Goal: Task Accomplishment & Management: Manage account settings

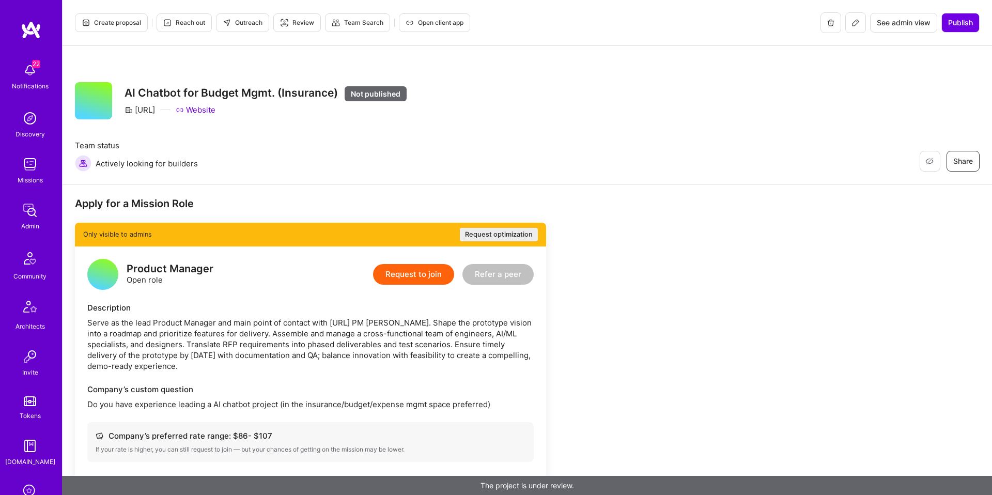
scroll to position [2, 0]
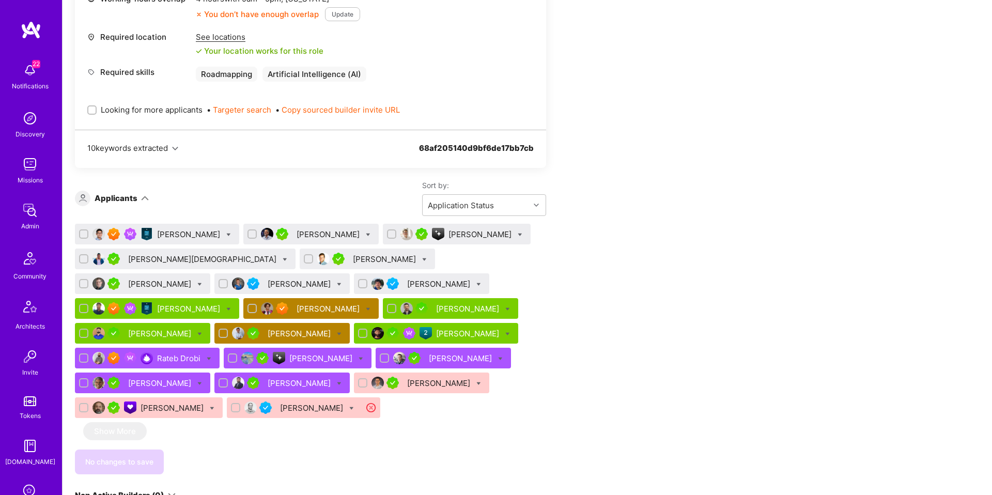
scroll to position [458, 0]
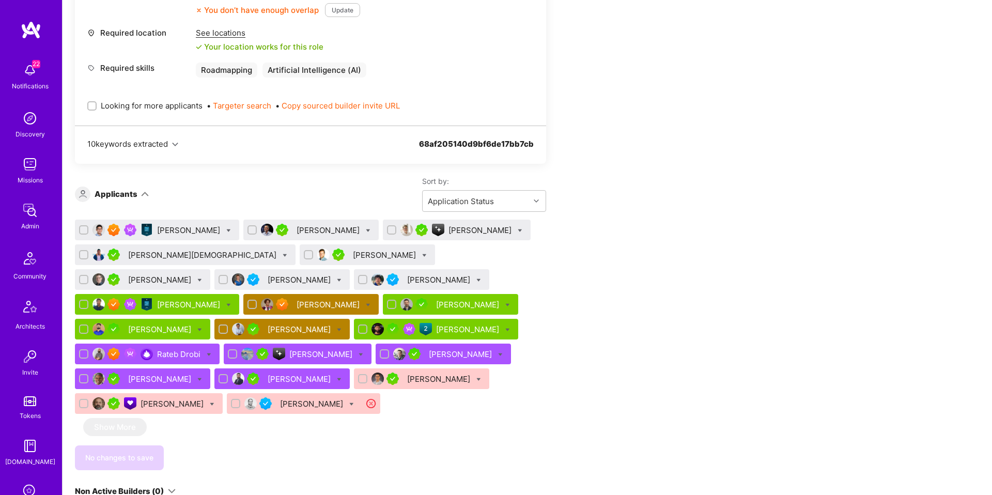
click at [366, 304] on icon at bounding box center [368, 305] width 5 height 5
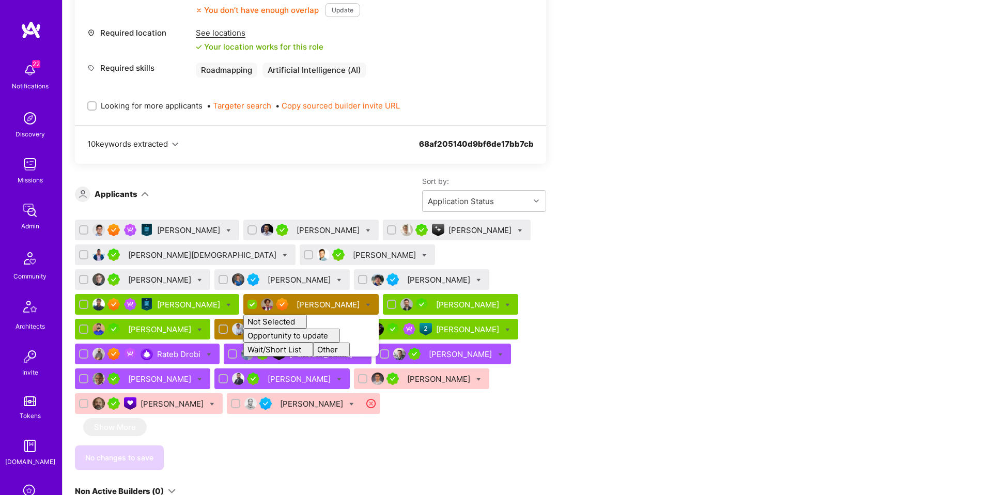
click at [828, 280] on div "Apply for a Mission Role We've proposed builders to MACABACUS. You can still ap…" at bounding box center [528, 255] width 930 height 1057
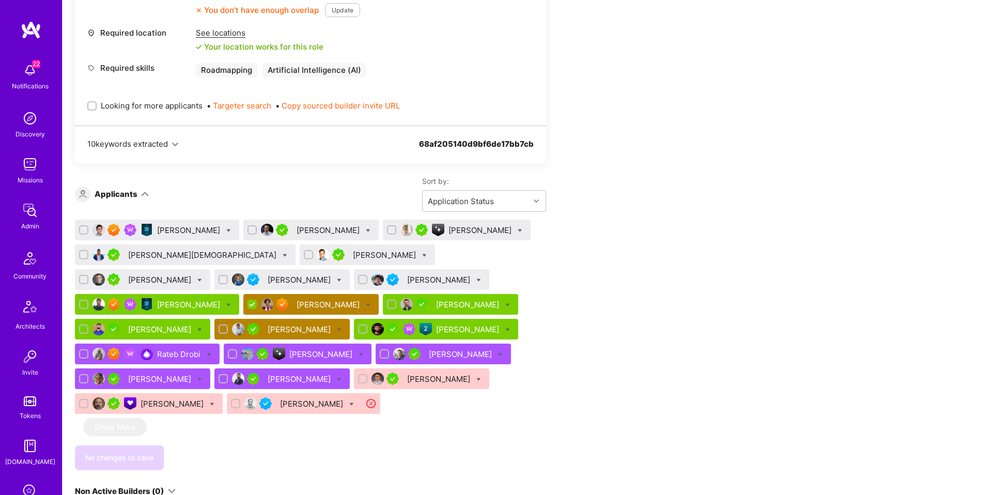
click at [249, 307] on input "checkbox" at bounding box center [253, 304] width 9 height 9
checkbox input "false"
click at [505, 331] on icon at bounding box center [507, 330] width 5 height 5
checkbox input "true"
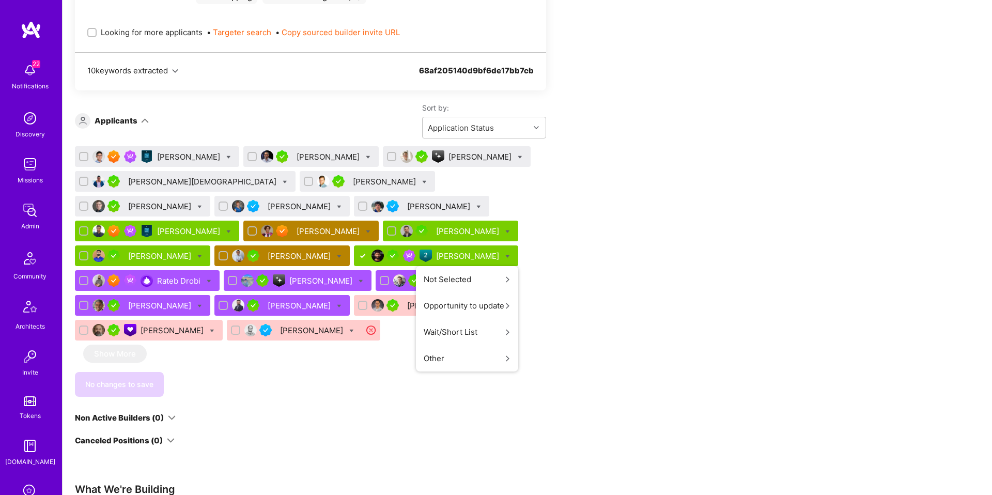
scroll to position [550, 0]
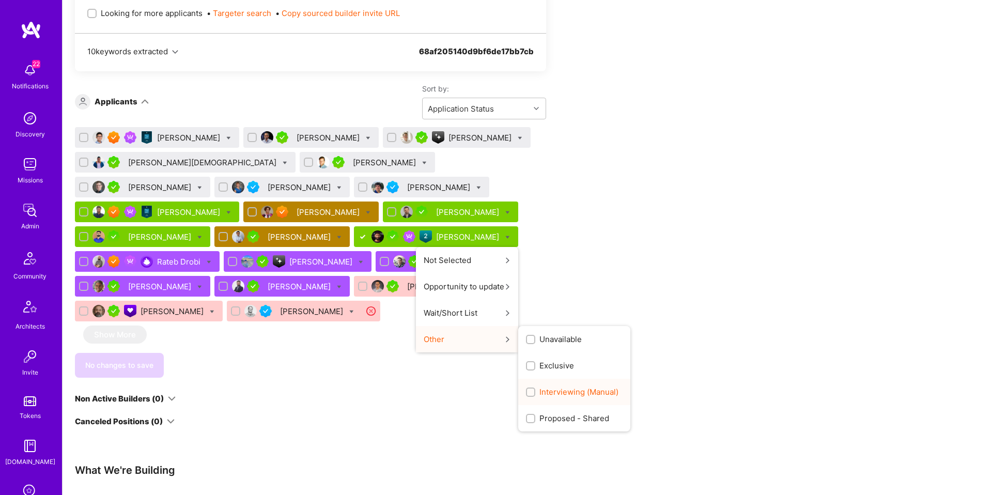
click at [539, 393] on span "Interviewing (Manual)" at bounding box center [578, 392] width 79 height 11
click at [528, 393] on input "Interviewing (Manual)" at bounding box center [531, 392] width 7 height 7
checkbox input "true"
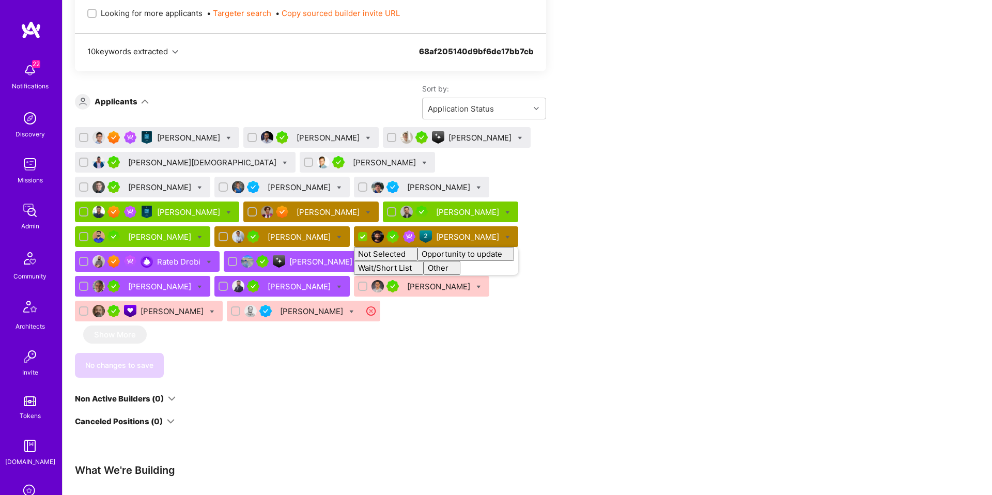
checkbox input "false"
click at [332, 388] on div "We've proposed builders to MACABACUS. You can still apply but there's a low cha…" at bounding box center [310, 49] width 471 height 754
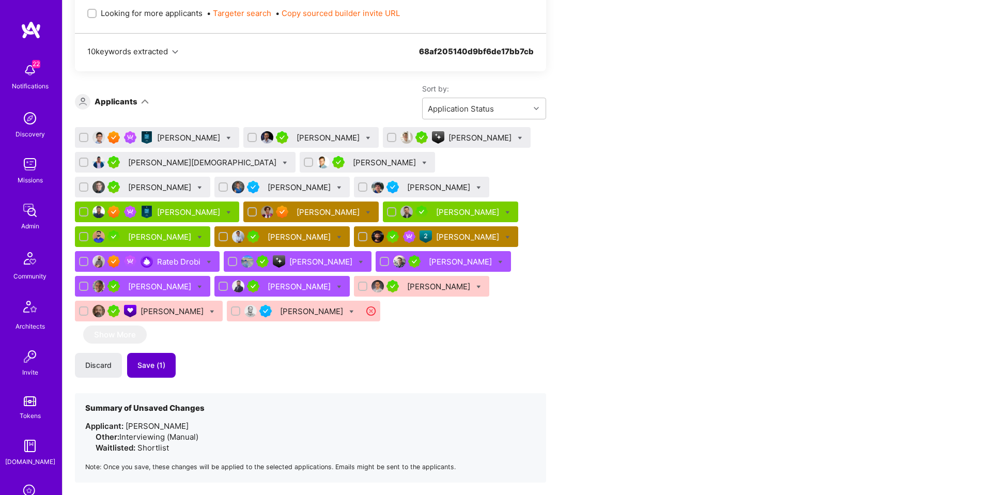
click at [151, 364] on span "Save (1)" at bounding box center [151, 365] width 28 height 10
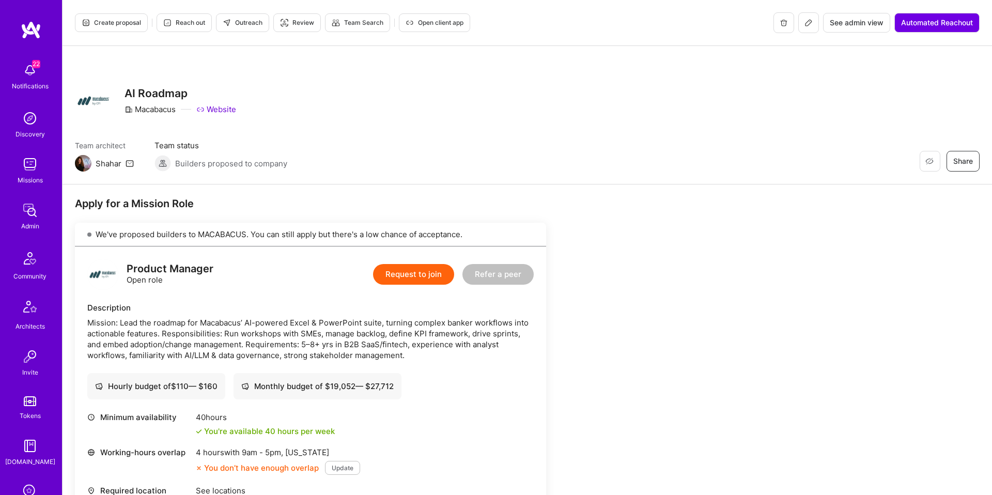
click at [141, 26] on button "Create proposal" at bounding box center [111, 22] width 73 height 19
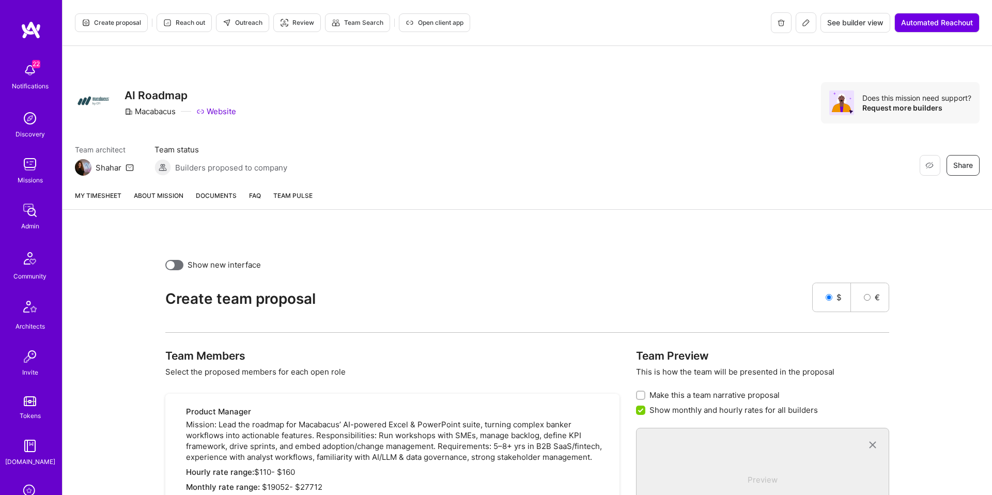
click at [153, 192] on link "About Mission" at bounding box center [159, 199] width 50 height 19
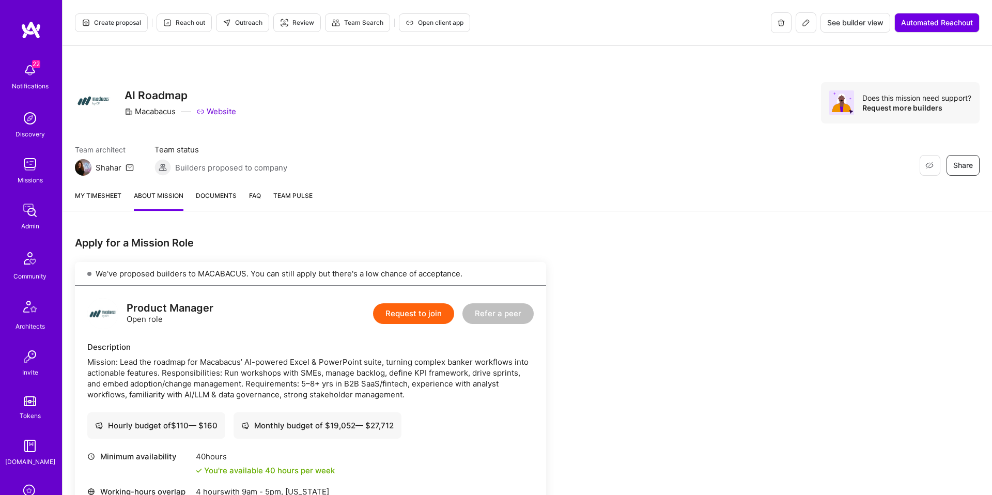
click at [258, 26] on span "Outreach" at bounding box center [243, 22] width 40 height 9
click at [121, 22] on span "Create proposal" at bounding box center [111, 22] width 59 height 9
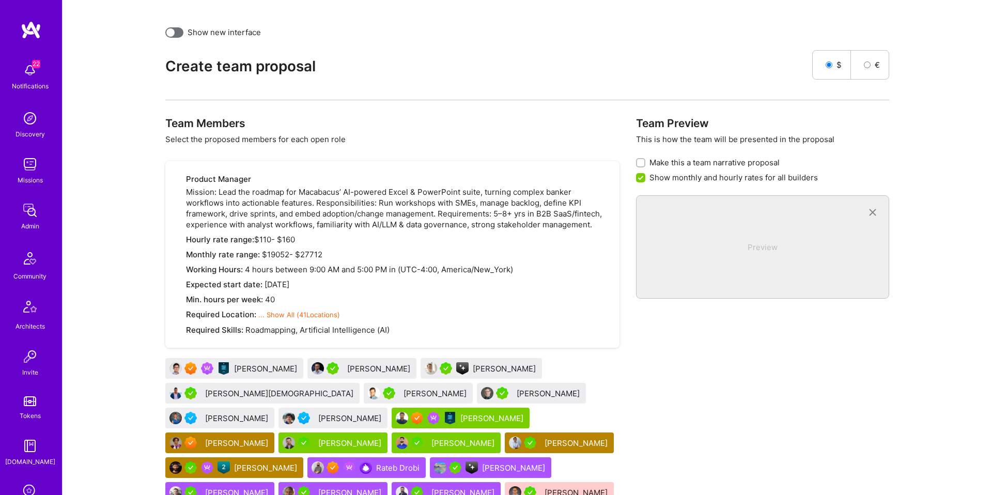
scroll to position [330, 0]
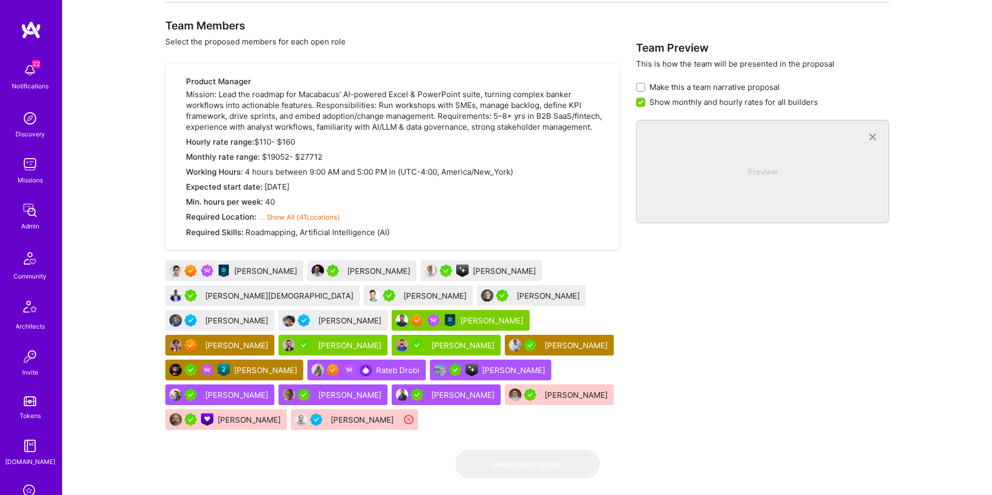
click at [399, 220] on div "Required Location: ... Show All ( 41 Locations)" at bounding box center [396, 216] width 421 height 11
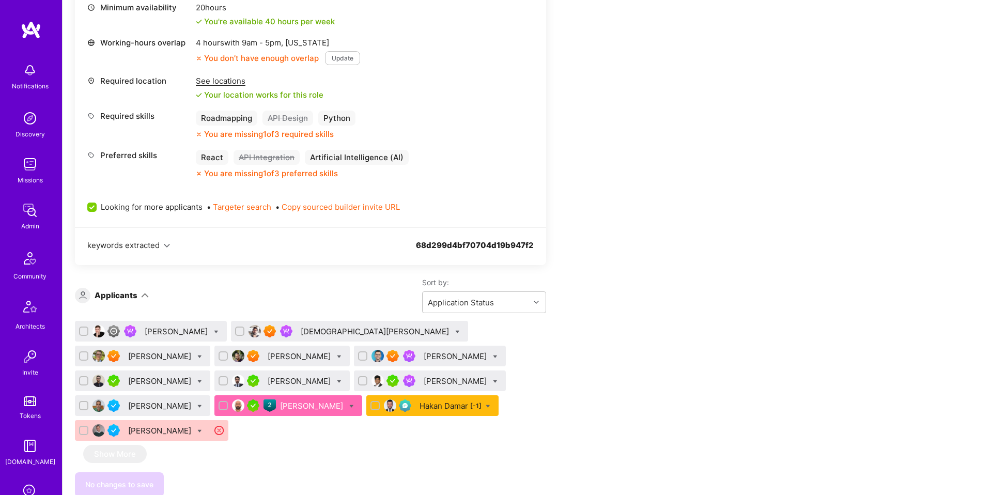
scroll to position [469, 0]
click at [88, 209] on input "Looking for more applicants" at bounding box center [92, 208] width 9 height 9
checkbox input "false"
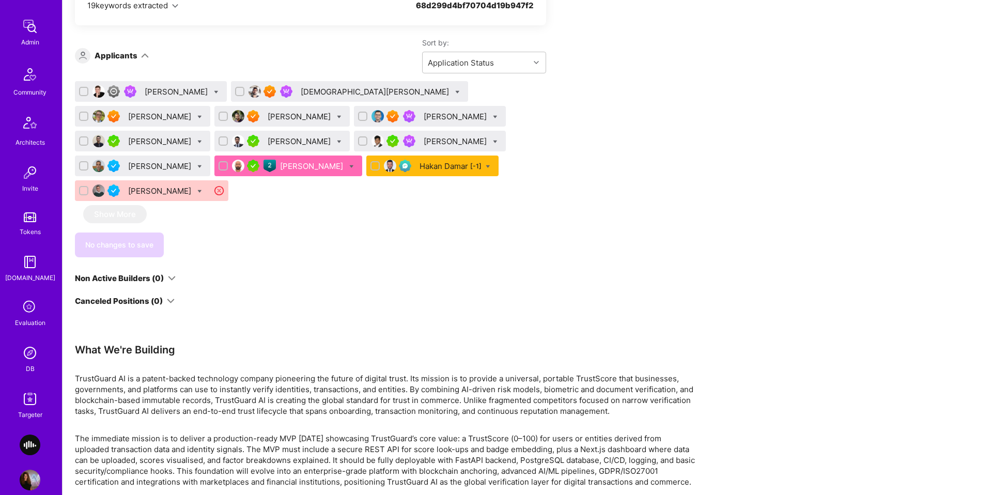
scroll to position [200, 0]
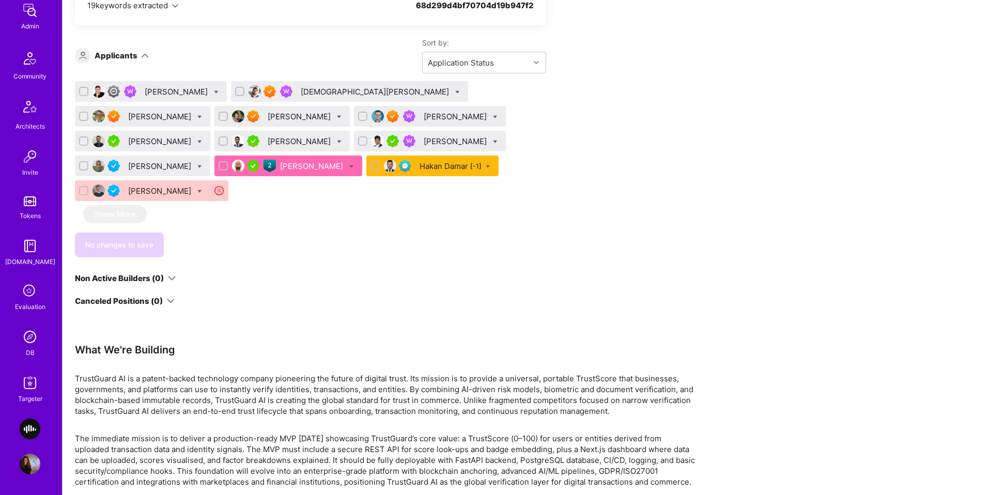
click at [28, 348] on div "DB" at bounding box center [30, 352] width 9 height 11
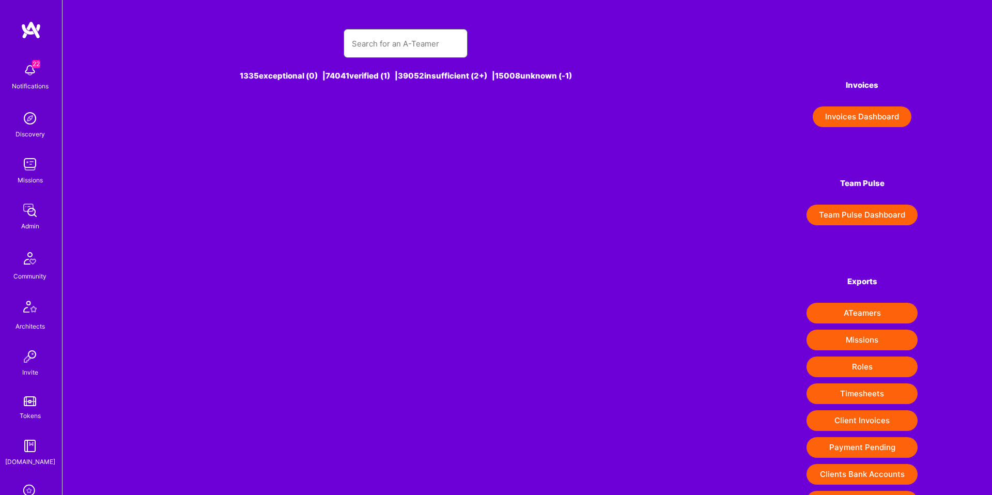
click at [391, 53] on input "text" at bounding box center [405, 43] width 107 height 26
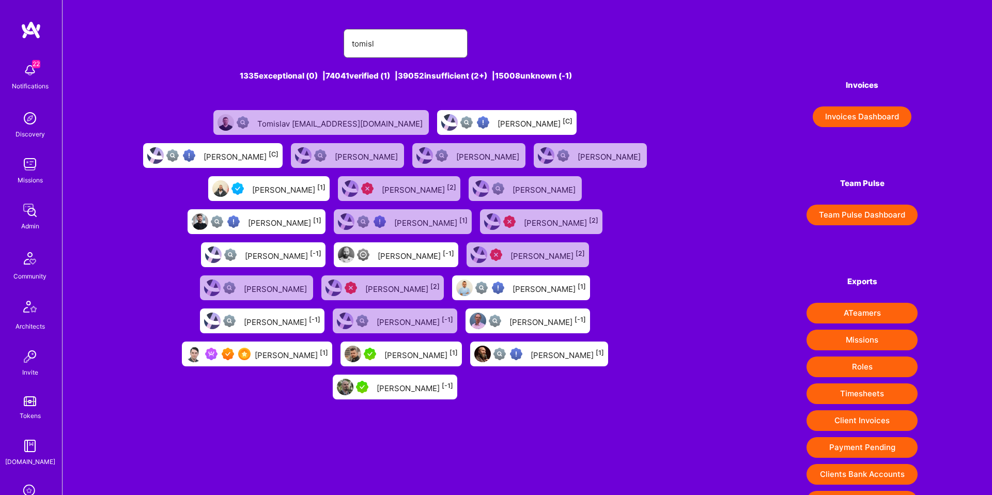
type input "tomislav"
click at [269, 347] on div "Tomislav Peharda [1]" at bounding box center [291, 353] width 73 height 13
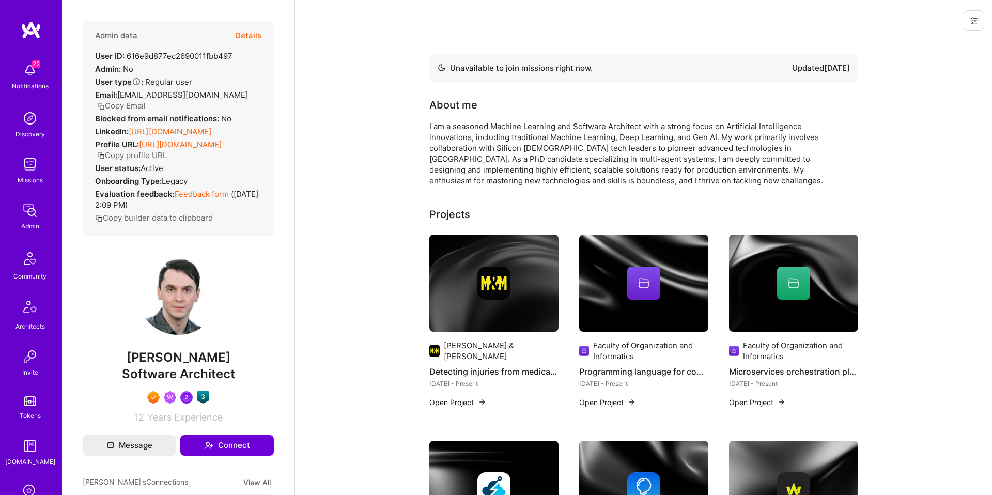
click at [251, 37] on button "Details" at bounding box center [248, 36] width 26 height 30
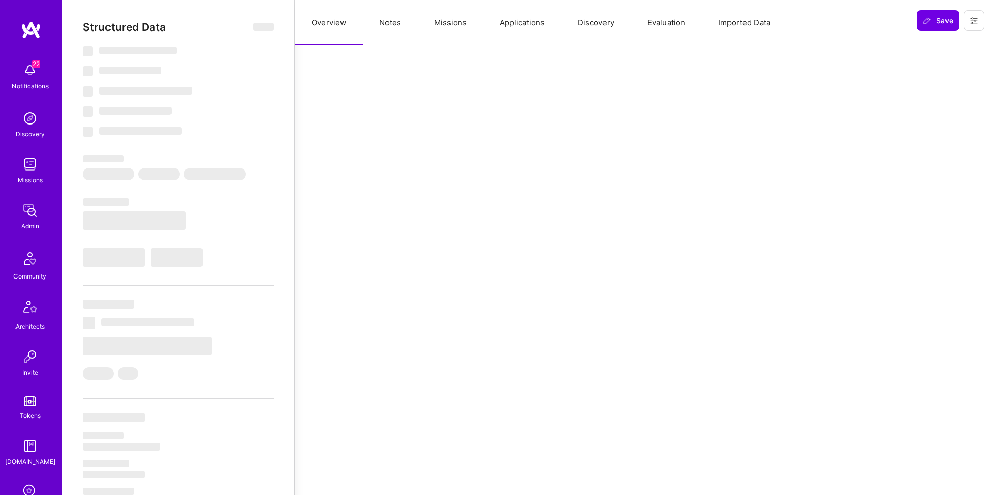
click at [420, 28] on button "Missions" at bounding box center [451, 22] width 66 height 45
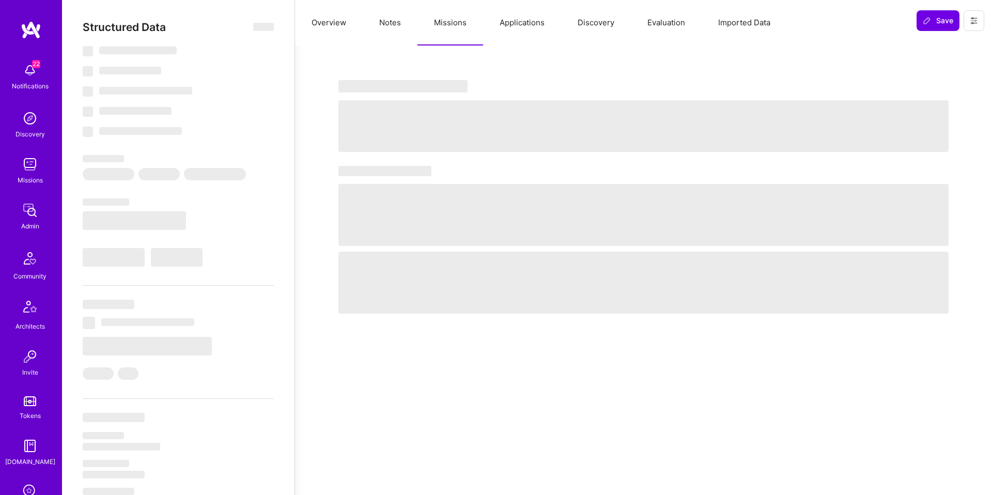
select select "Not Available"
select select "1 Month"
select select "7"
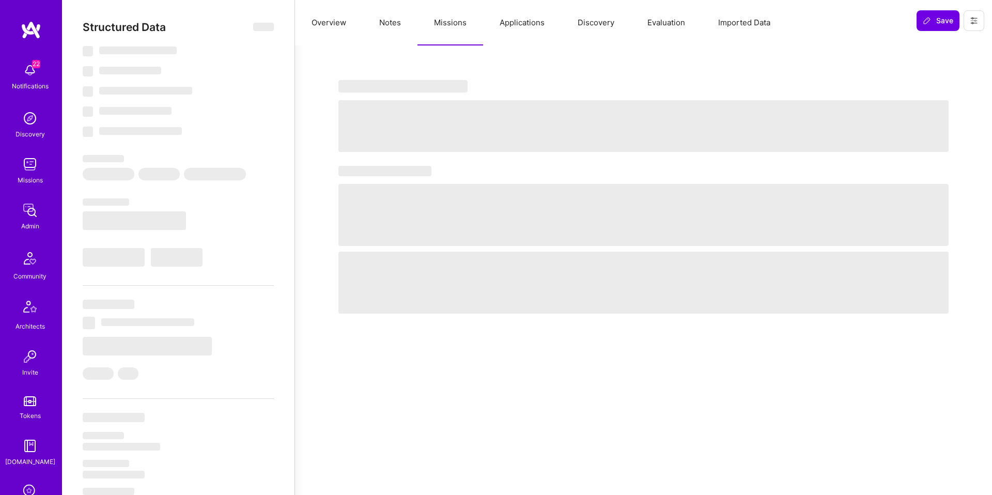
select select "6"
select select "US"
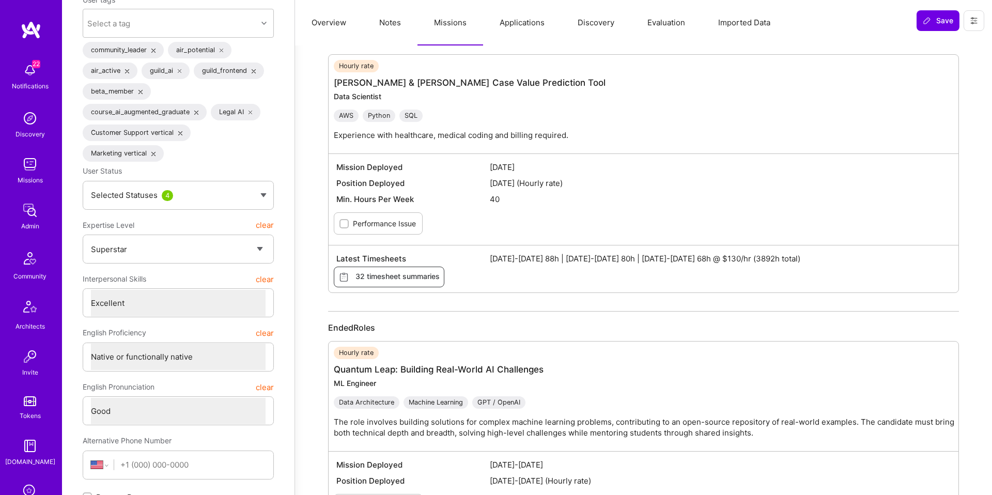
scroll to position [120, 0]
drag, startPoint x: 728, startPoint y: 257, endPoint x: 654, endPoint y: 261, distance: 73.5
click at [655, 261] on span "Aug 1-15 2025 88h | Aug 16-31 2025 80h | Sep 1-15 2025 68h @ $130/hr (3892h tot…" at bounding box center [720, 259] width 461 height 11
click at [654, 261] on span "Aug 1-15 2025 88h | Aug 16-31 2025 80h | Sep 1-15 2025 68h @ $130/hr (3892h tot…" at bounding box center [720, 259] width 461 height 11
drag, startPoint x: 647, startPoint y: 261, endPoint x: 719, endPoint y: 260, distance: 71.8
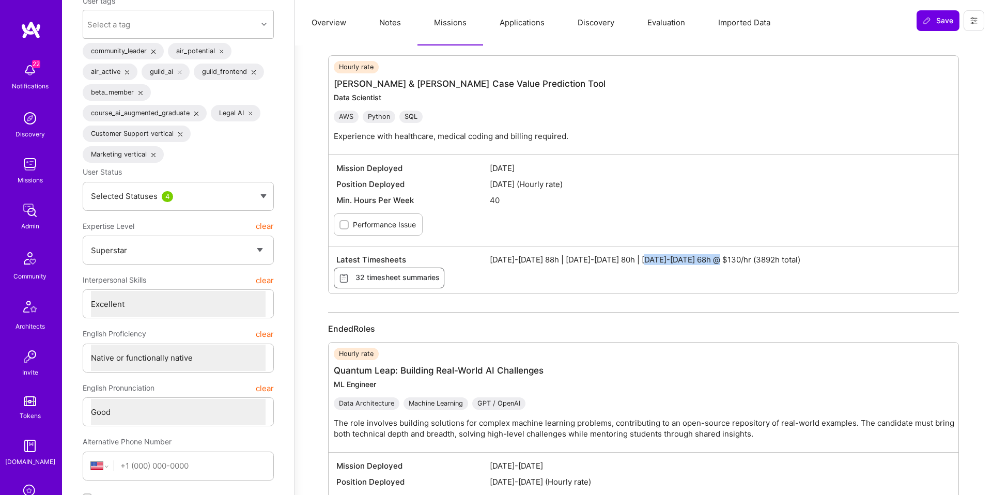
click at [719, 260] on span "Aug 1-15 2025 88h | Aug 16-31 2025 80h | Sep 1-15 2025 68h @ $130/hr (3892h tot…" at bounding box center [720, 259] width 461 height 11
drag, startPoint x: 719, startPoint y: 260, endPoint x: 487, endPoint y: 266, distance: 232.1
click at [487, 266] on div "Latest Timesheets Aug 1-15 2025 88h | Aug 16-31 2025 80h | Sep 1-15 2025 68h @ …" at bounding box center [644, 260] width 620 height 16
click at [487, 265] on div "Latest Timesheets Aug 1-15 2025 88h | Aug 16-31 2025 80h | Sep 1-15 2025 68h @ …" at bounding box center [644, 260] width 620 height 16
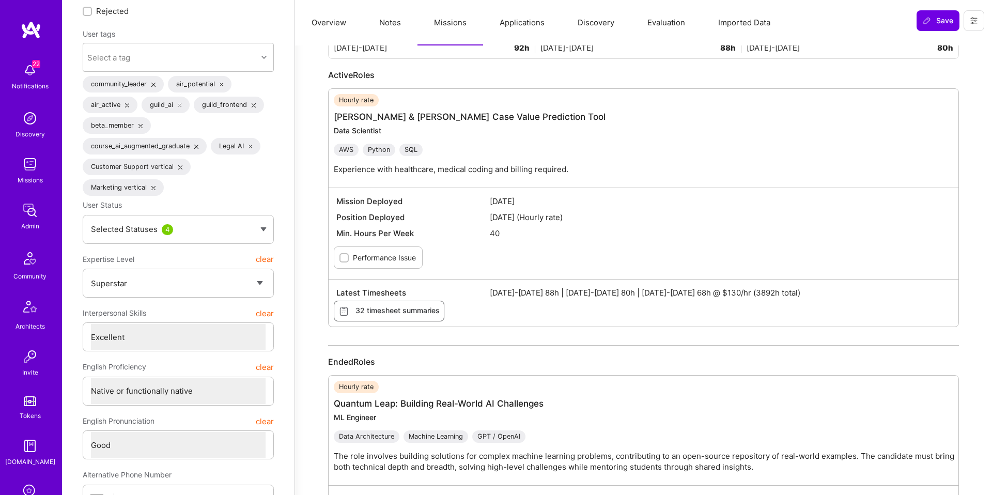
scroll to position [88, 0]
drag, startPoint x: 717, startPoint y: 290, endPoint x: 490, endPoint y: 287, distance: 226.9
click at [490, 287] on span "Aug 1-15 2025 88h | Aug 16-31 2025 80h | Sep 1-15 2025 68h @ $130/hr (3892h tot…" at bounding box center [720, 291] width 461 height 11
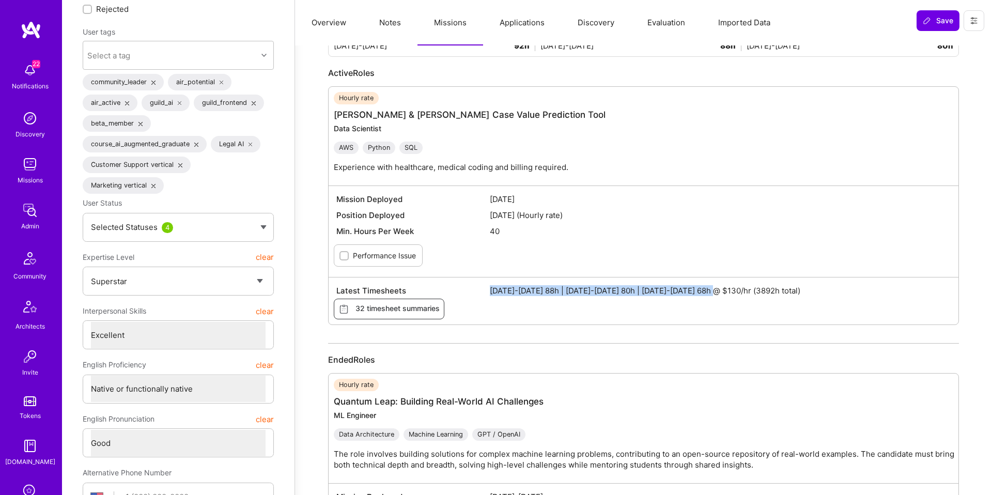
scroll to position [95, 0]
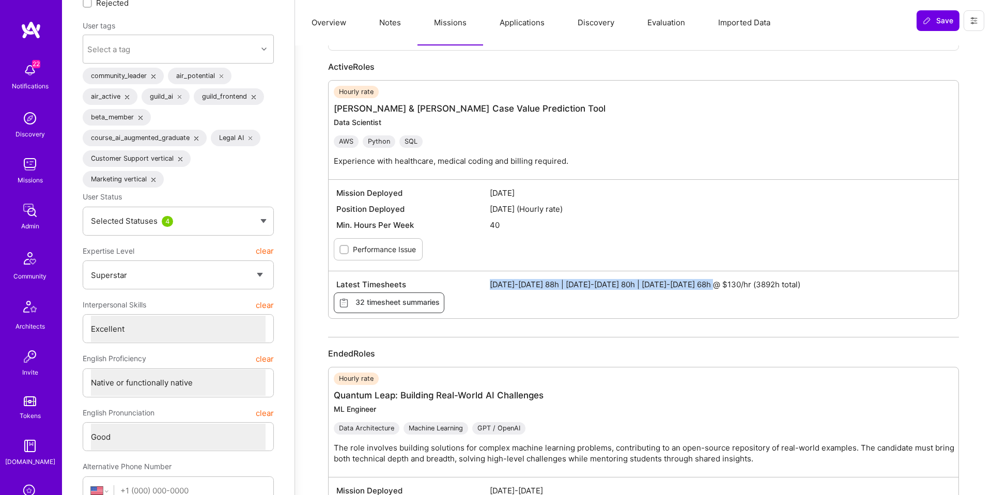
drag, startPoint x: 342, startPoint y: 26, endPoint x: 342, endPoint y: 33, distance: 7.3
click at [342, 26] on button "Overview" at bounding box center [329, 22] width 68 height 45
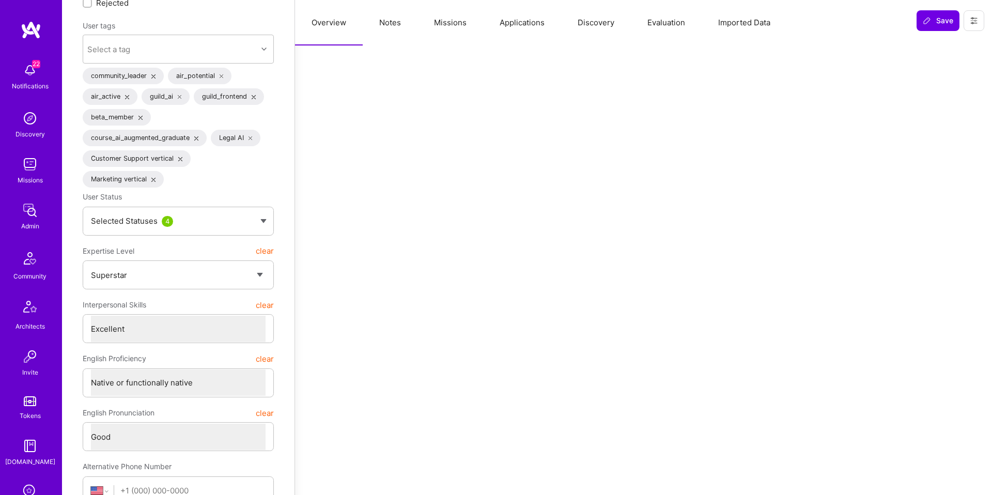
scroll to position [0, 0]
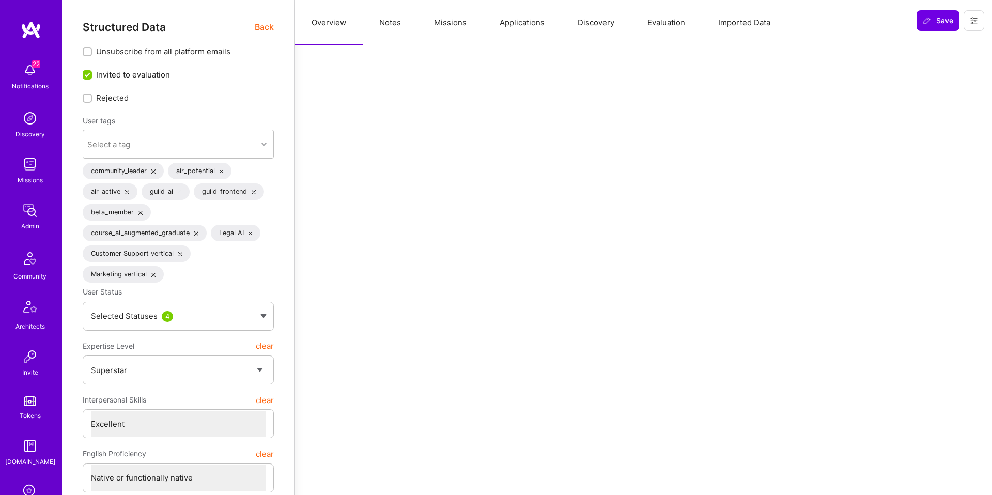
click at [267, 28] on span "Back" at bounding box center [264, 27] width 19 height 13
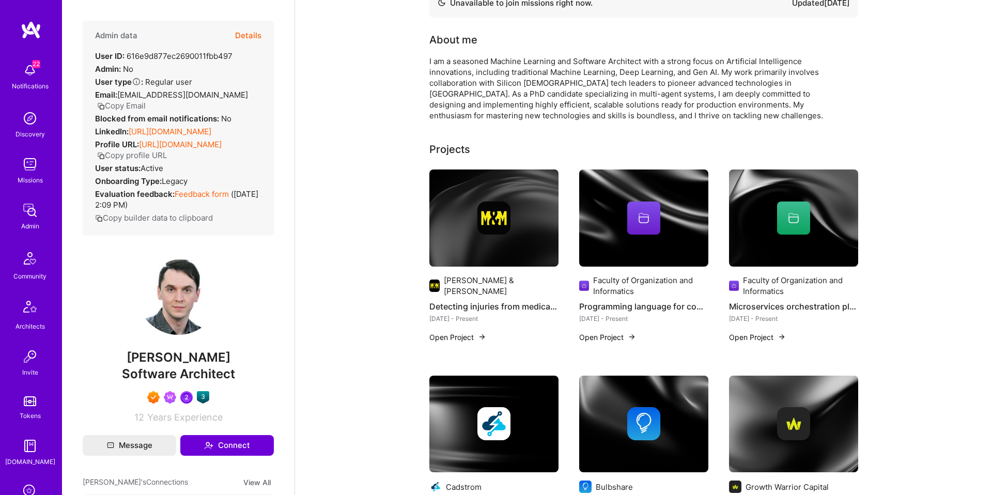
scroll to position [84, 0]
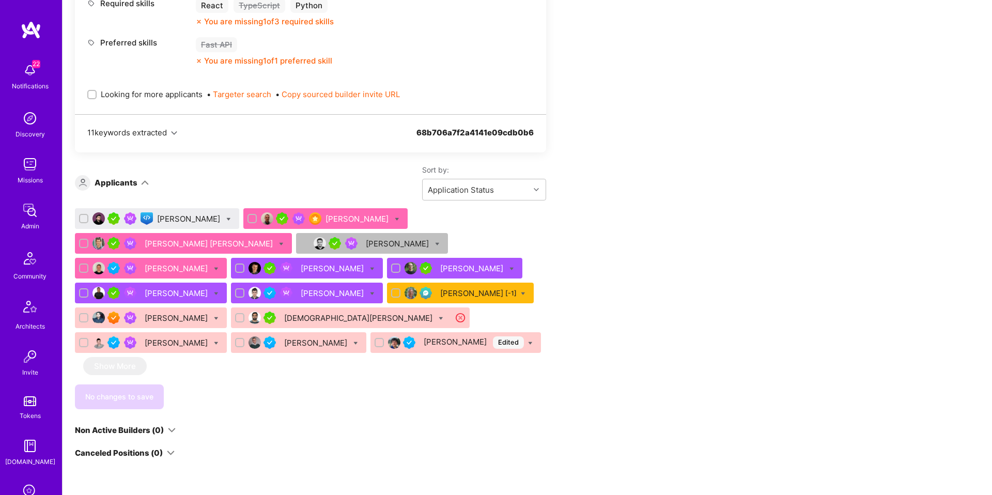
scroll to position [593, 0]
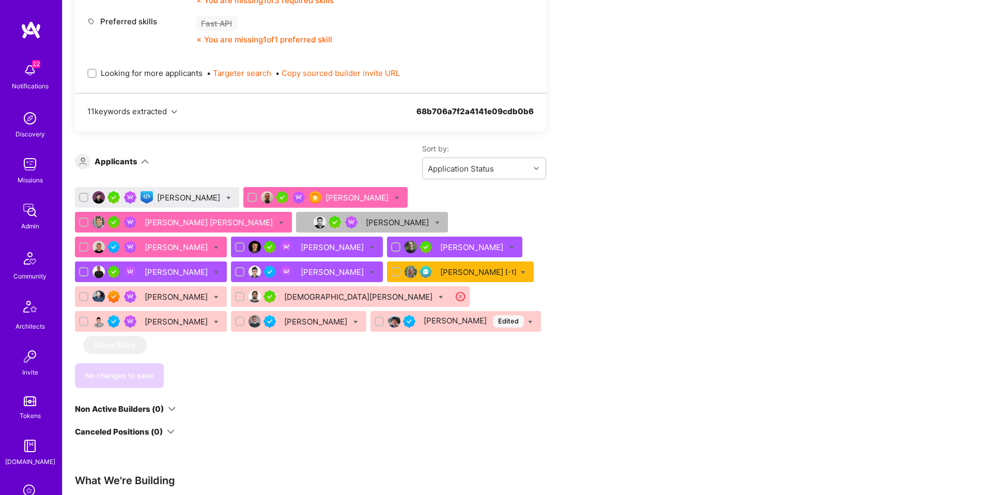
click at [435, 222] on icon at bounding box center [437, 223] width 5 height 5
checkbox input "true"
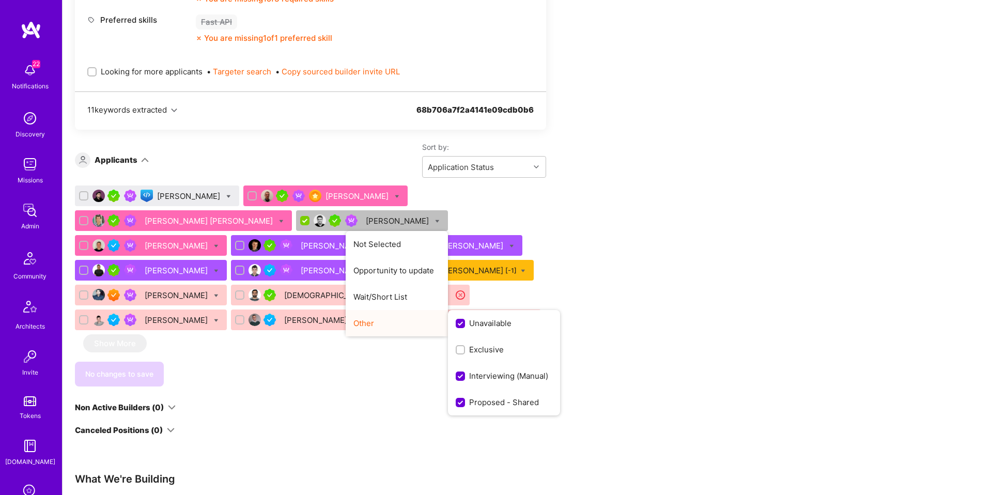
scroll to position [596, 0]
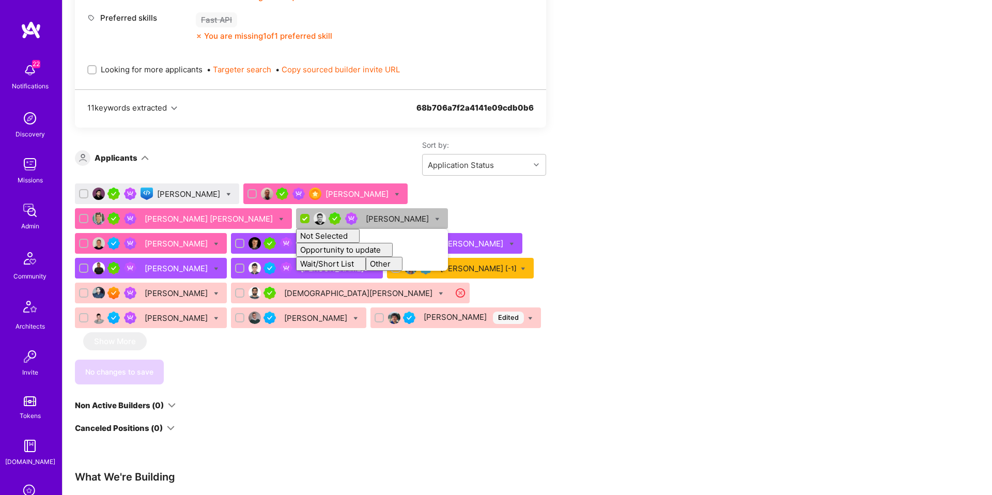
click at [904, 297] on div "Apply for a Mission Role We've proposed builders to Othello. You can still appl…" at bounding box center [528, 116] width 930 height 1056
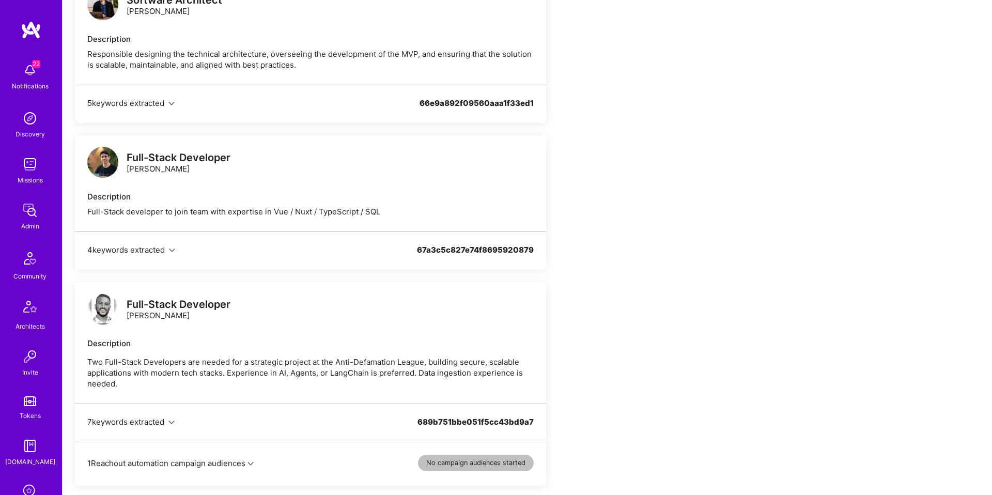
scroll to position [844, 0]
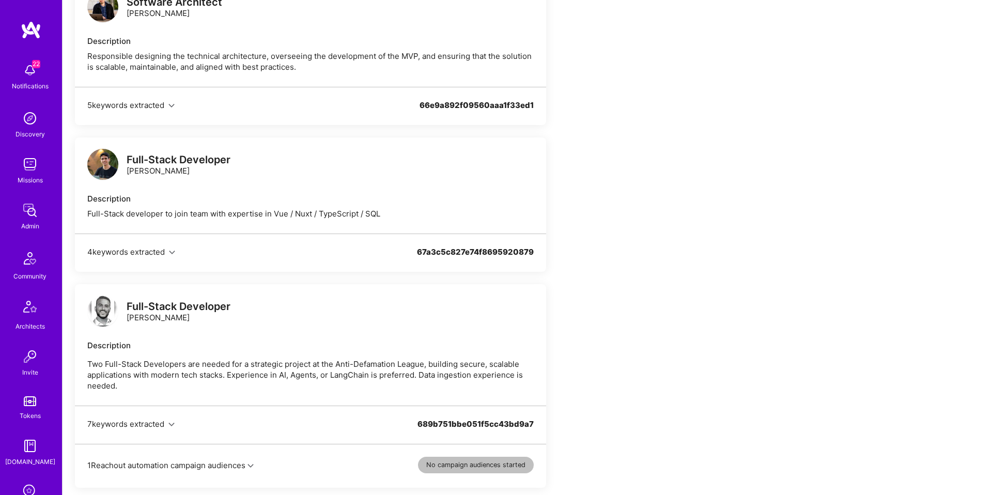
click at [173, 214] on div "Full-Stack developer to join team with expertise in Vue / Nuxt / TypeScript / S…" at bounding box center [310, 213] width 446 height 11
drag, startPoint x: 172, startPoint y: 215, endPoint x: 249, endPoint y: 219, distance: 77.6
click at [172, 215] on div "Full-Stack developer to join team with expertise in Vue / Nuxt / TypeScript / S…" at bounding box center [310, 213] width 446 height 11
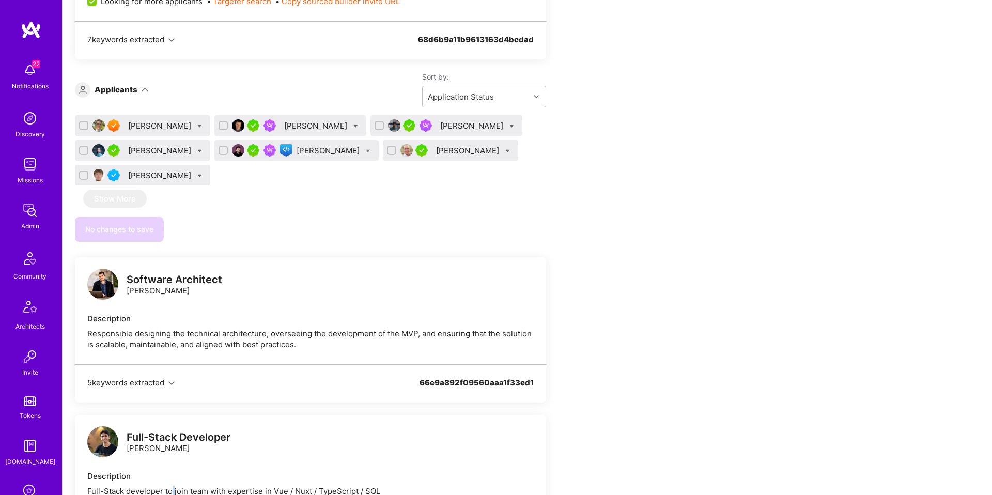
scroll to position [0, 0]
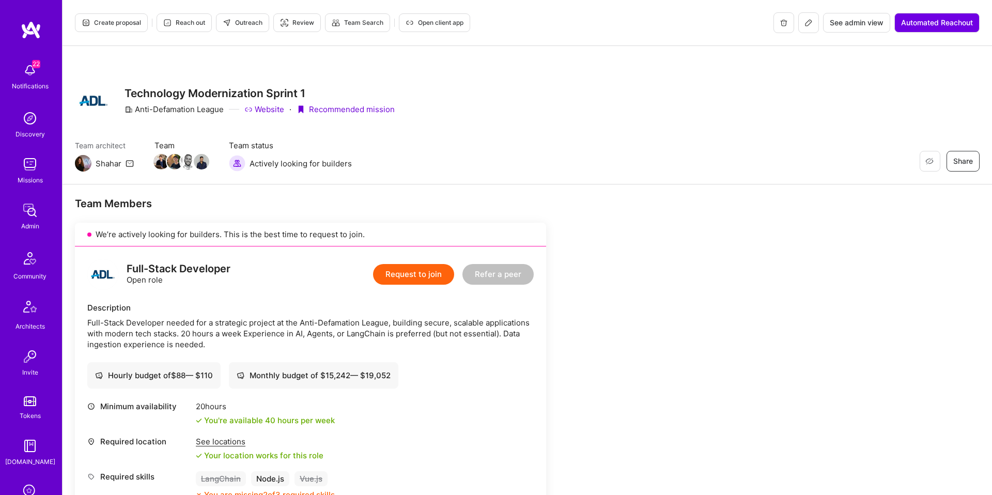
click at [113, 25] on span "Create proposal" at bounding box center [111, 22] width 59 height 9
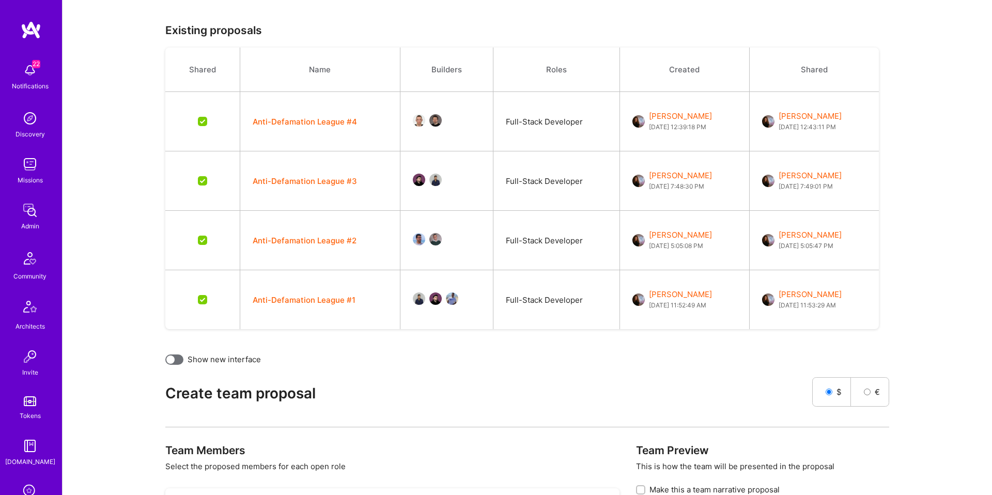
scroll to position [599, 0]
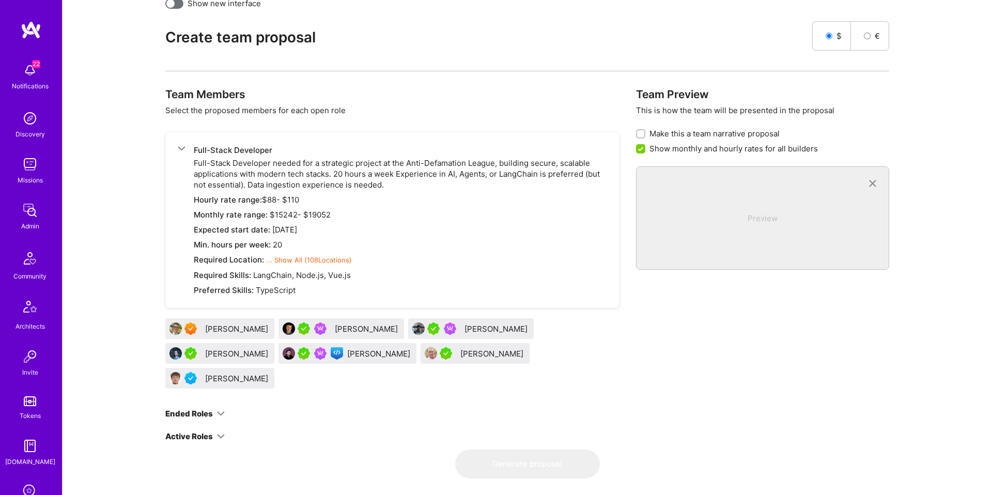
click at [207, 431] on div "Active Roles" at bounding box center [189, 436] width 48 height 11
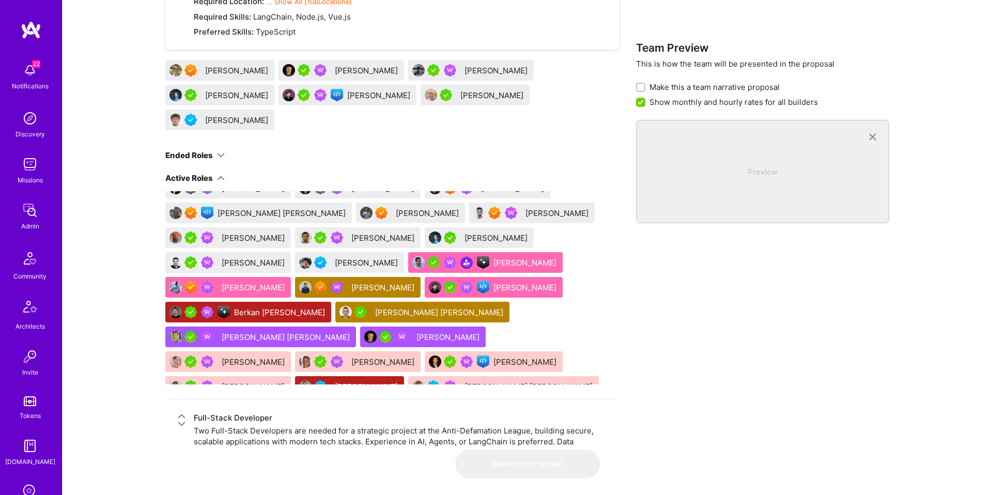
scroll to position [522, 0]
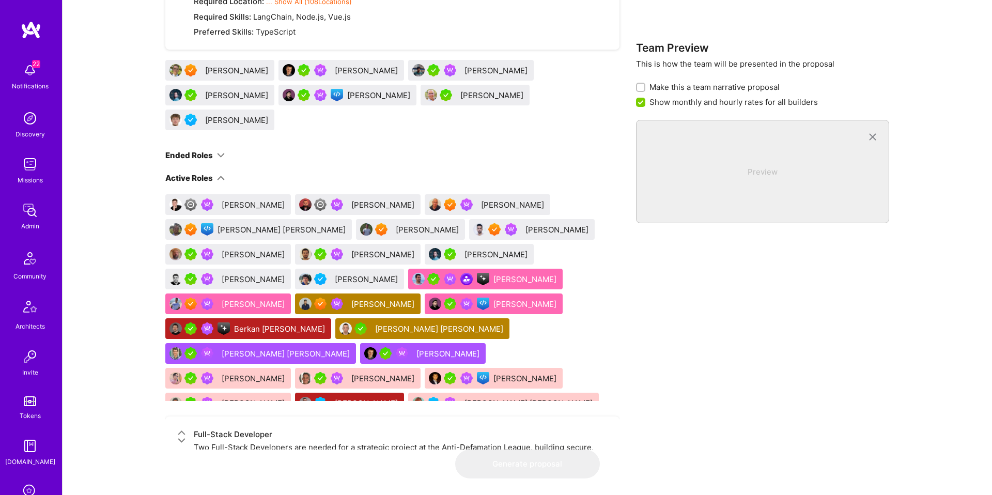
click at [493, 299] on div "Nikola Gigic" at bounding box center [525, 304] width 65 height 11
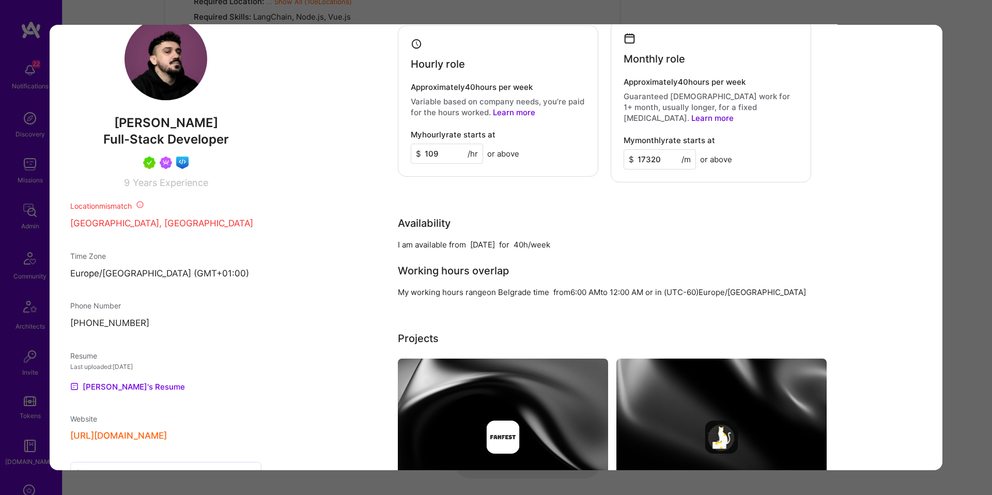
scroll to position [749, 0]
click at [963, 256] on div "Builder Missing Requirements Required Location See locations Location doesn’t m…" at bounding box center [496, 247] width 992 height 495
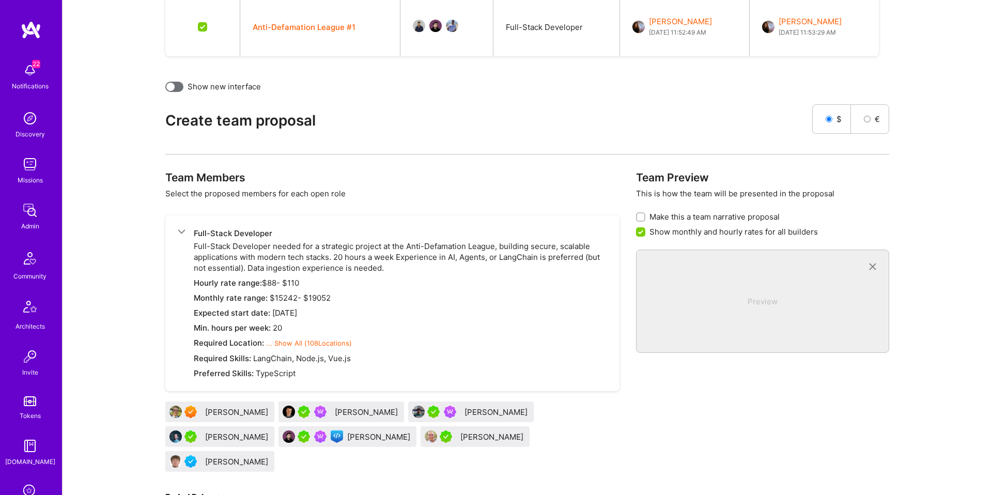
scroll to position [0, 0]
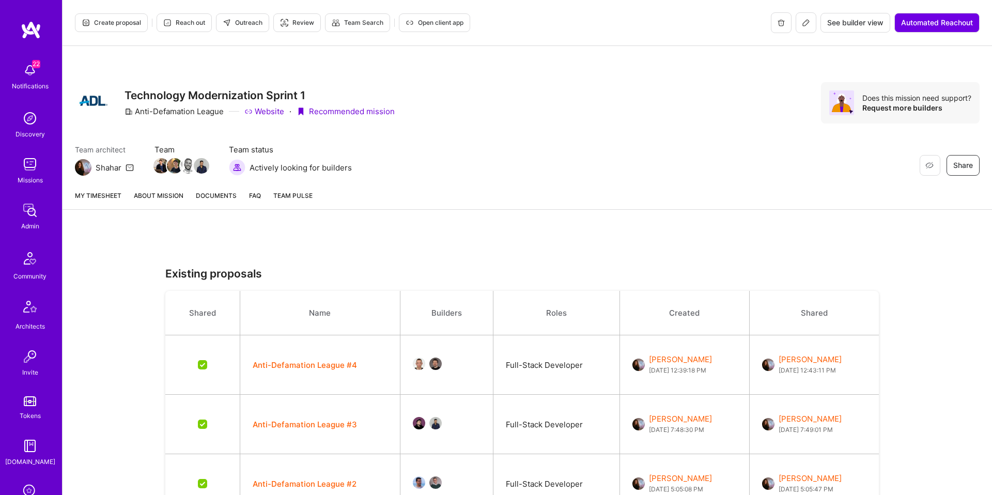
click at [147, 196] on link "About Mission" at bounding box center [159, 199] width 50 height 19
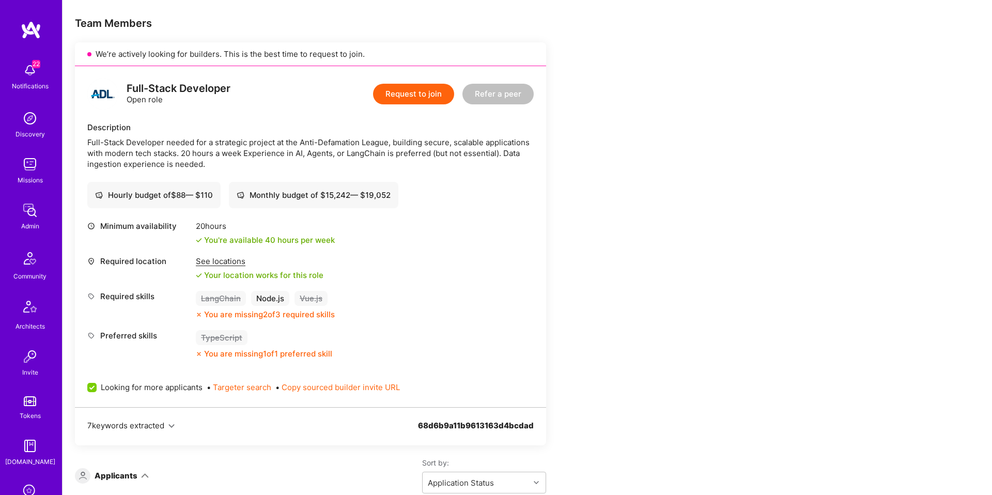
scroll to position [200, 0]
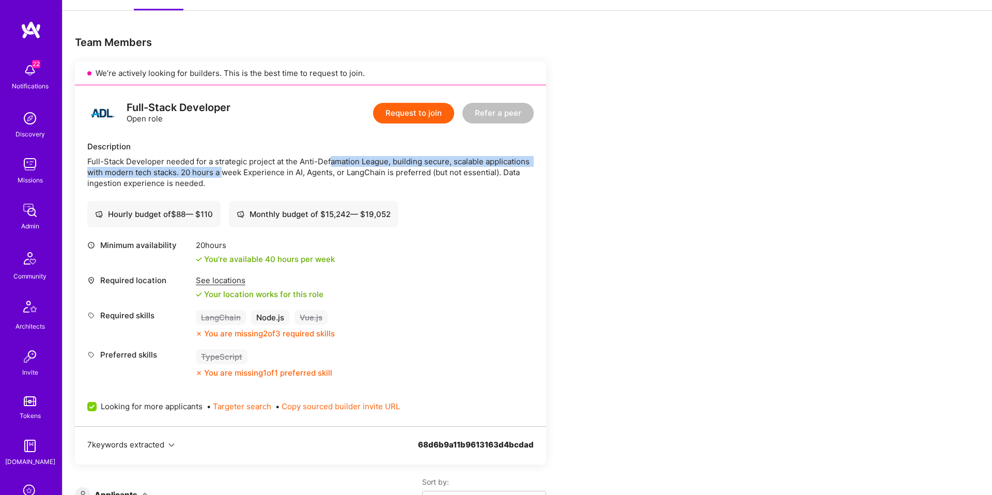
drag, startPoint x: 227, startPoint y: 168, endPoint x: 331, endPoint y: 164, distance: 103.9
click at [331, 164] on div "Full-Stack Developer needed for a strategic project at the Anti-Defamation Leag…" at bounding box center [310, 172] width 446 height 33
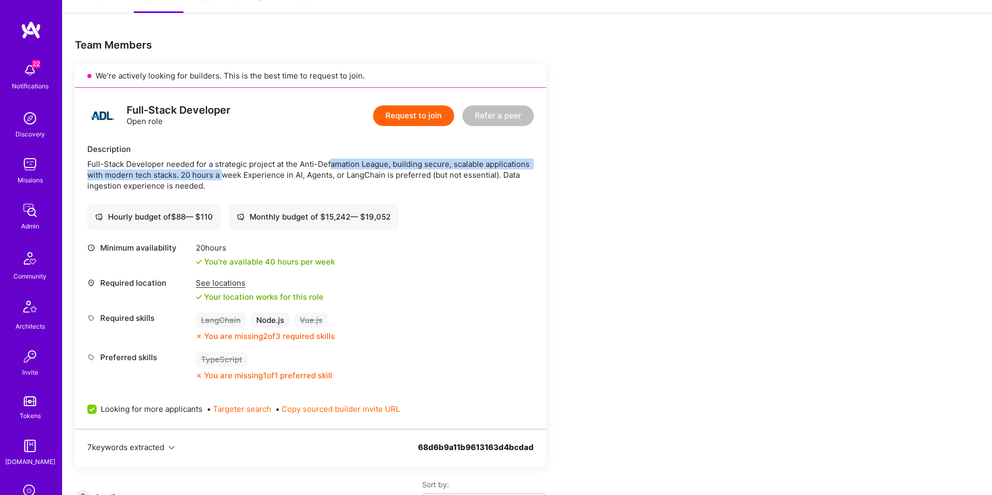
click at [331, 164] on div "Full-Stack Developer needed for a strategic project at the Anti-Defamation Leag…" at bounding box center [310, 175] width 446 height 33
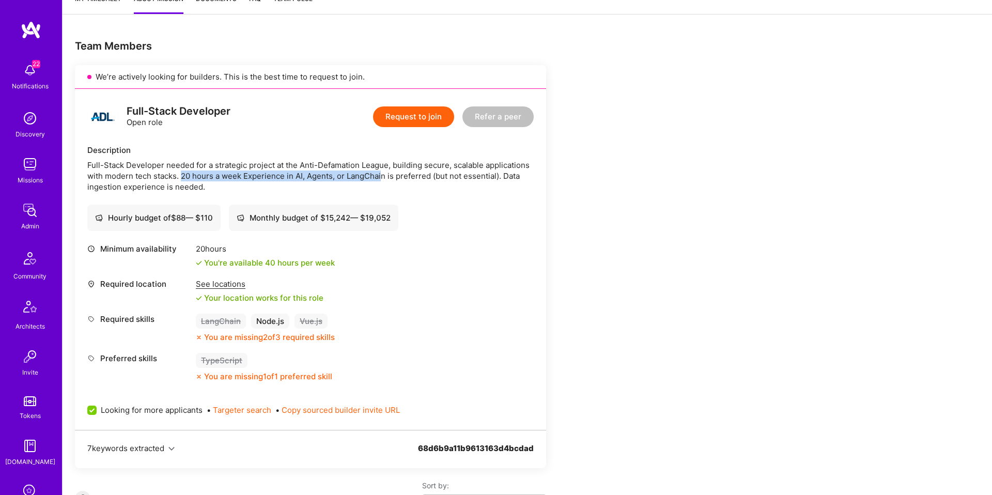
drag, startPoint x: 385, startPoint y: 172, endPoint x: 181, endPoint y: 177, distance: 203.7
click at [181, 177] on div "Full-Stack Developer needed for a strategic project at the Anti-Defamation Leag…" at bounding box center [310, 176] width 446 height 33
drag, startPoint x: 259, startPoint y: 172, endPoint x: 342, endPoint y: 188, distance: 84.8
click at [346, 188] on div "Full-Stack Developer needed for a strategic project at the Anti-Defamation Leag…" at bounding box center [310, 176] width 446 height 33
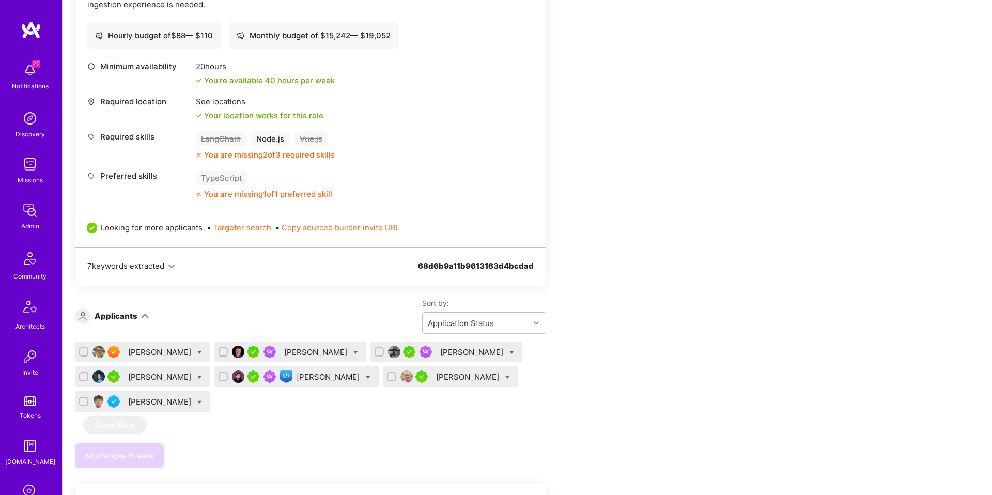
scroll to position [374, 0]
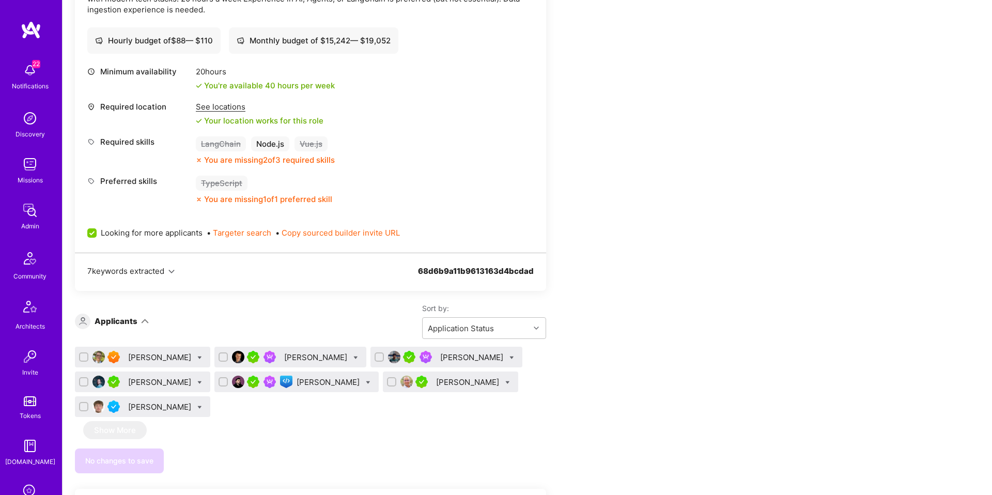
click at [150, 359] on div "Bruno Leite" at bounding box center [160, 357] width 65 height 11
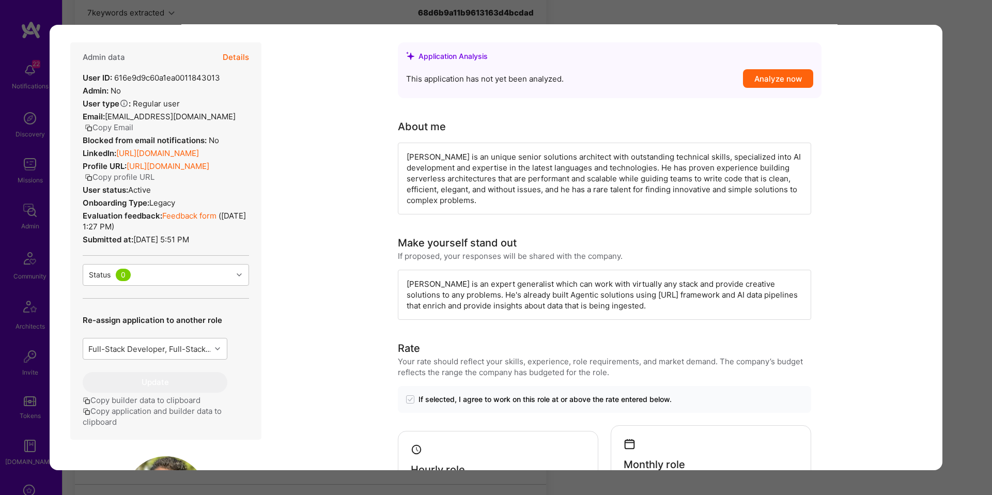
scroll to position [142, 0]
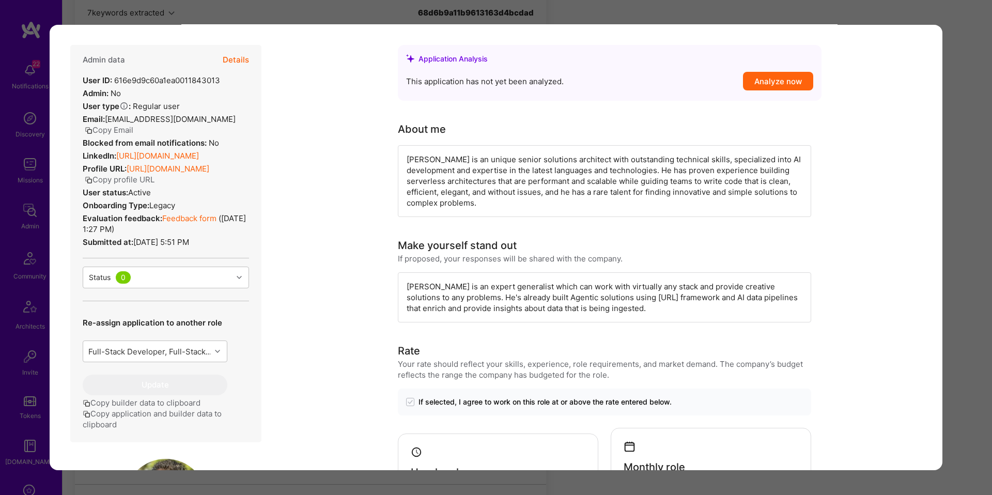
click at [190, 223] on link "Feedback form" at bounding box center [189, 218] width 54 height 10
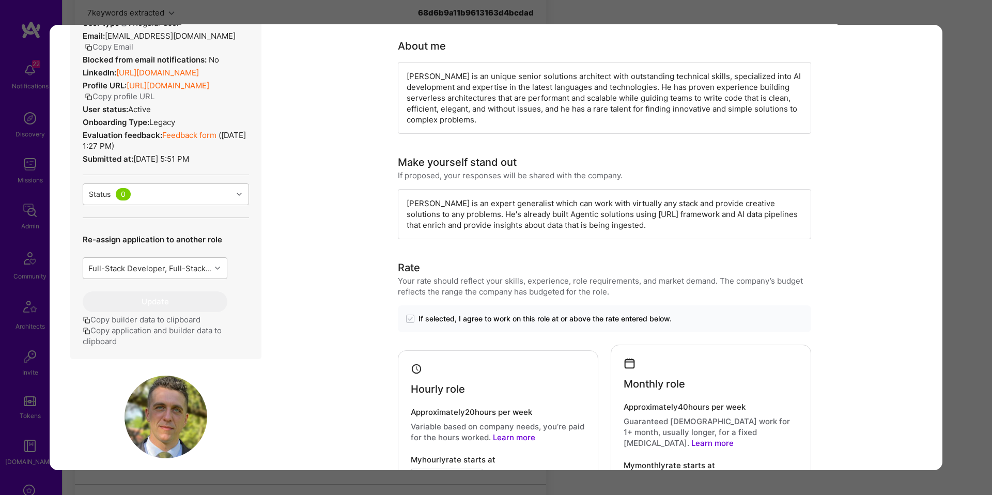
scroll to position [224, 0]
drag, startPoint x: 594, startPoint y: 212, endPoint x: 730, endPoint y: 212, distance: 136.4
click at [730, 212] on div "Bruno is an expert generalist which can work with virtually any stack and provi…" at bounding box center [604, 215] width 413 height 50
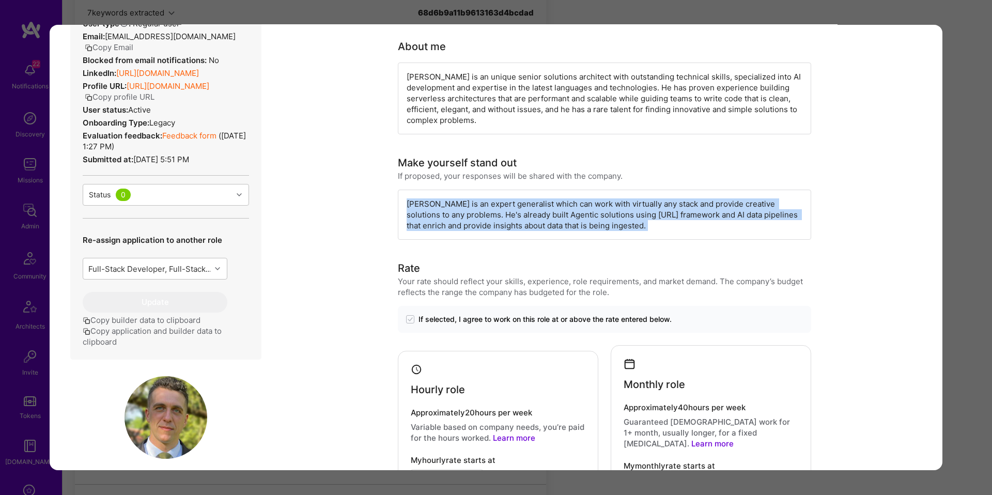
click at [729, 212] on div "Bruno is an expert generalist which can work with virtually any stack and provi…" at bounding box center [604, 215] width 413 height 50
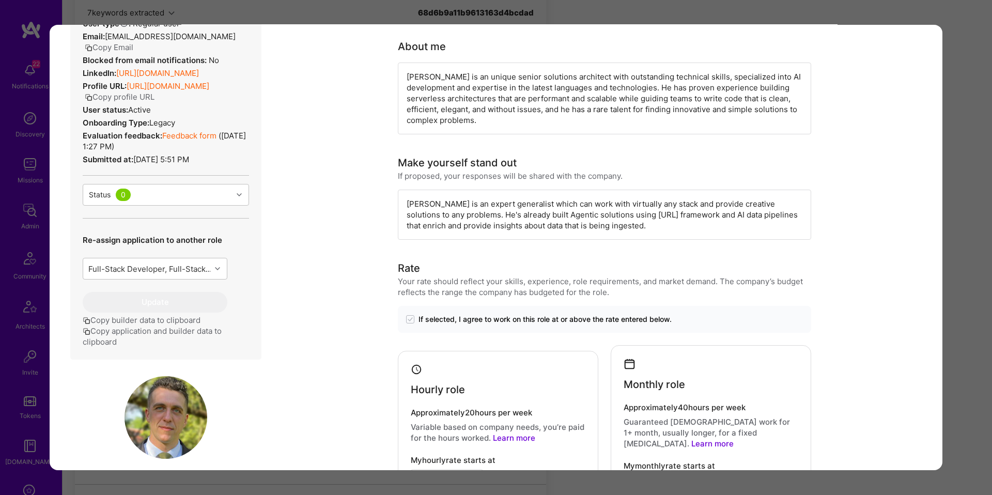
click at [529, 82] on div "Bruno is an unique senior solutions architect with outstanding technical skills…" at bounding box center [604, 99] width 413 height 72
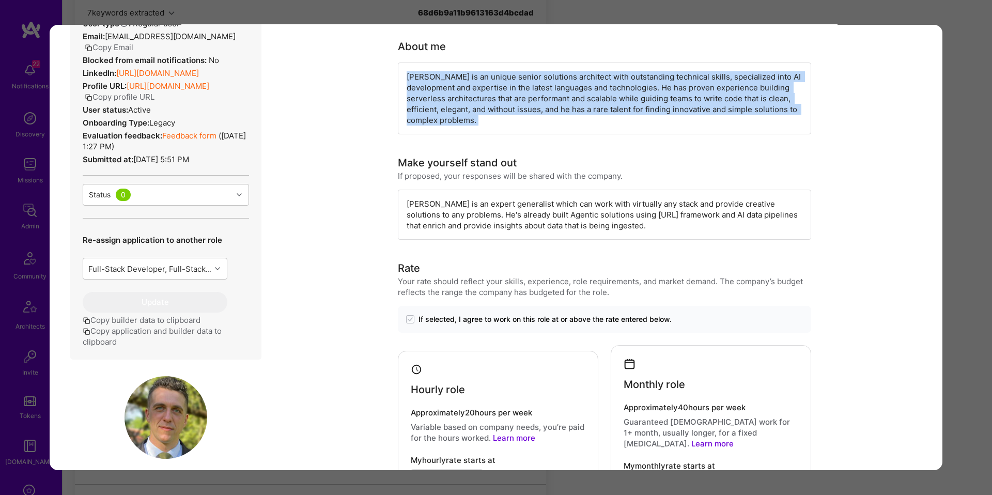
click at [529, 82] on div "Bruno is an unique senior solutions architect with outstanding technical skills…" at bounding box center [604, 99] width 413 height 72
click at [948, 179] on div "Application 1 of 7 Builder Missing Requirements Required Location See locations…" at bounding box center [496, 247] width 992 height 495
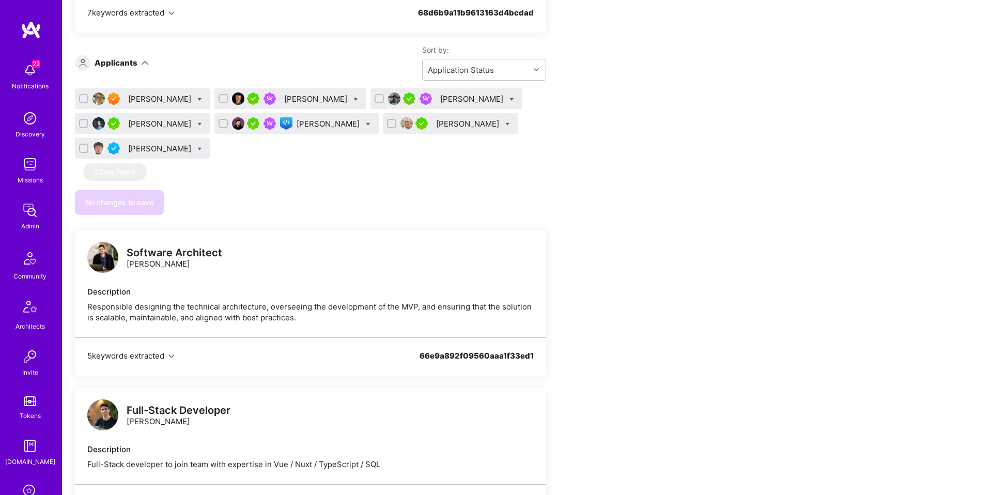
click at [197, 101] on icon at bounding box center [199, 99] width 5 height 5
checkbox input "true"
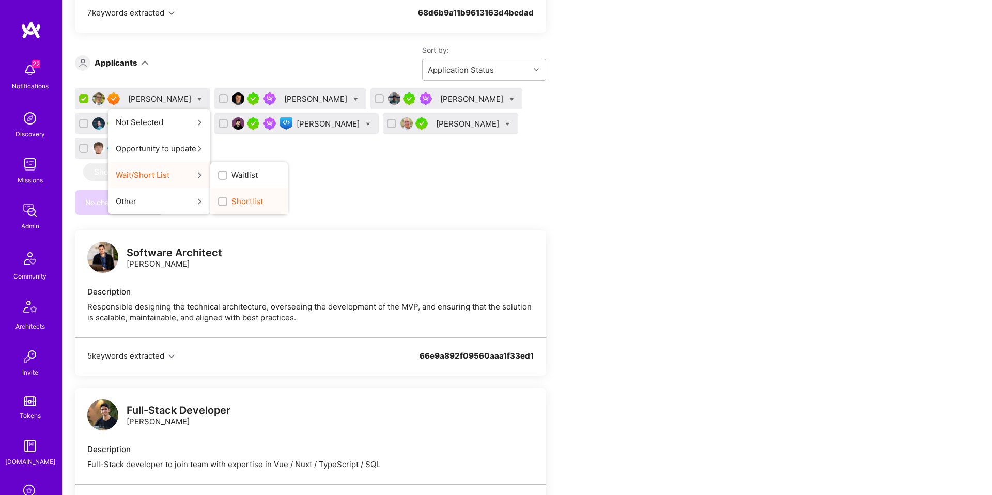
click at [233, 198] on span "Shortlist" at bounding box center [248, 201] width 32 height 11
click at [227, 198] on input "Shortlist" at bounding box center [223, 201] width 7 height 7
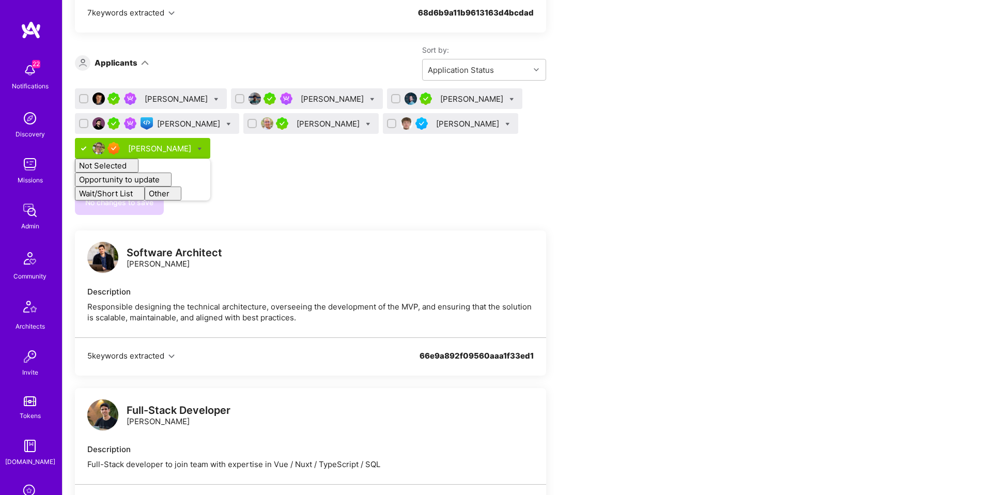
checkbox input "false"
click at [370, 167] on div "Bojan Aleksic Gnyanendra Madishetty Lucas Arruda Nikola Gigic David Beja Michal…" at bounding box center [310, 151] width 471 height 127
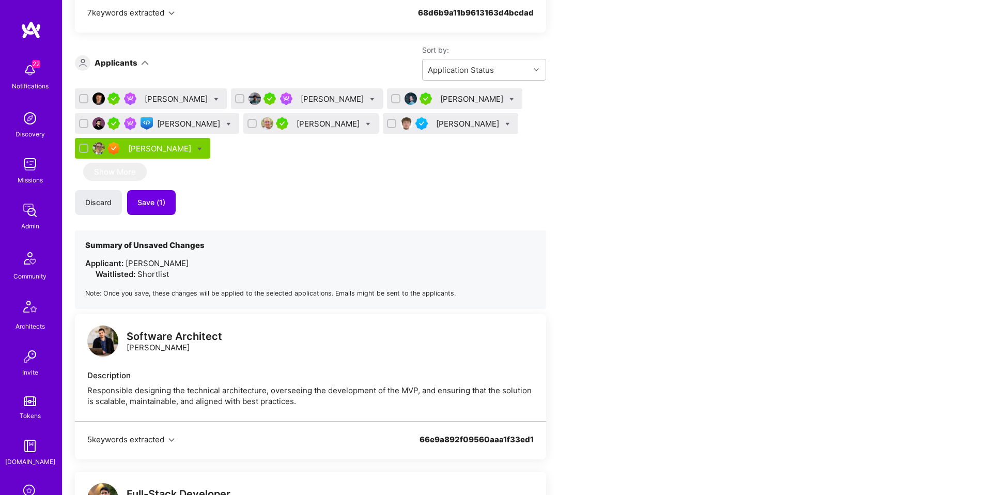
click at [167, 96] on div "Bojan Aleksic" at bounding box center [177, 99] width 65 height 11
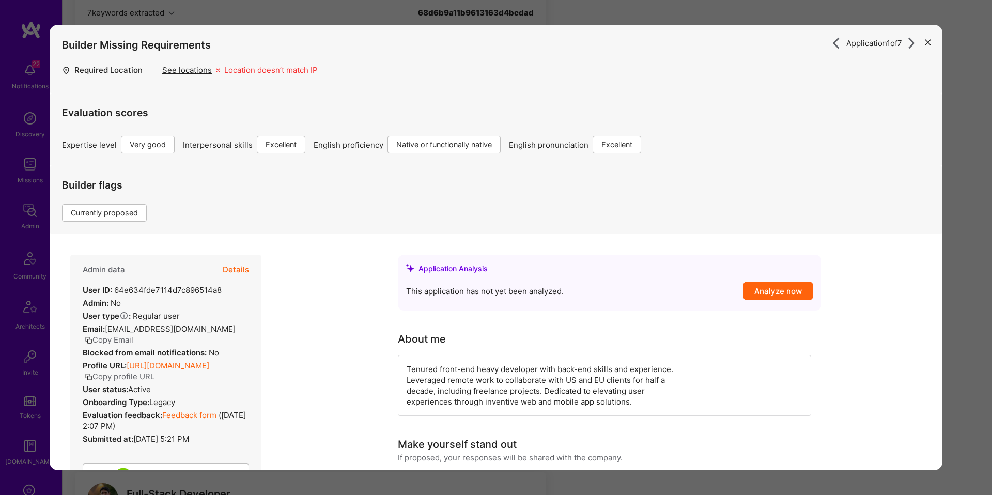
click at [233, 264] on button "Details" at bounding box center [236, 270] width 26 height 30
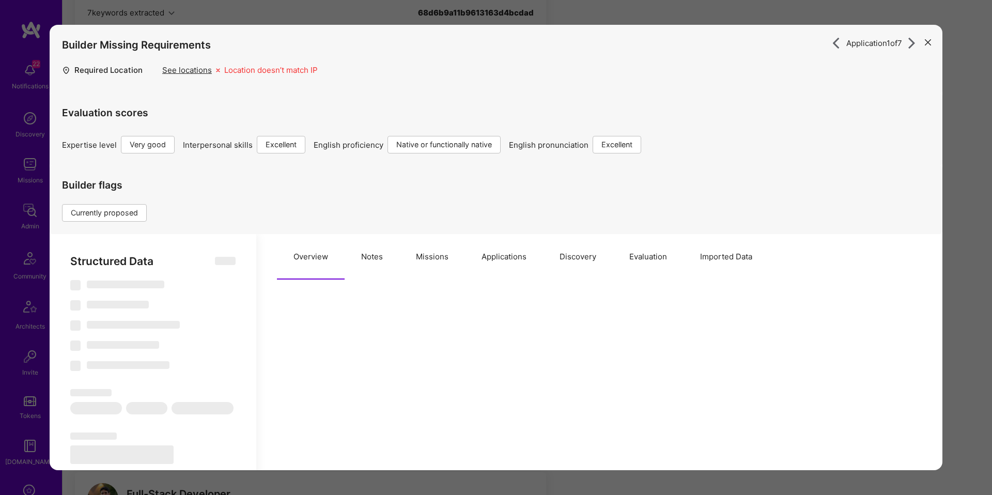
click at [411, 261] on button "Missions" at bounding box center [432, 256] width 66 height 45
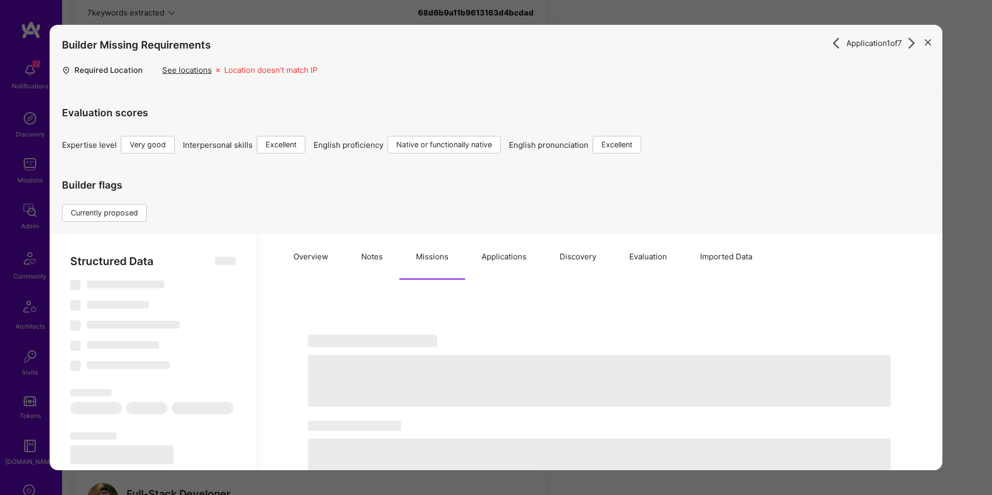
scroll to position [331, 0]
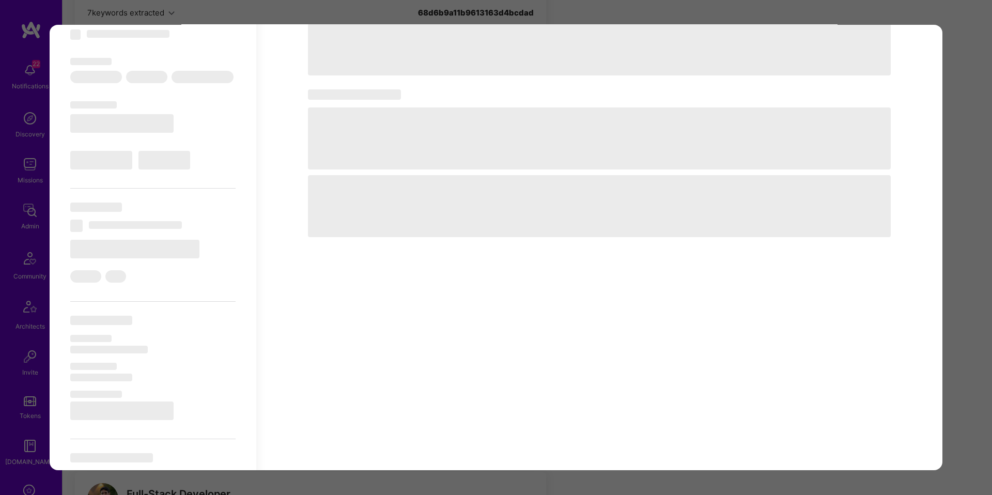
select select "Right Now"
select select "5"
select select "7"
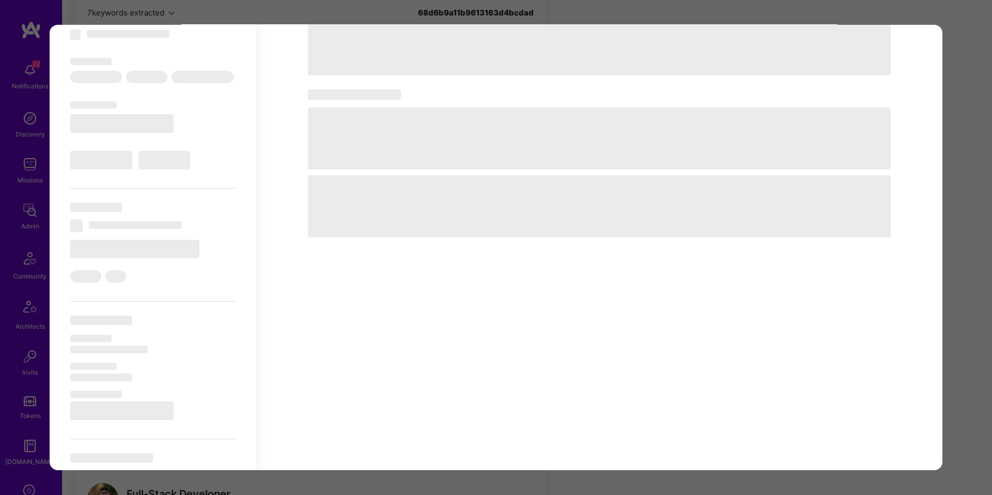
select select "AT"
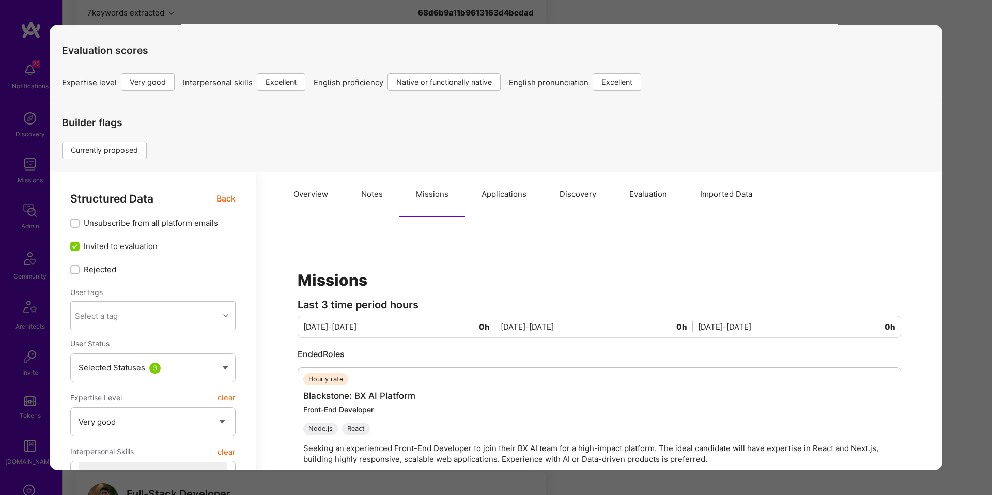
scroll to position [0, 0]
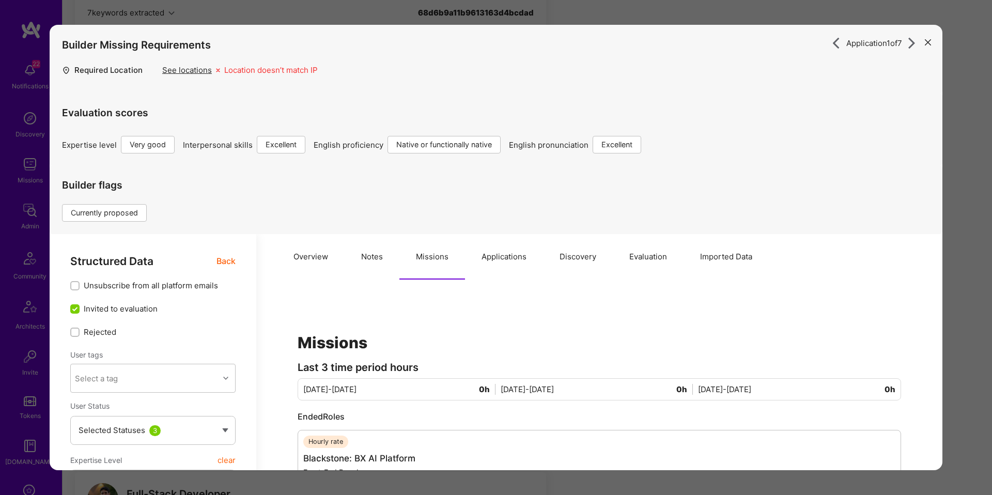
click at [364, 260] on button "Notes" at bounding box center [372, 256] width 55 height 45
type textarea "x"
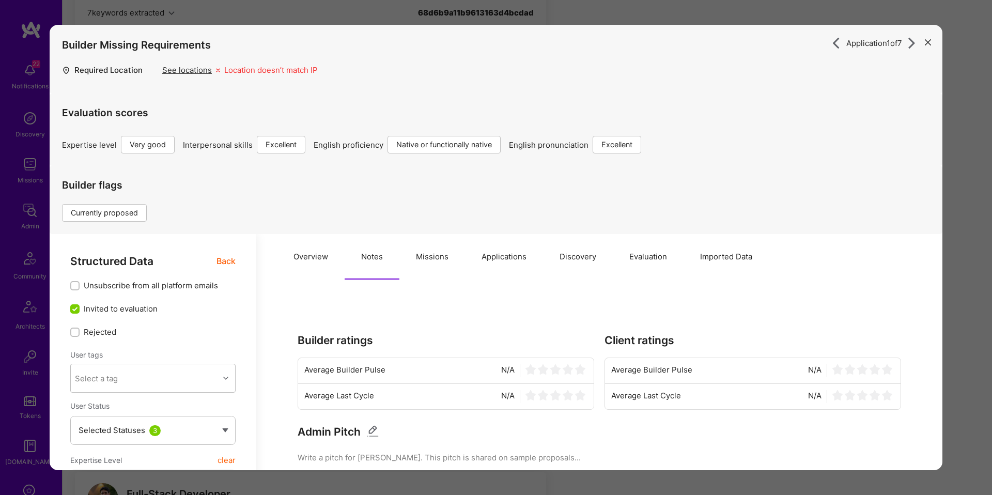
click at [314, 257] on button "Overview" at bounding box center [311, 256] width 68 height 45
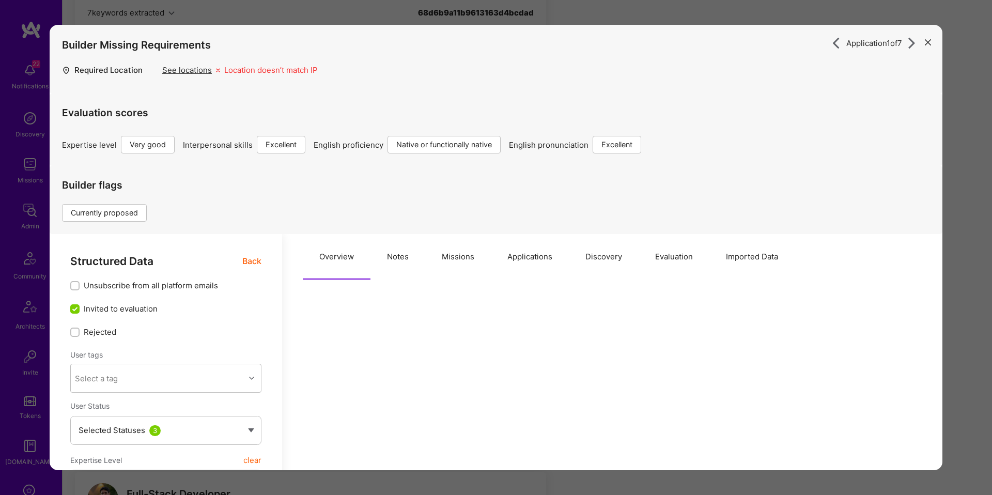
click at [535, 260] on button "Applications" at bounding box center [530, 256] width 78 height 45
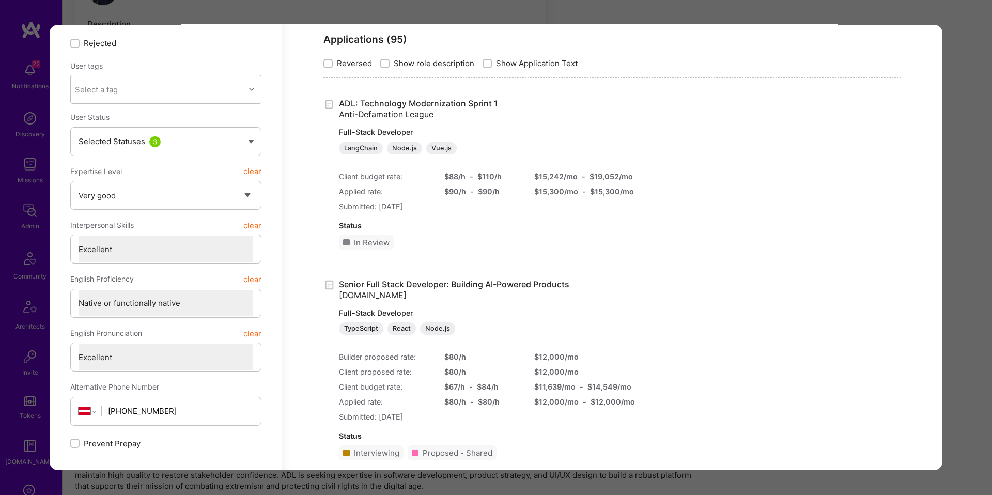
scroll to position [88, 0]
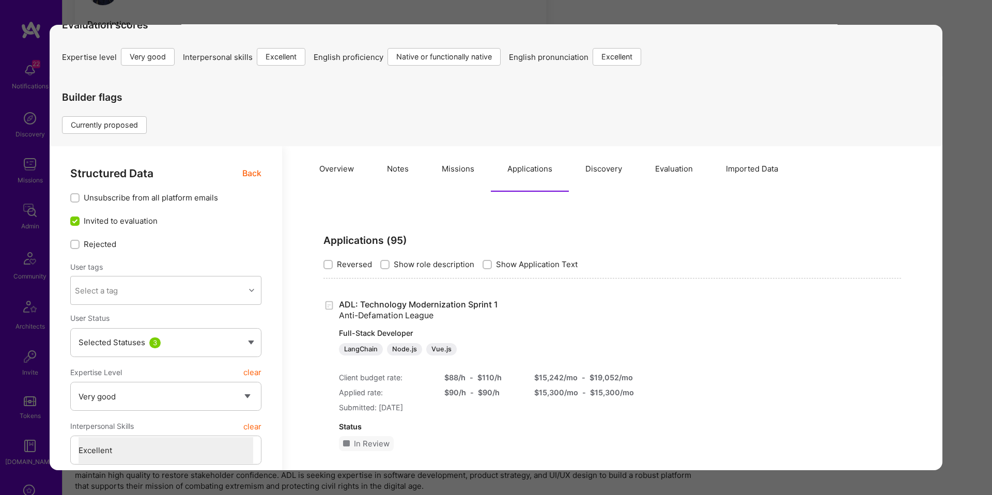
drag, startPoint x: 252, startPoint y: 176, endPoint x: 259, endPoint y: 175, distance: 7.8
click at [252, 176] on span "Back" at bounding box center [251, 173] width 19 height 13
click at [965, 211] on div "Application 1 of 7 Builder Missing Requirements Required Location See locations…" at bounding box center [496, 247] width 992 height 495
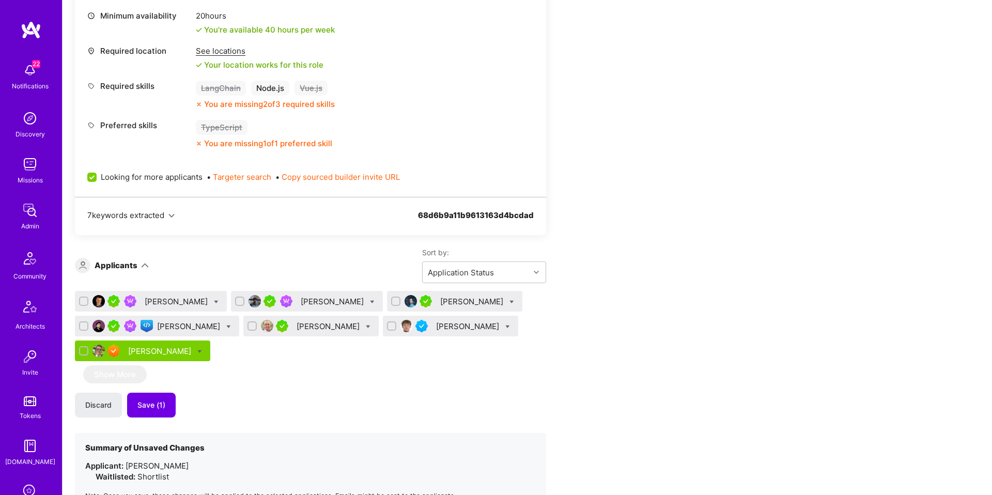
scroll to position [459, 0]
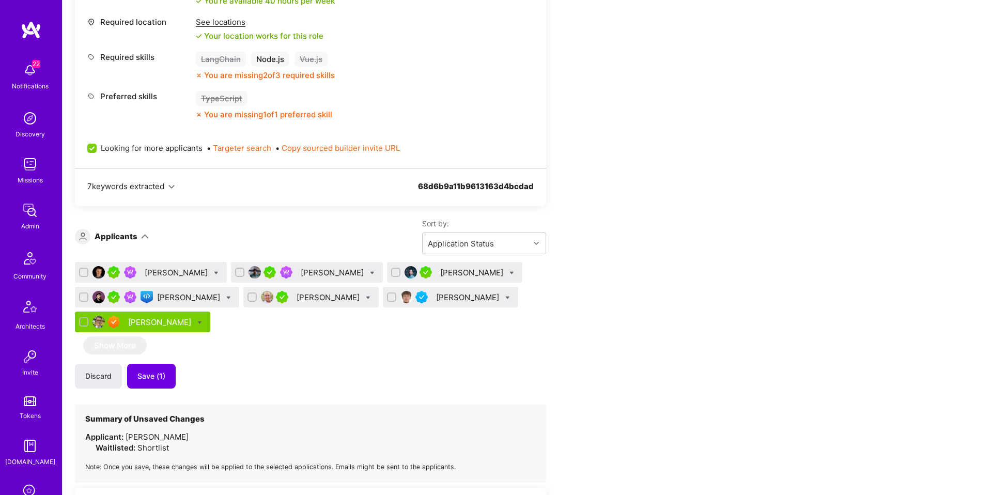
click at [214, 273] on icon at bounding box center [216, 273] width 5 height 5
checkbox input "true"
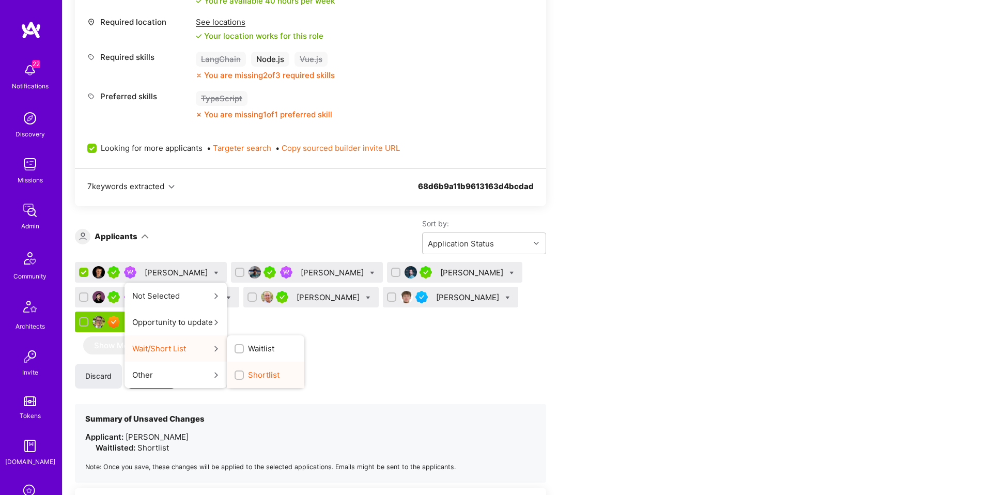
click at [248, 372] on span "Shortlist" at bounding box center [264, 374] width 32 height 11
click at [237, 372] on input "Shortlist" at bounding box center [240, 375] width 7 height 7
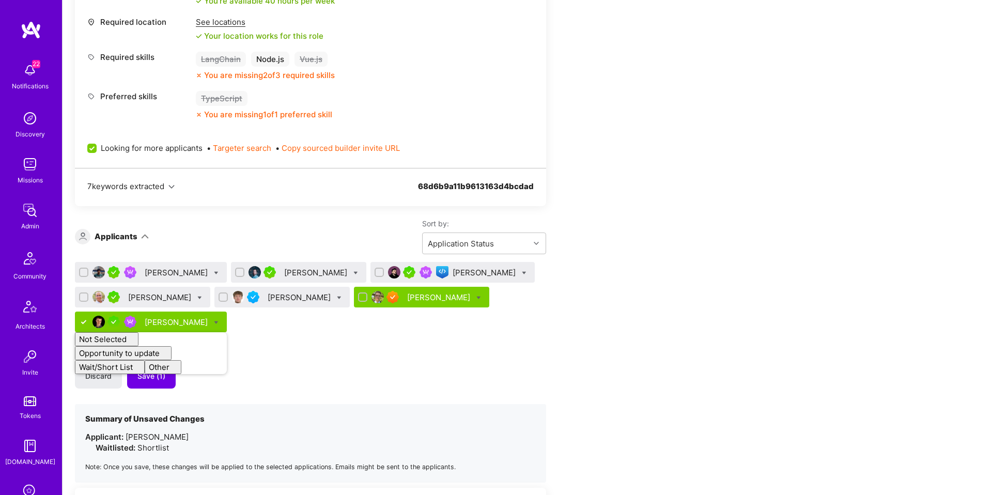
checkbox input "false"
click at [345, 352] on div "Gnyanendra Madishetty Lucas Arruda Nikola Gigic David Beja Michal Noszczak Brun…" at bounding box center [310, 372] width 471 height 221
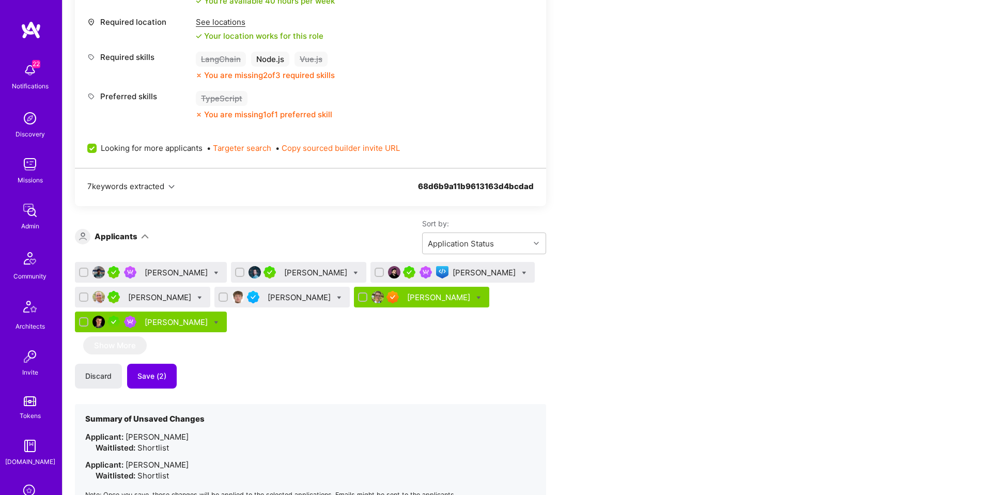
click at [193, 269] on div "Gnyanendra Madishetty" at bounding box center [177, 272] width 65 height 11
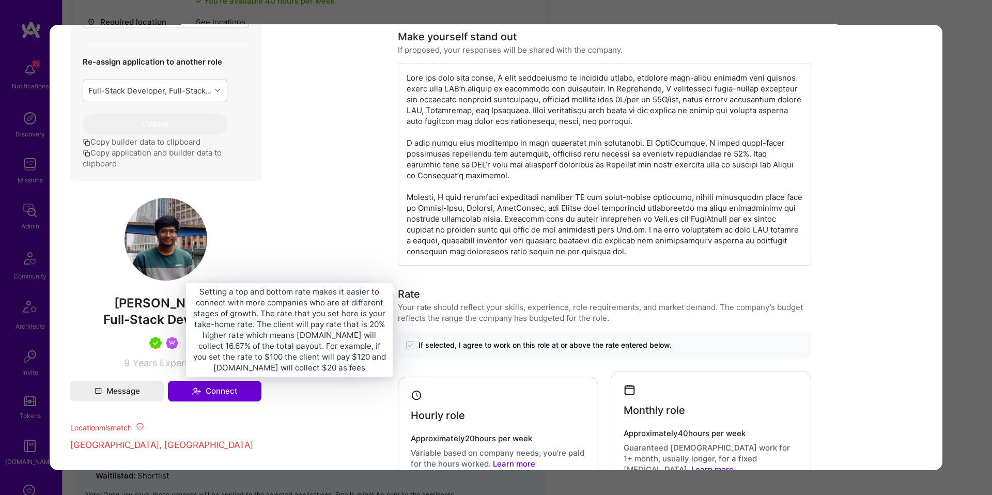
scroll to position [420, 0]
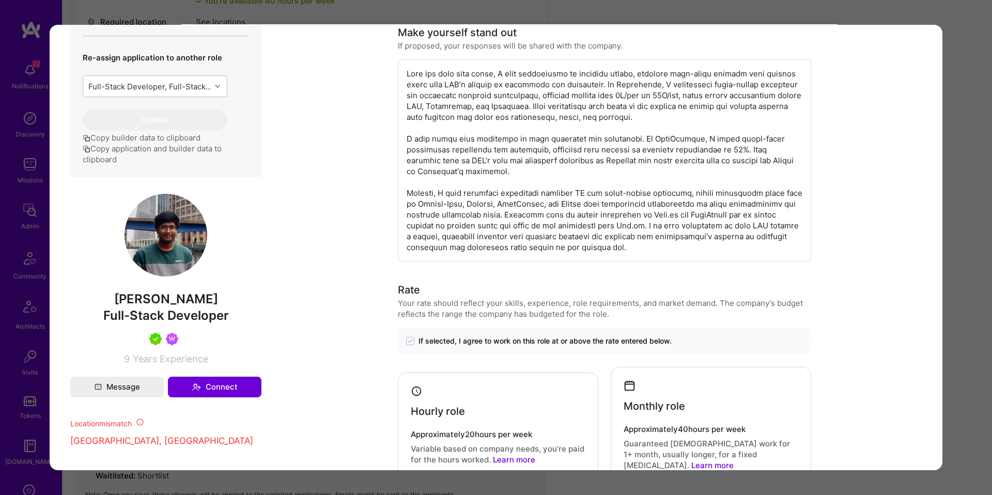
click at [976, 258] on div "Application 1 of 7 Builder Missing Requirements Required Location See locations…" at bounding box center [496, 247] width 992 height 495
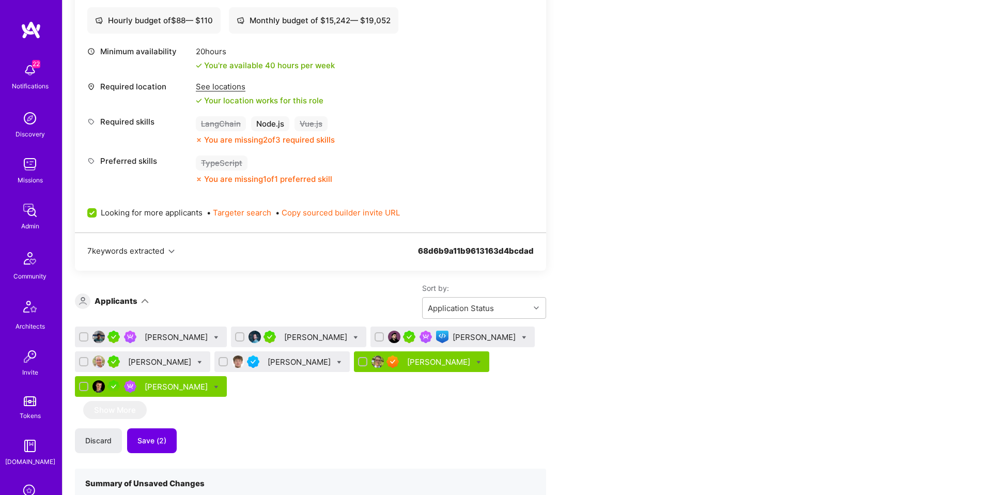
scroll to position [379, 0]
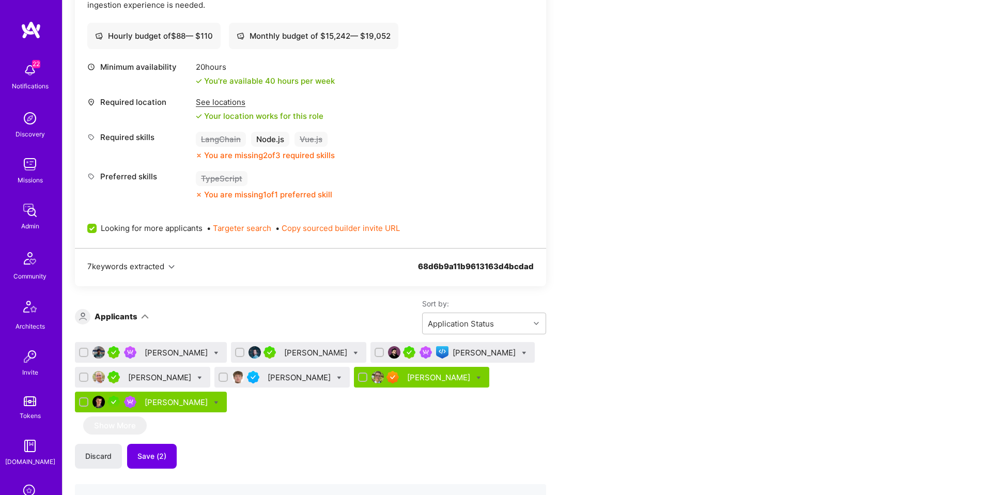
click at [221, 102] on div "See locations" at bounding box center [260, 102] width 128 height 11
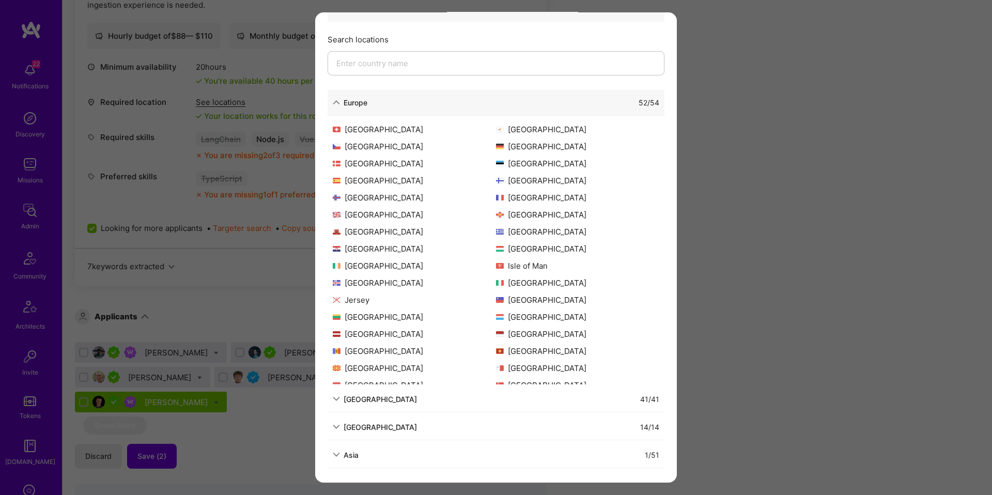
scroll to position [160, 0]
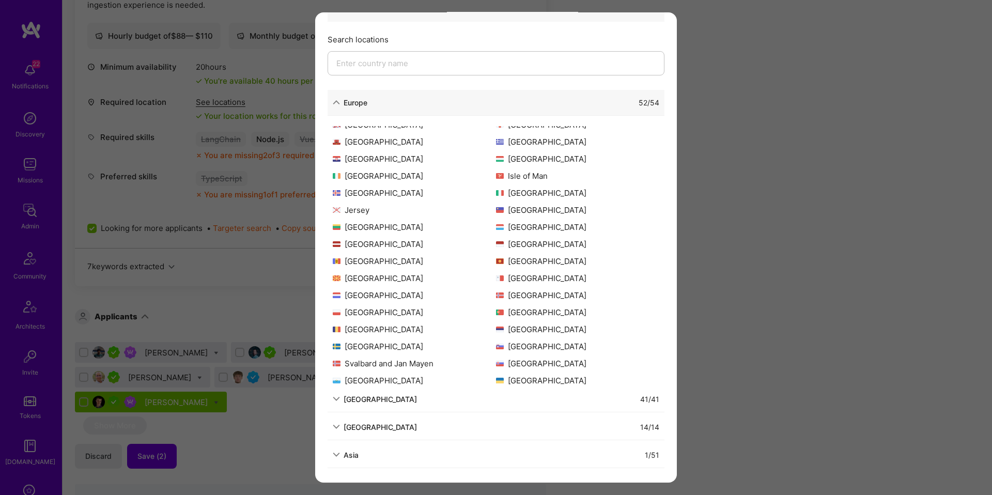
click at [856, 274] on div "Allowed Locations The locations that client marked as required will show up her…" at bounding box center [496, 247] width 992 height 495
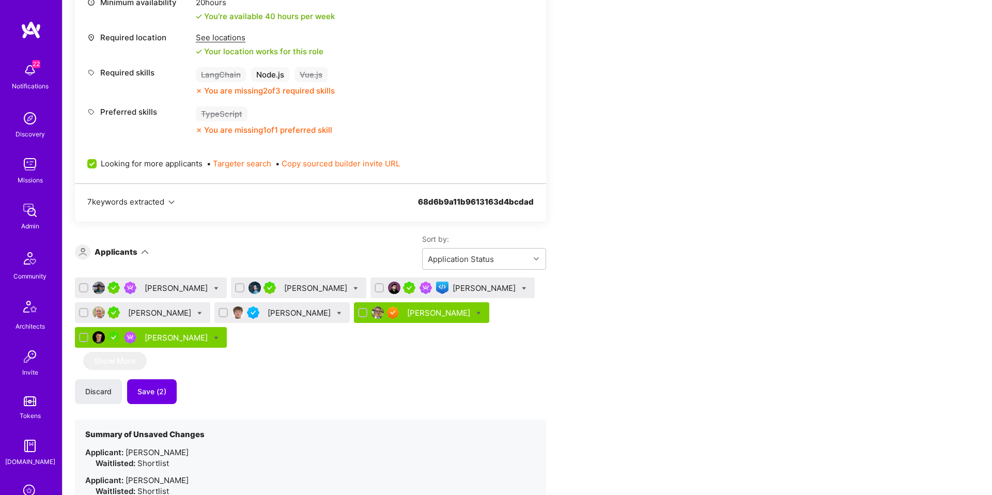
scroll to position [454, 0]
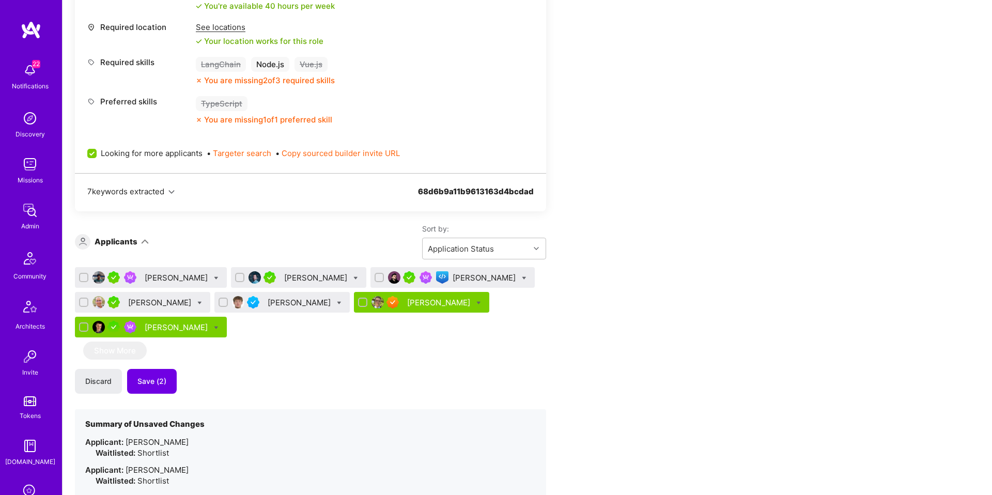
click at [219, 277] on icon at bounding box center [216, 278] width 5 height 5
checkbox input "true"
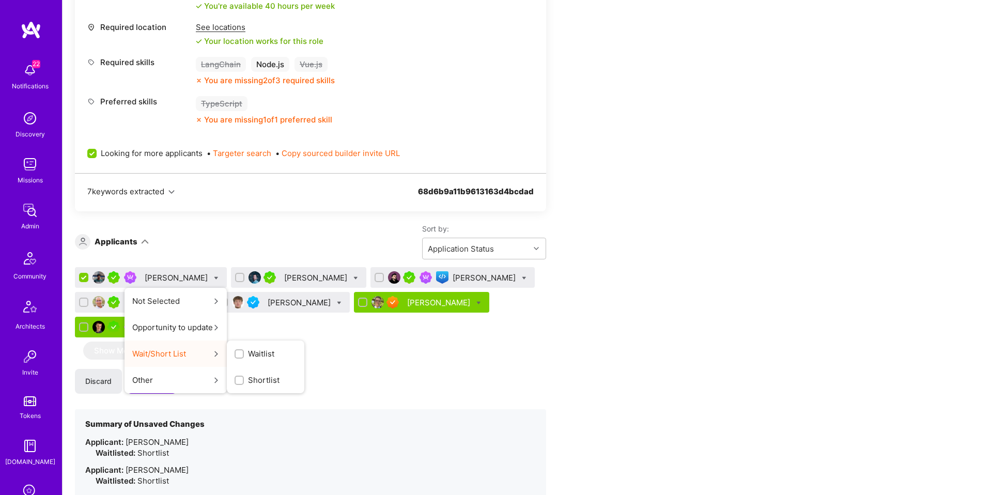
click at [274, 359] on span "Waitlist" at bounding box center [261, 353] width 26 height 11
click at [0, 0] on input "Waitlist" at bounding box center [0, 0] width 0 height 0
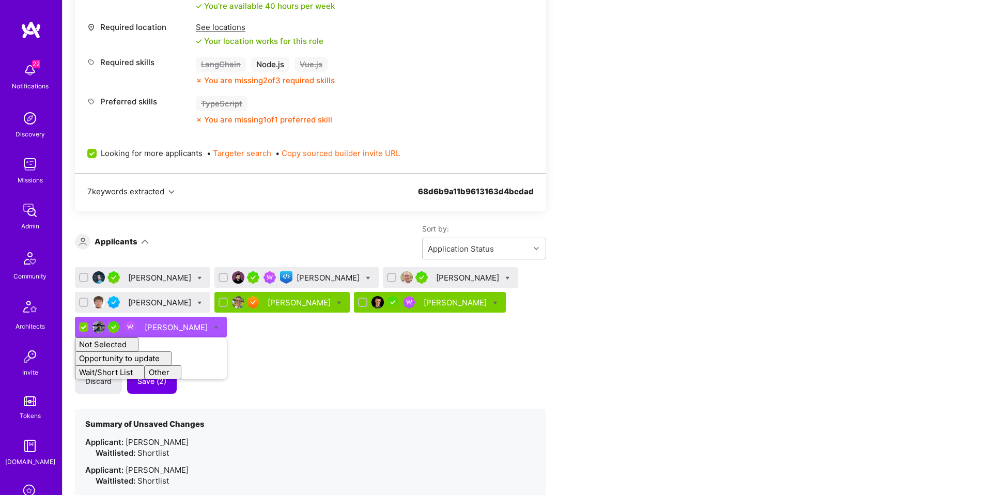
checkbox input "false"
drag, startPoint x: 361, startPoint y: 359, endPoint x: 180, endPoint y: 261, distance: 206.0
click at [361, 358] on div "Lucas Arruda Nikola Gigic David Beja Michal Noszczak Bruno Leite Bojan Aleksic …" at bounding box center [310, 405] width 471 height 276
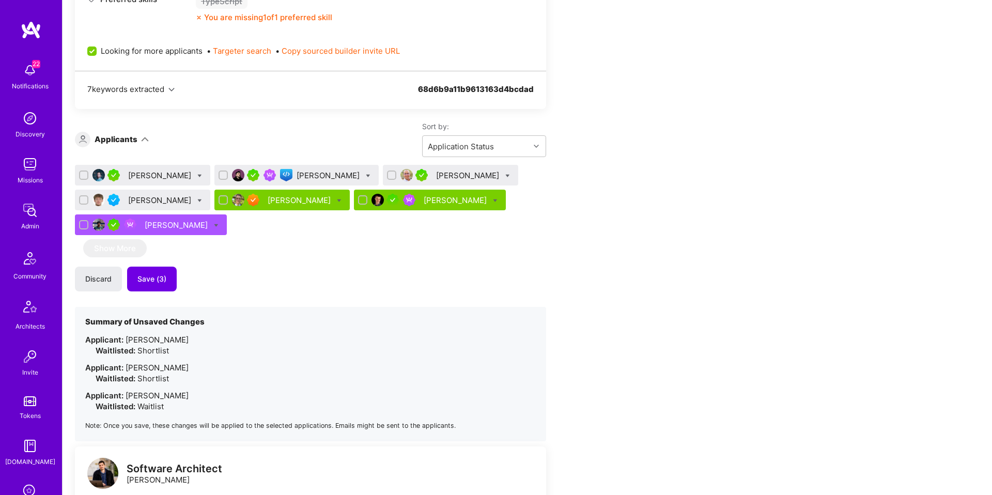
scroll to position [557, 0]
click at [141, 174] on div "Lucas Arruda" at bounding box center [160, 174] width 65 height 11
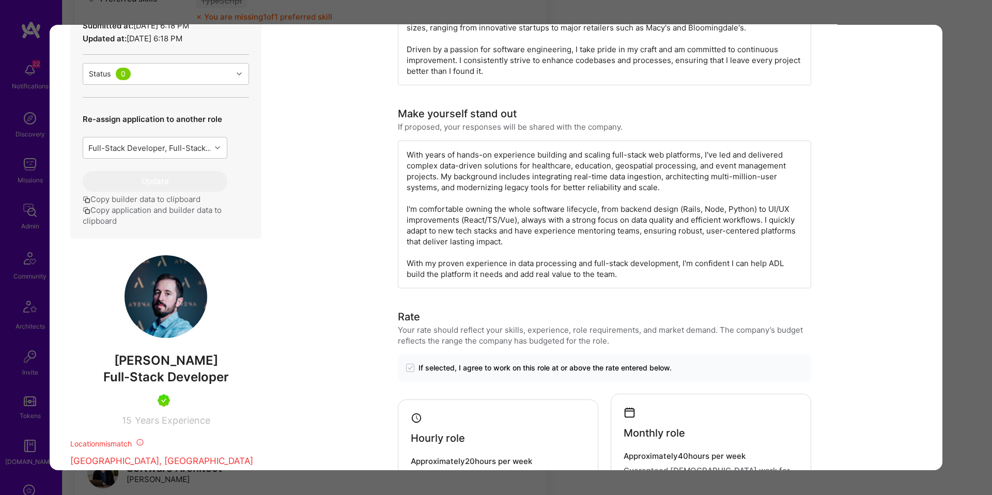
scroll to position [372, 0]
click at [463, 151] on div "With years of hands-on experience building and scaling full-stack web platforms…" at bounding box center [604, 214] width 413 height 148
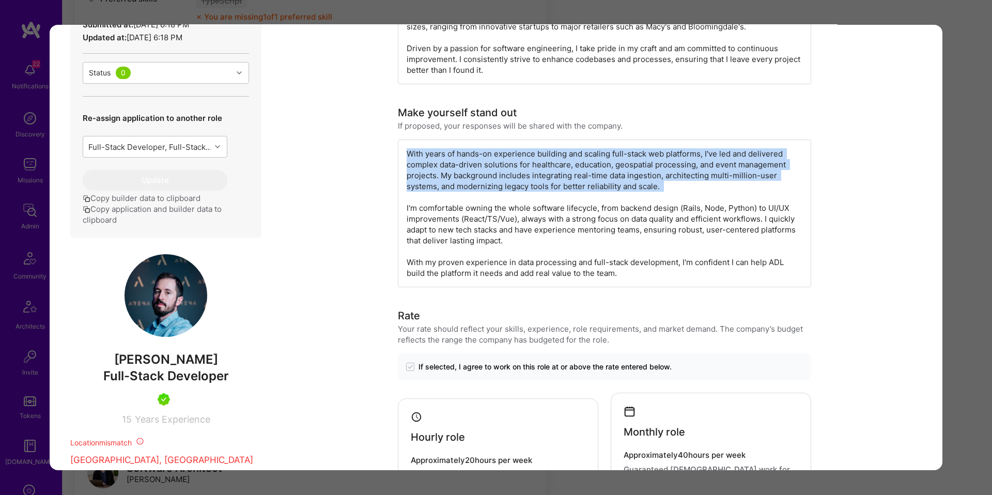
click at [463, 151] on div "With years of hands-on experience building and scaling full-stack web platforms…" at bounding box center [604, 214] width 413 height 148
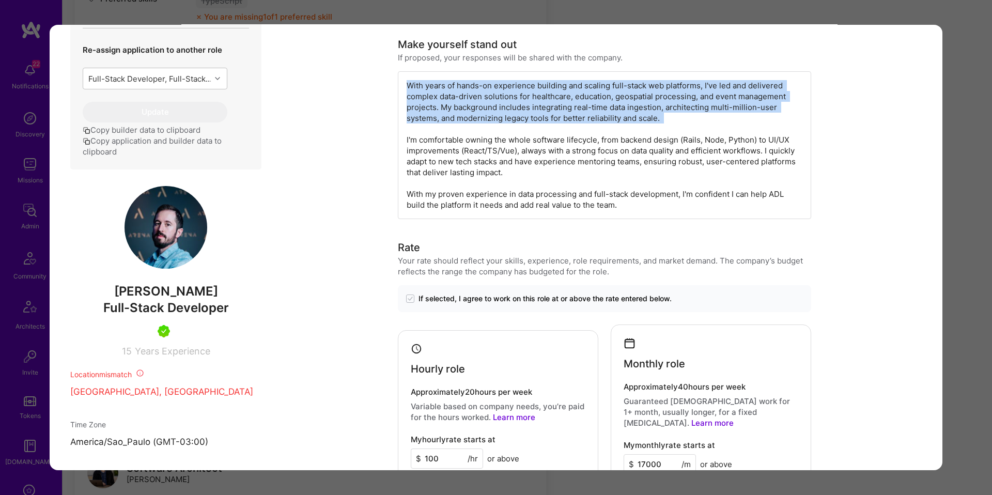
scroll to position [444, 0]
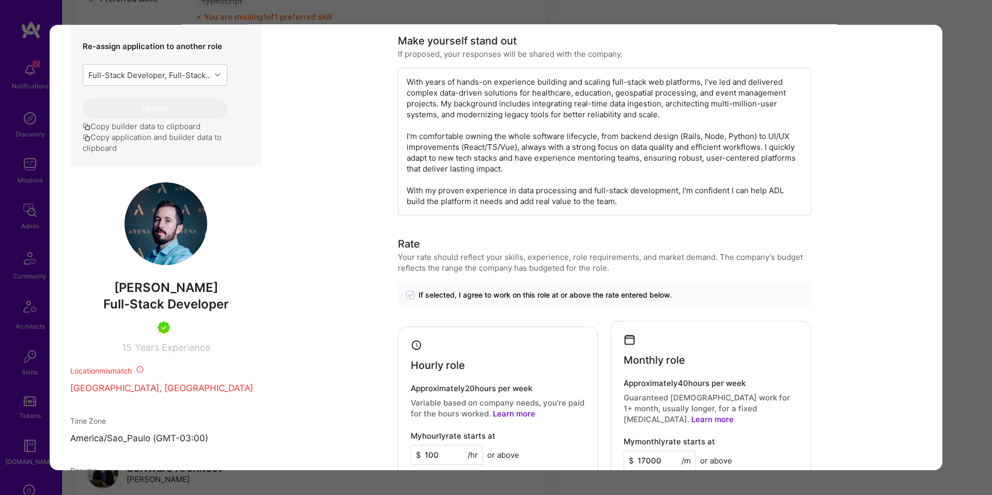
click at [516, 151] on div "With years of hands-on experience building and scaling full-stack web platforms…" at bounding box center [604, 142] width 413 height 148
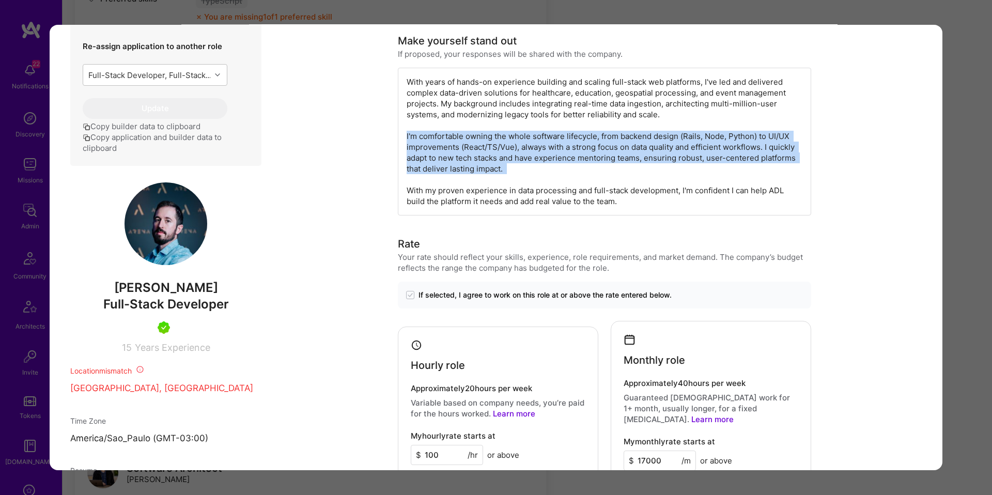
click at [516, 151] on div "With years of hands-on experience building and scaling full-stack web platforms…" at bounding box center [604, 142] width 413 height 148
click at [612, 133] on div "With years of hands-on experience building and scaling full-stack web platforms…" at bounding box center [604, 142] width 413 height 148
drag, startPoint x: 673, startPoint y: 137, endPoint x: 712, endPoint y: 140, distance: 38.3
click at [700, 138] on div "With years of hands-on experience building and scaling full-stack web platforms…" at bounding box center [604, 142] width 413 height 148
click at [772, 137] on div "With years of hands-on experience building and scaling full-stack web platforms…" at bounding box center [604, 142] width 413 height 148
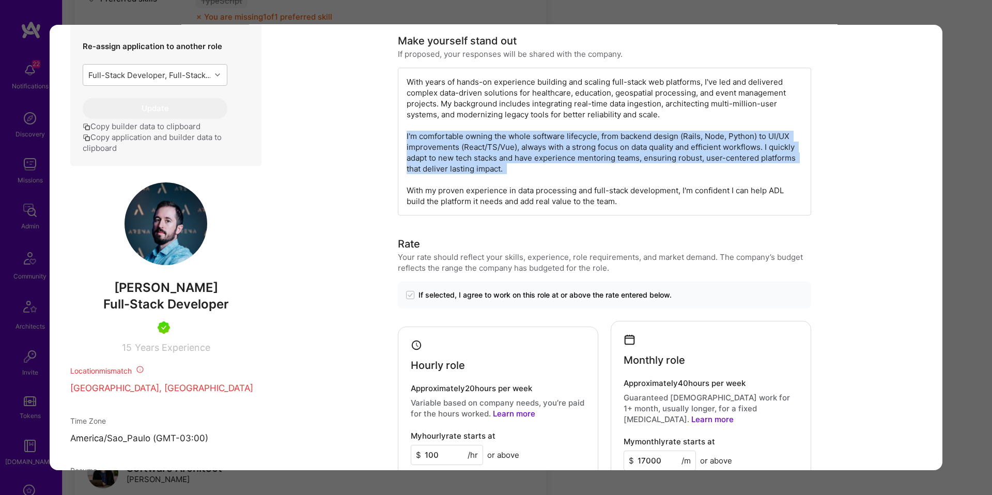
drag, startPoint x: 776, startPoint y: 136, endPoint x: 728, endPoint y: 152, distance: 50.0
click at [731, 151] on div "With years of hands-on experience building and scaling full-stack web platforms…" at bounding box center [604, 142] width 413 height 148
click at [501, 156] on div "With years of hands-on experience building and scaling full-stack web platforms…" at bounding box center [604, 142] width 413 height 148
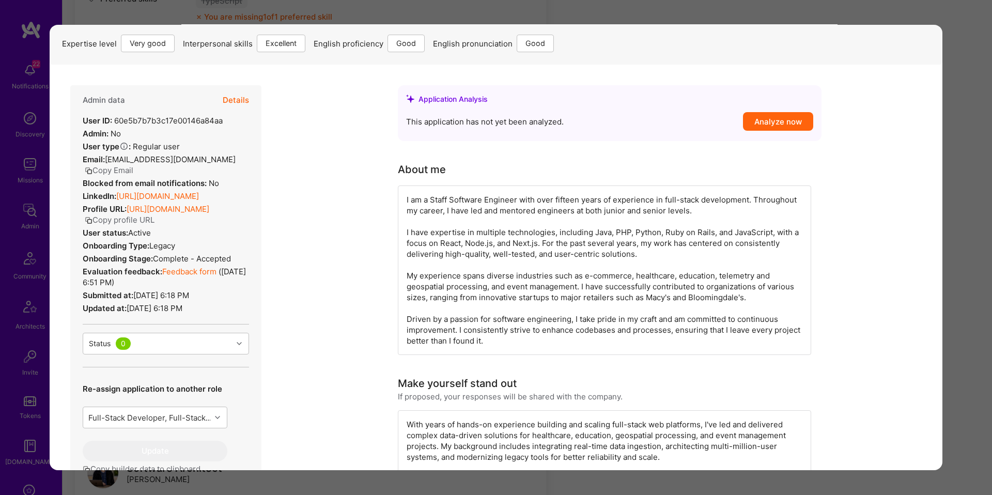
scroll to position [141, 0]
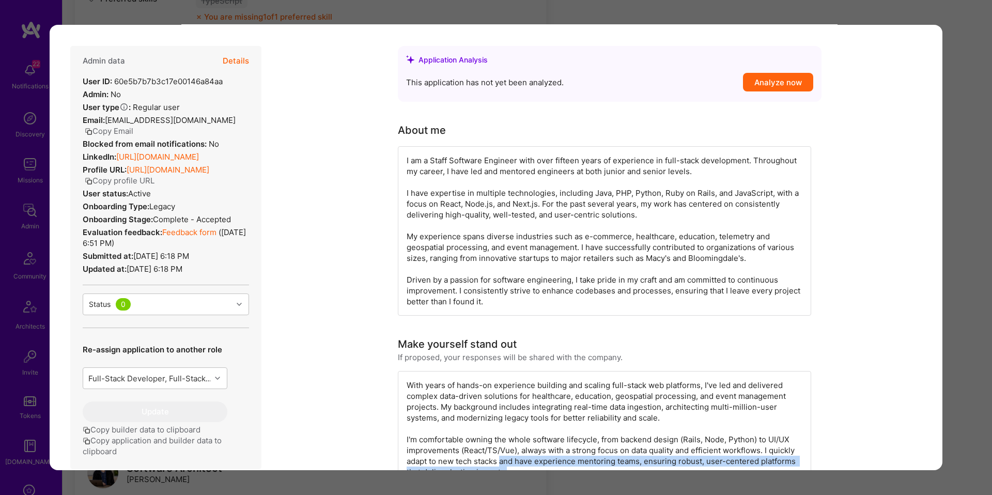
click at [174, 232] on link "Feedback form" at bounding box center [189, 232] width 54 height 10
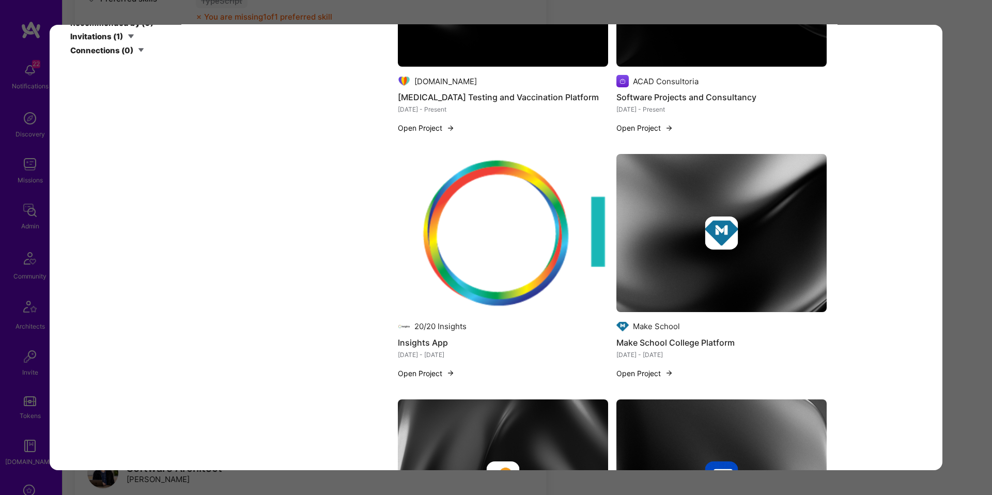
scroll to position [1914, 0]
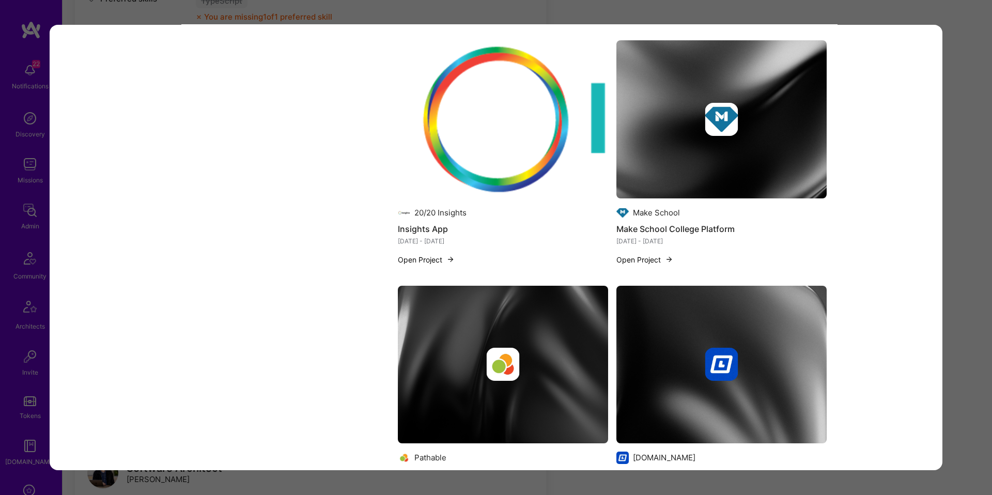
click at [976, 191] on div "Application 1 of 7 Builder Missing Requirements Required Location See locations…" at bounding box center [496, 247] width 992 height 495
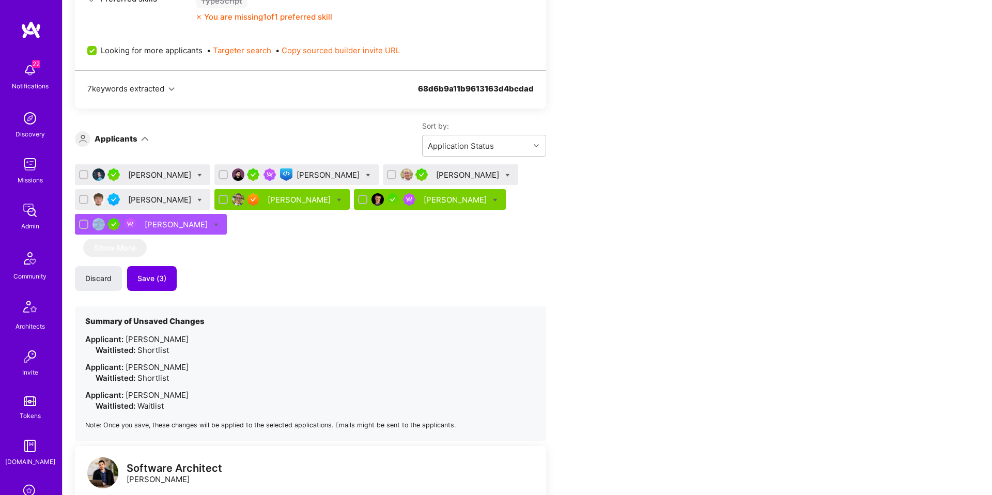
click at [197, 173] on icon at bounding box center [199, 175] width 5 height 5
checkbox input "true"
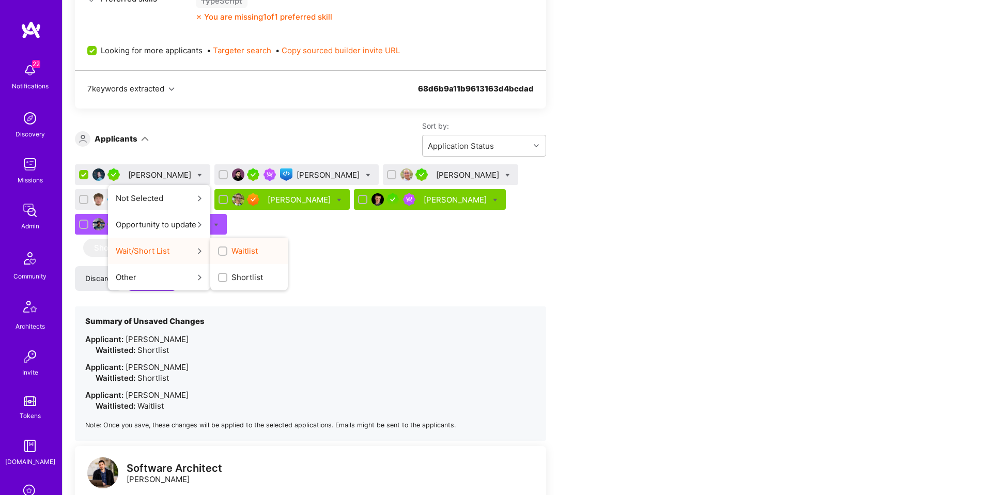
click at [228, 243] on div "Waitlist" at bounding box center [249, 251] width 78 height 26
click at [236, 249] on span "Waitlist" at bounding box center [245, 250] width 26 height 11
click at [0, 0] on input "Waitlist" at bounding box center [0, 0] width 0 height 0
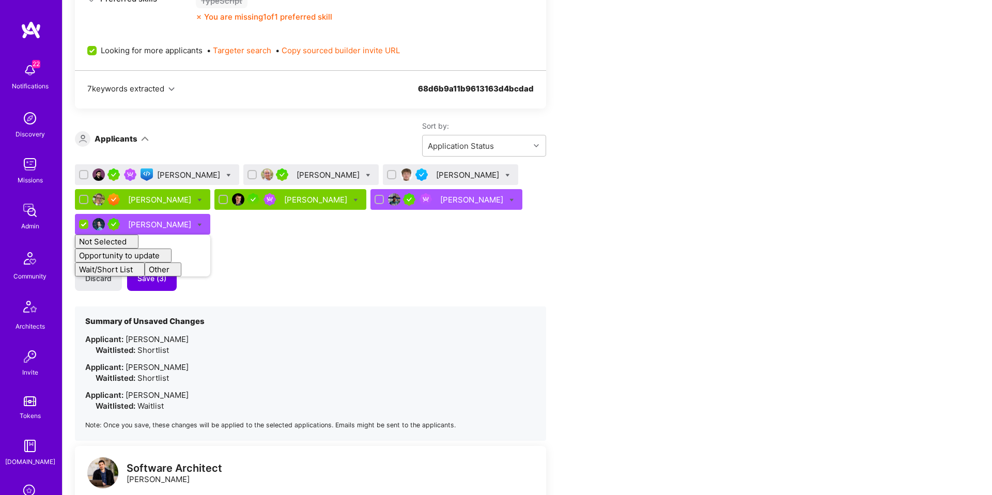
checkbox input "false"
click at [365, 256] on div "Nikola Gigic David Beja Michal Noszczak Bruno Leite Bojan Aleksic Gnyanendra Ma…" at bounding box center [310, 302] width 471 height 276
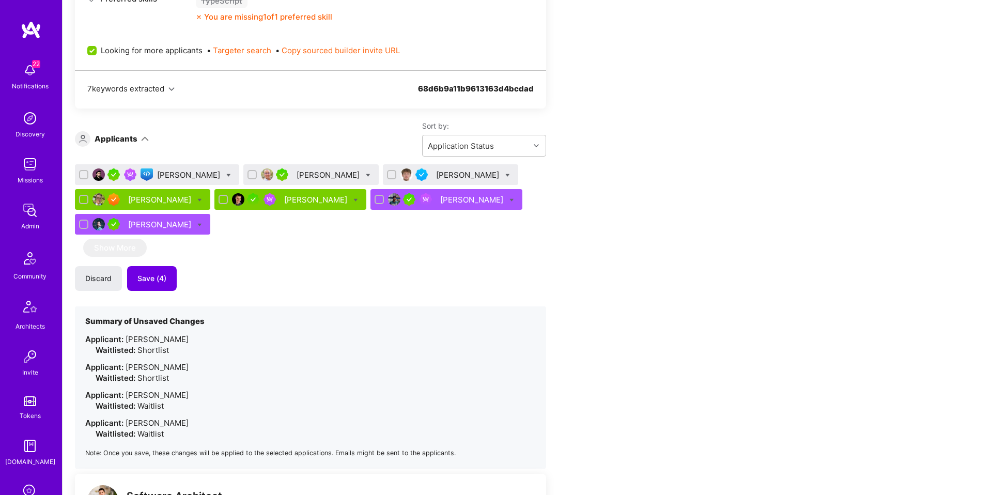
click at [297, 172] on div "[PERSON_NAME]" at bounding box center [329, 174] width 65 height 11
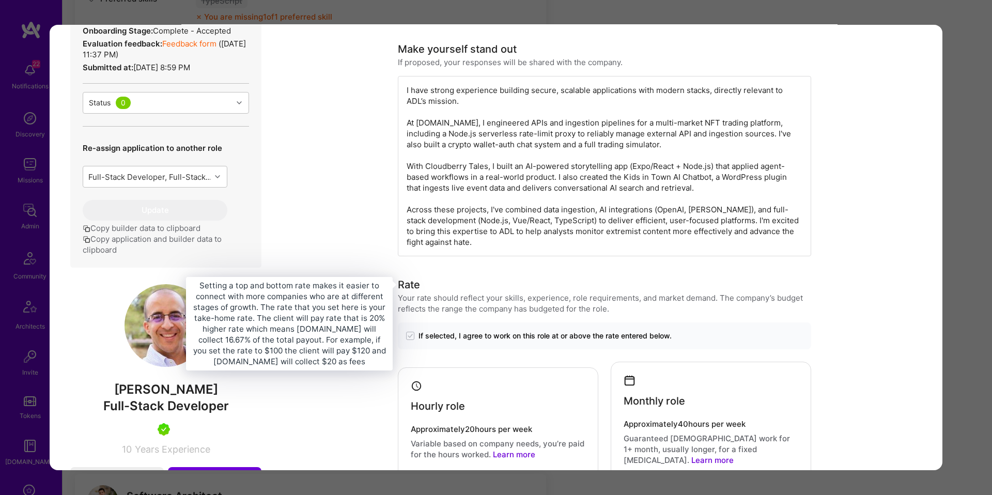
scroll to position [380, 0]
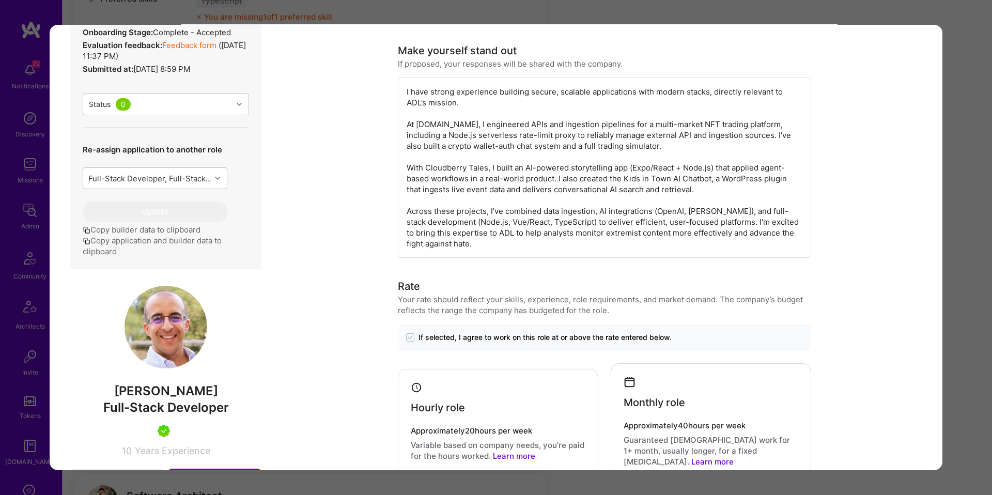
click at [174, 43] on link "Feedback form" at bounding box center [189, 45] width 54 height 10
click at [527, 97] on div "modal" at bounding box center [604, 168] width 413 height 180
click at [526, 98] on div "modal" at bounding box center [604, 168] width 413 height 180
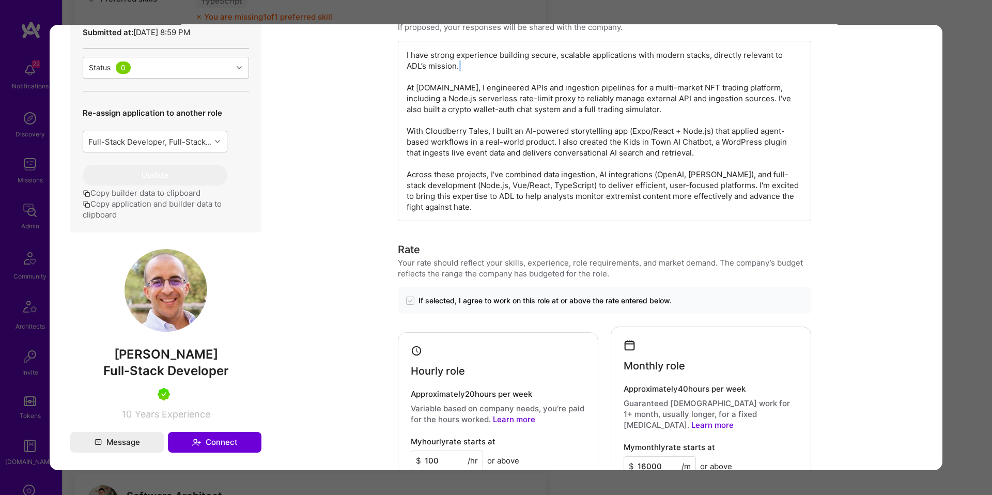
scroll to position [417, 0]
click at [496, 100] on div "modal" at bounding box center [604, 130] width 413 height 180
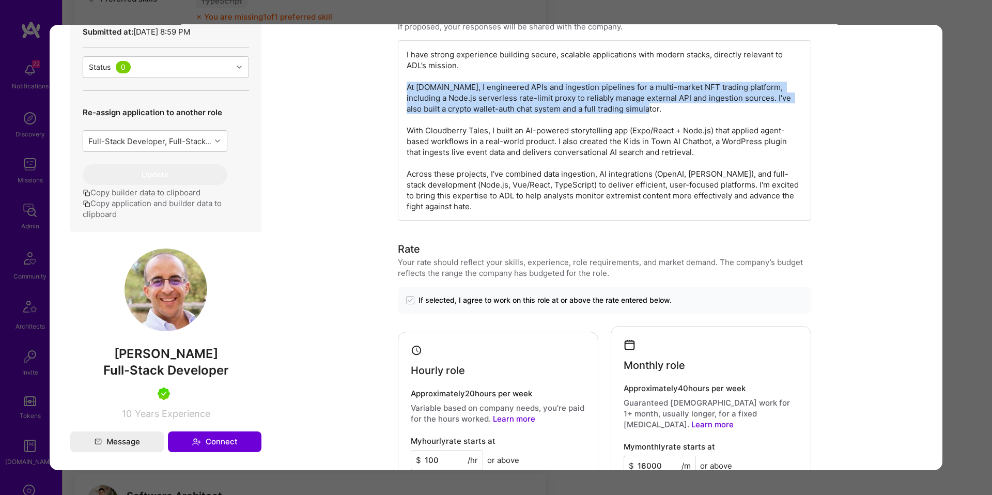
drag, startPoint x: 496, startPoint y: 100, endPoint x: 493, endPoint y: 115, distance: 15.8
click at [496, 100] on div "modal" at bounding box center [604, 130] width 413 height 180
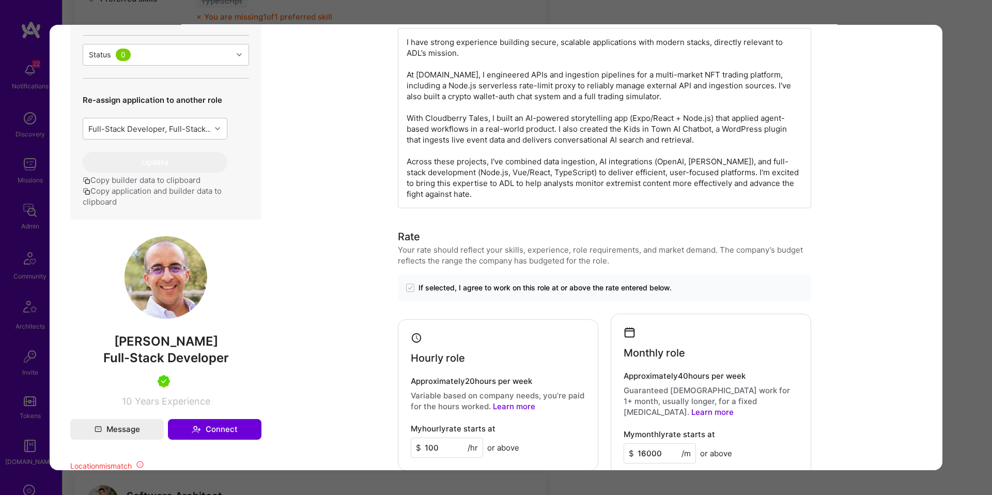
click at [616, 82] on div "modal" at bounding box center [604, 118] width 413 height 180
drag, startPoint x: 699, startPoint y: 74, endPoint x: 741, endPoint y: 75, distance: 41.4
click at [741, 75] on div "modal" at bounding box center [604, 118] width 413 height 180
drag, startPoint x: 741, startPoint y: 75, endPoint x: 537, endPoint y: 82, distance: 203.2
click at [537, 82] on div "modal" at bounding box center [604, 118] width 413 height 180
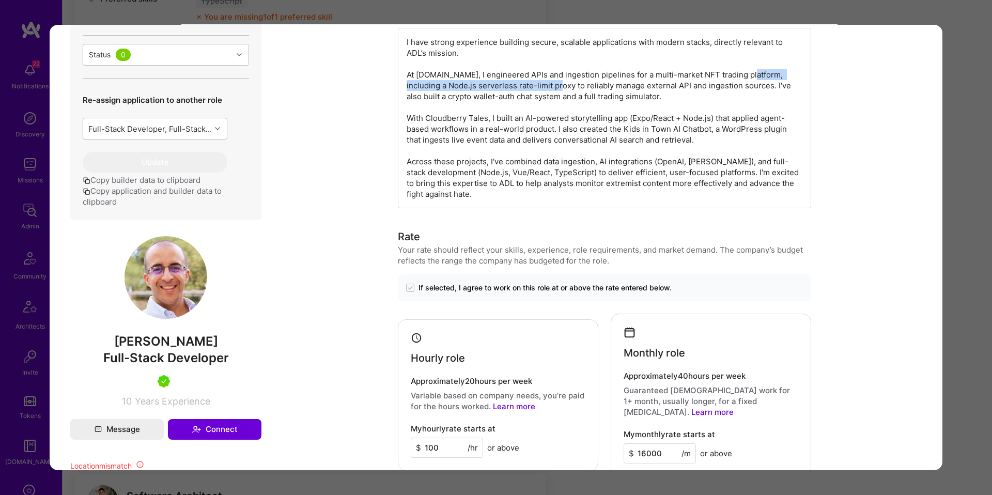
scroll to position [430, 0]
click at [661, 86] on div "modal" at bounding box center [604, 117] width 413 height 180
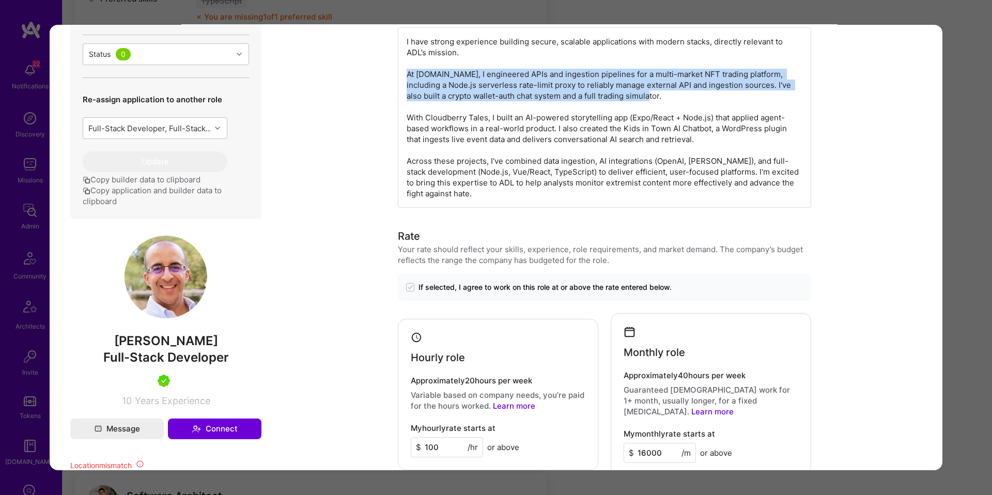
drag, startPoint x: 660, startPoint y: 86, endPoint x: 643, endPoint y: 92, distance: 17.5
click at [659, 87] on div "modal" at bounding box center [604, 117] width 413 height 180
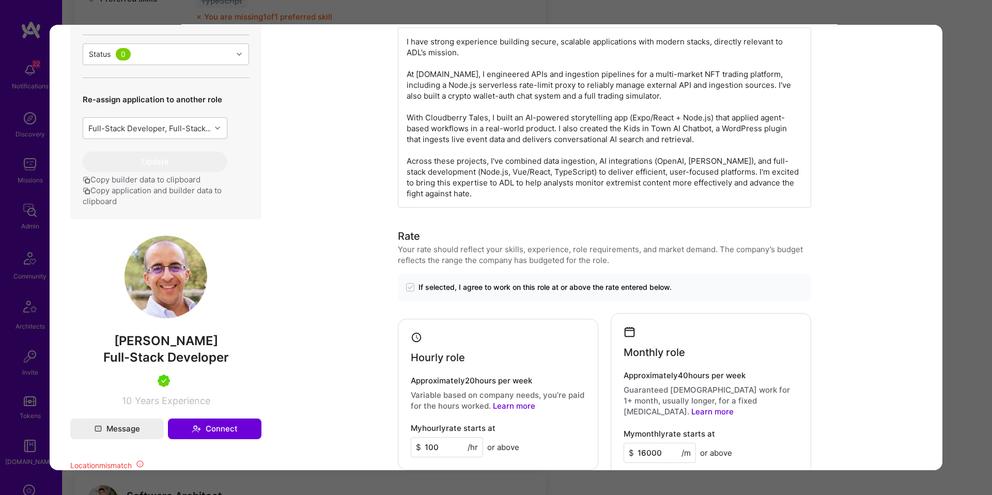
click at [493, 118] on div "modal" at bounding box center [604, 117] width 413 height 180
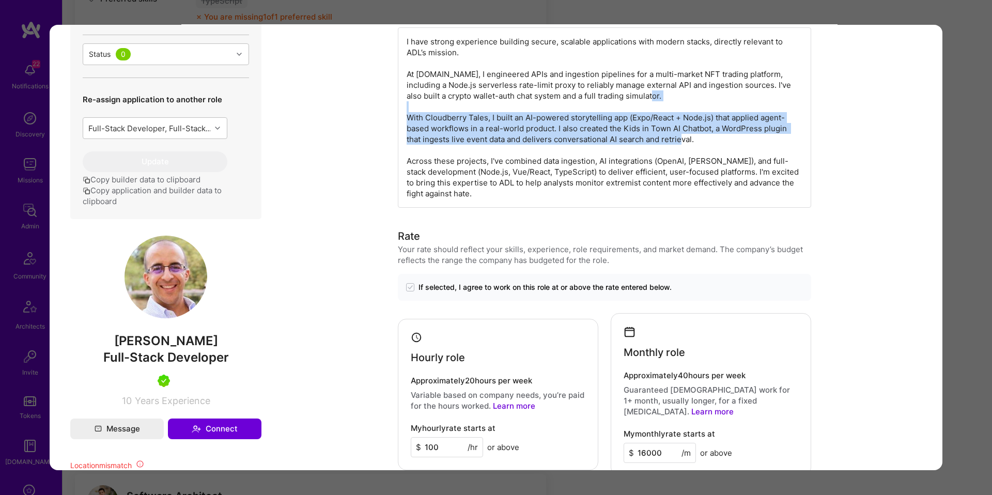
drag, startPoint x: 493, startPoint y: 118, endPoint x: 481, endPoint y: 128, distance: 15.8
click at [493, 118] on div "modal" at bounding box center [604, 117] width 413 height 180
click at [485, 125] on div "modal" at bounding box center [604, 117] width 413 height 180
click at [479, 121] on div "modal" at bounding box center [604, 117] width 413 height 180
click at [481, 119] on div "modal" at bounding box center [604, 117] width 413 height 180
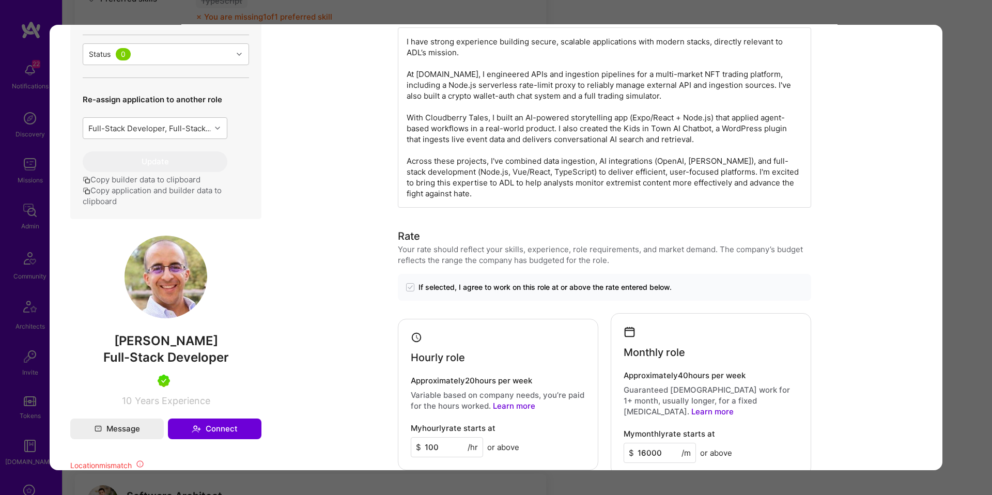
click at [592, 125] on div "modal" at bounding box center [604, 117] width 413 height 180
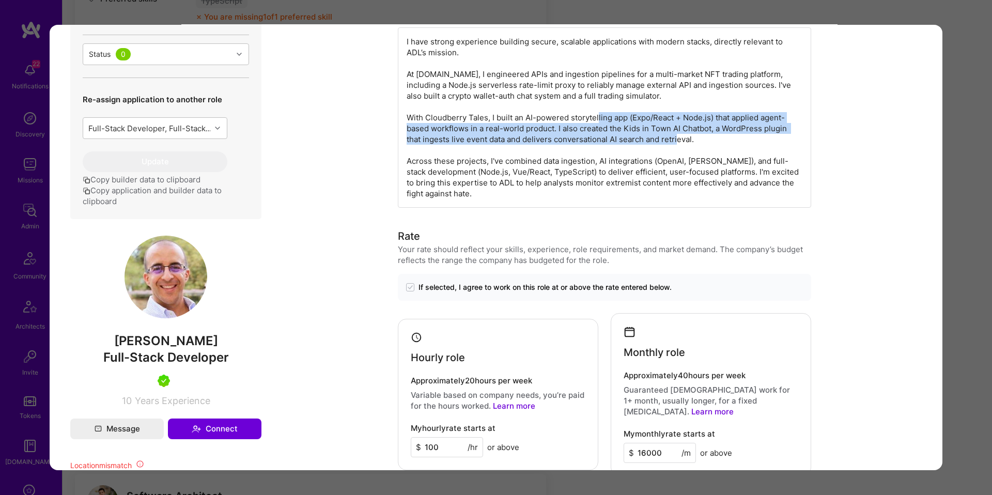
drag, startPoint x: 704, startPoint y: 119, endPoint x: 728, endPoint y: 133, distance: 27.1
click at [728, 135] on div "modal" at bounding box center [604, 117] width 413 height 180
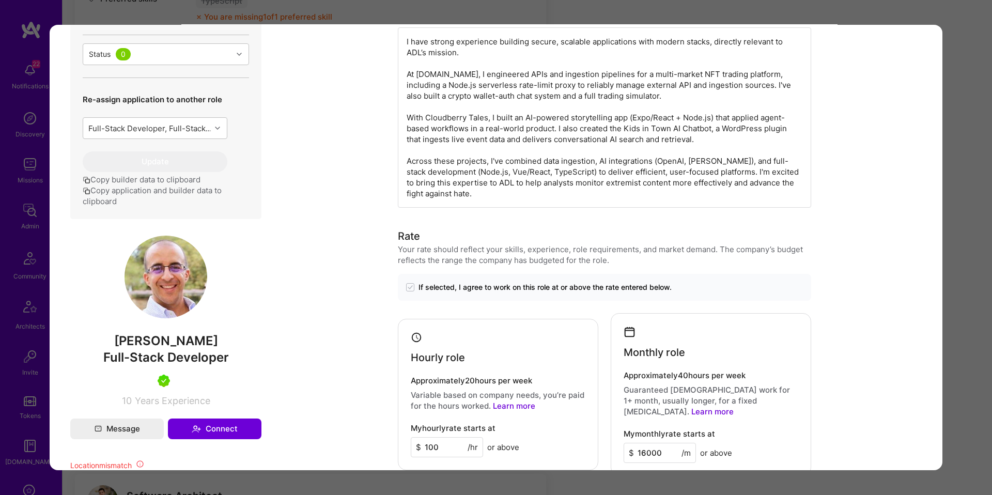
click at [507, 166] on div "modal" at bounding box center [604, 117] width 413 height 180
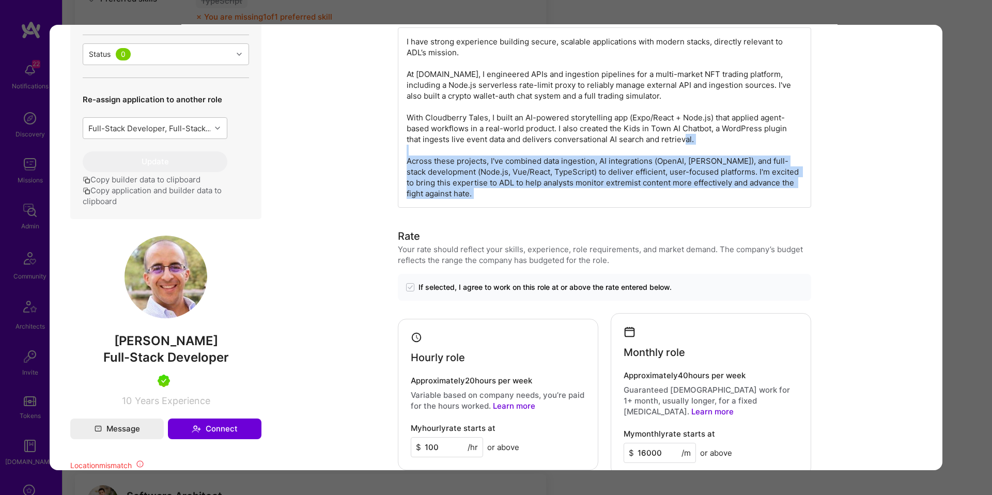
click at [507, 166] on div "modal" at bounding box center [604, 117] width 413 height 180
click at [606, 163] on div "modal" at bounding box center [604, 117] width 413 height 180
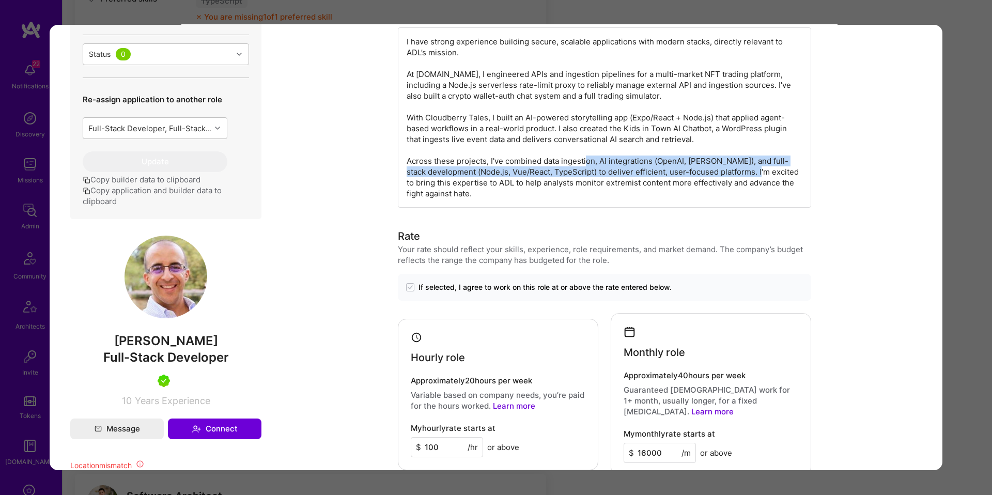
drag, startPoint x: 685, startPoint y: 162, endPoint x: 783, endPoint y: 168, distance: 98.3
click at [783, 167] on div "modal" at bounding box center [604, 117] width 413 height 180
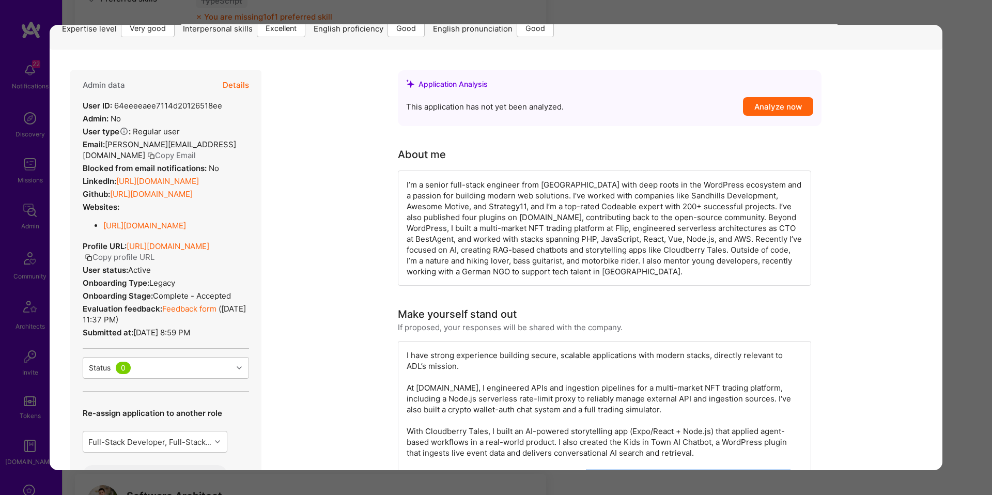
scroll to position [89, 0]
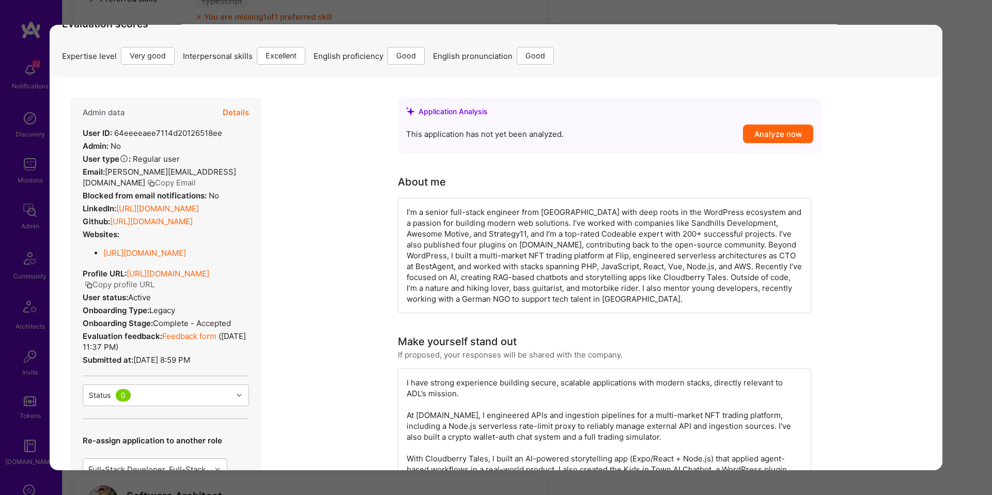
click at [136, 203] on div "LinkedIn: https://linkedin.com/in/davidbeja" at bounding box center [141, 208] width 116 height 11
click at [137, 204] on link "https://linkedin.com/in/davidbeja" at bounding box center [157, 209] width 83 height 10
click at [960, 233] on div "Application 2 of 7 Builder Missing Requirements Required Location See locations…" at bounding box center [496, 247] width 992 height 495
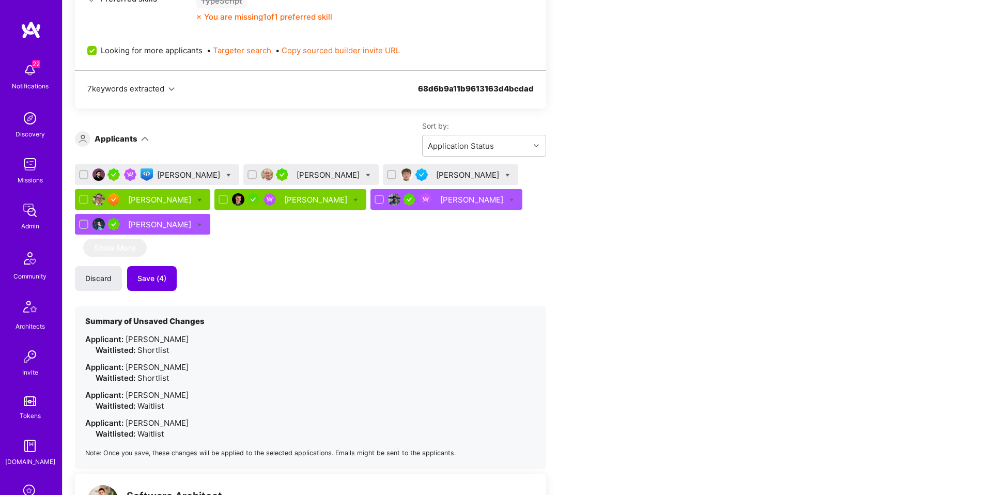
drag, startPoint x: 960, startPoint y: 233, endPoint x: 673, endPoint y: 274, distance: 290.2
click at [366, 175] on icon at bounding box center [368, 175] width 5 height 5
checkbox input "true"
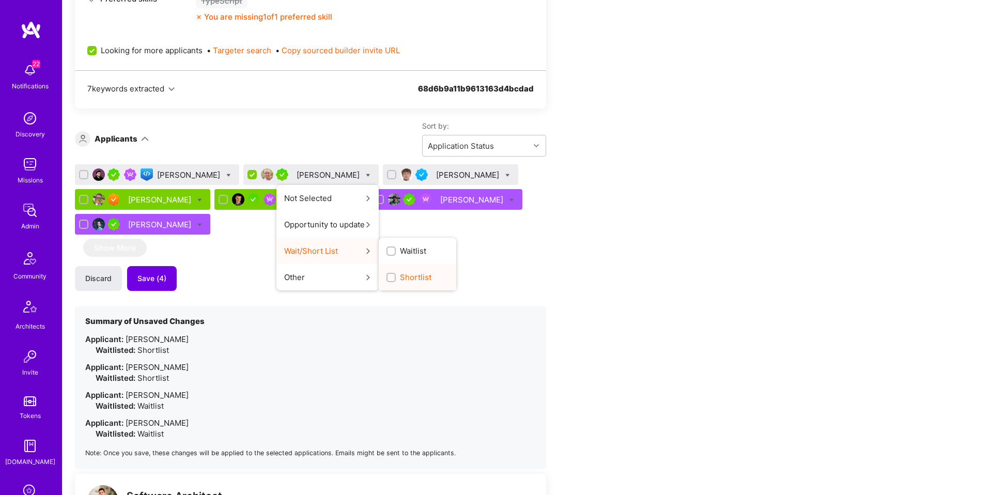
click at [387, 278] on label "Shortlist" at bounding box center [409, 277] width 45 height 11
click at [389, 278] on input "Shortlist" at bounding box center [392, 277] width 7 height 7
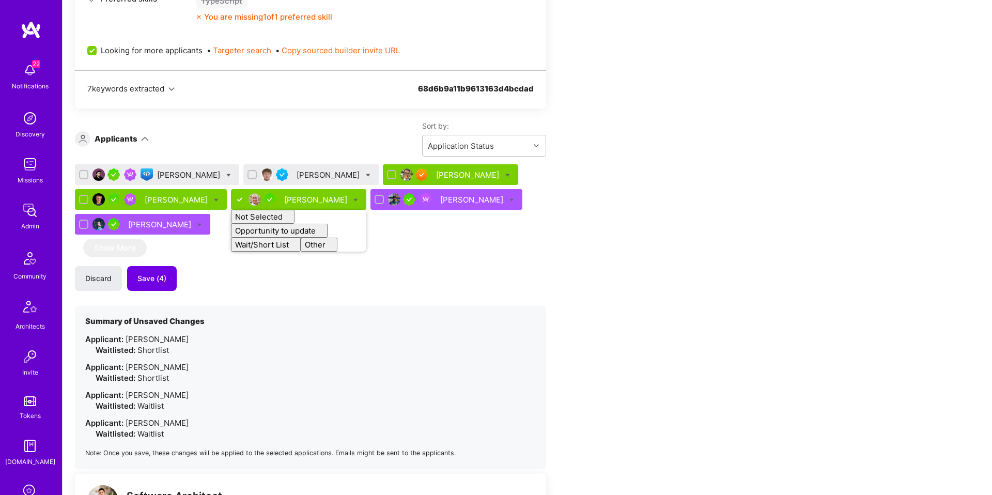
checkbox input "false"
drag, startPoint x: 470, startPoint y: 235, endPoint x: 396, endPoint y: 207, distance: 79.0
click at [463, 234] on div "Nikola Gigic Michal Noszczak Bruno Leite Bojan Aleksic David Beja Not Selected …" at bounding box center [310, 201] width 471 height 74
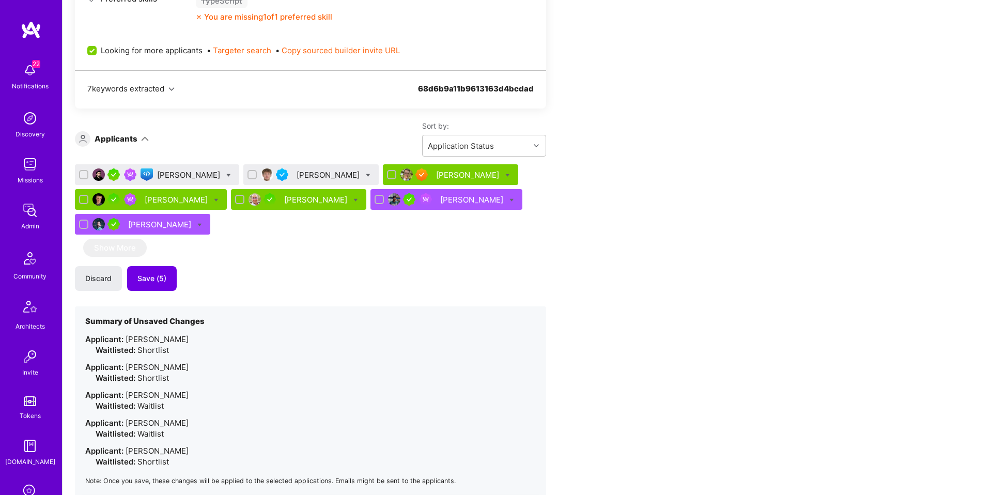
click at [226, 174] on icon at bounding box center [228, 175] width 5 height 5
checkbox input "true"
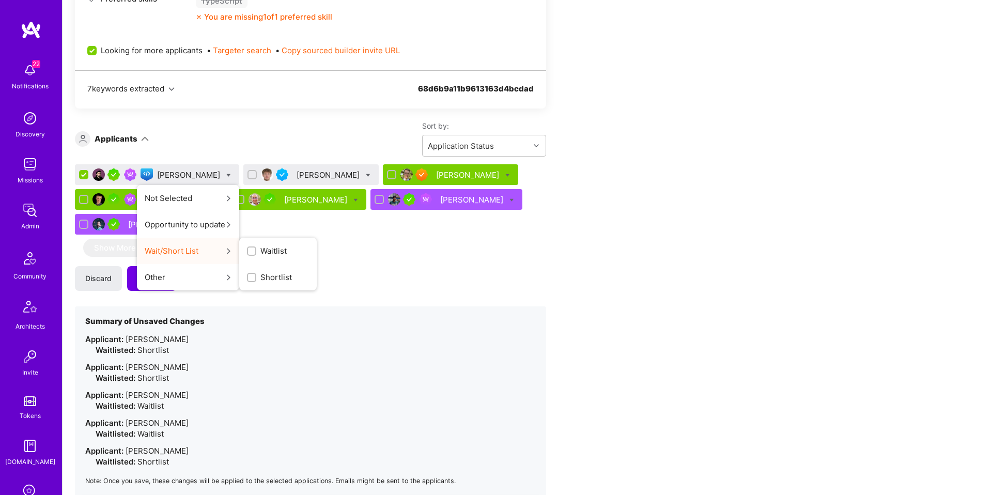
click at [260, 246] on span "Waitlist" at bounding box center [273, 250] width 26 height 11
click at [249, 248] on input "Waitlist" at bounding box center [252, 251] width 7 height 7
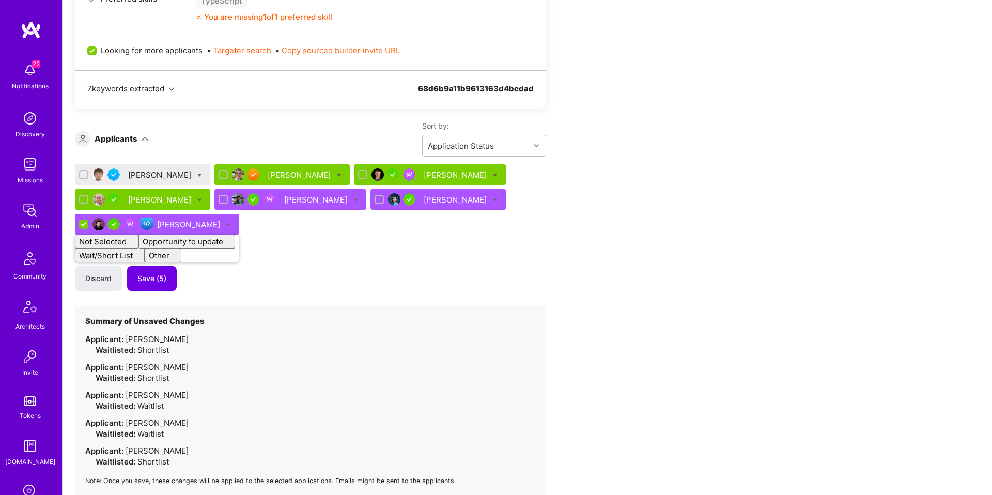
checkbox input "false"
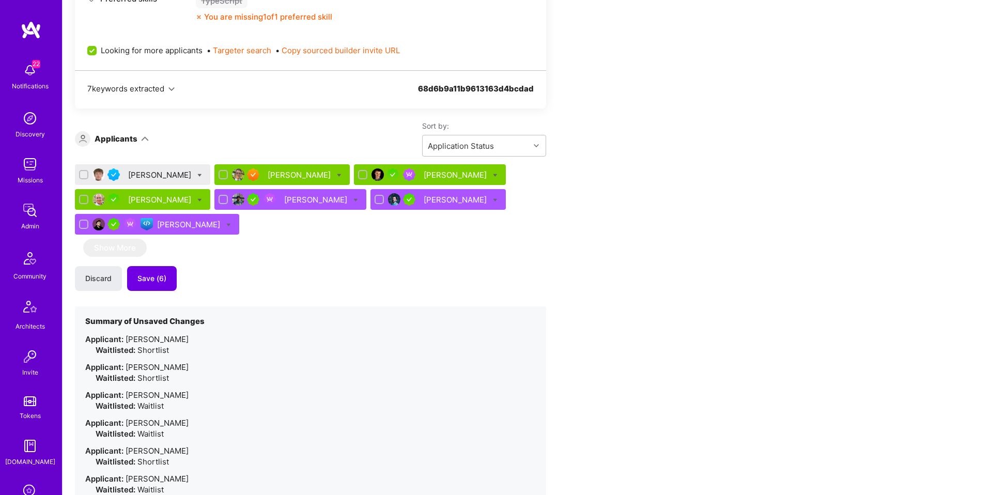
drag, startPoint x: 382, startPoint y: 244, endPoint x: 213, endPoint y: 193, distance: 177.0
click at [369, 242] on div "Michal Noszczak Bruno Leite Bojan Aleksic David Beja Gnyanendra Madishetty Luca…" at bounding box center [310, 344] width 471 height 360
click at [160, 179] on div "Michal Noszczak" at bounding box center [160, 174] width 65 height 11
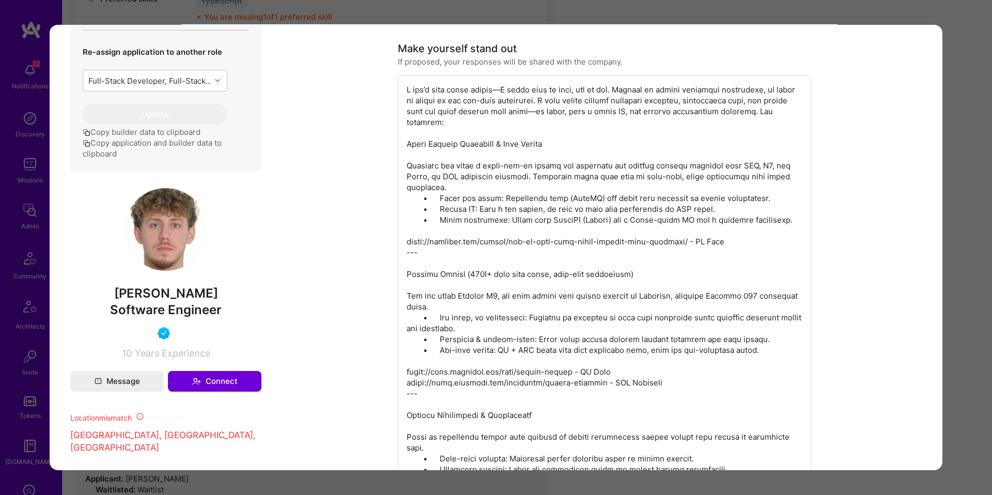
scroll to position [426, 0]
click at [595, 95] on div "modal" at bounding box center [604, 370] width 413 height 593
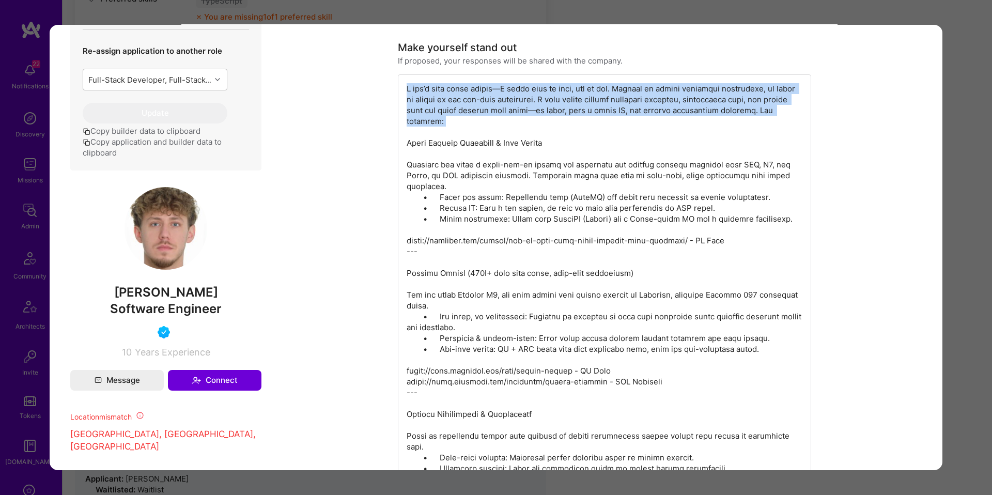
click at [595, 95] on div "modal" at bounding box center [604, 370] width 413 height 593
click at [468, 120] on div "modal" at bounding box center [604, 370] width 413 height 593
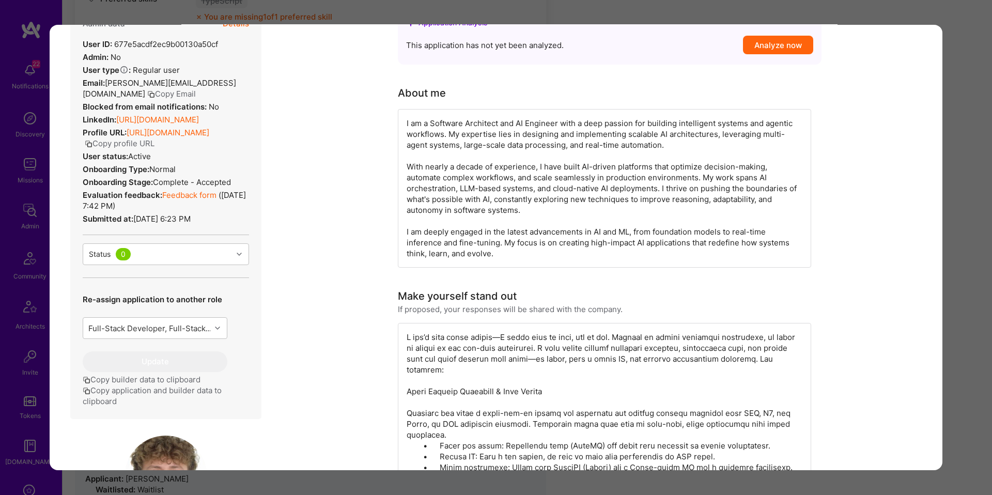
scroll to position [175, 0]
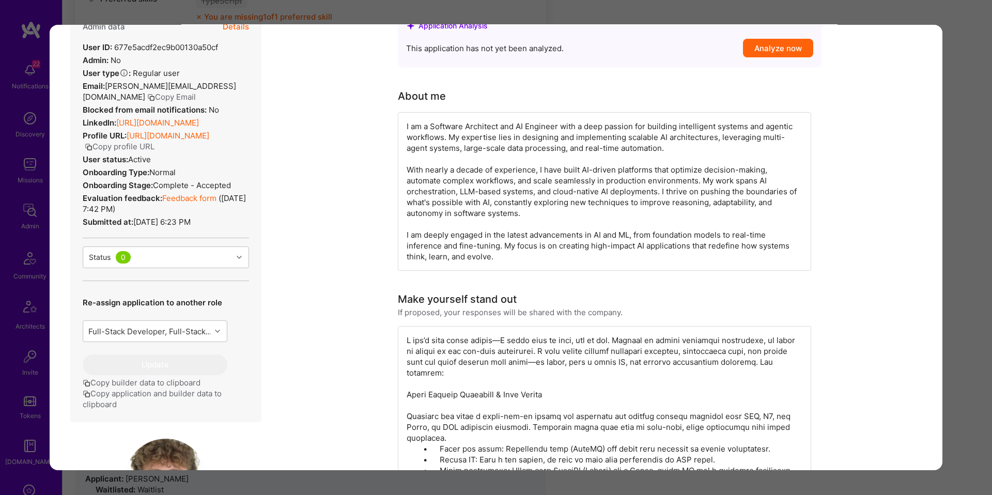
click at [179, 203] on link "Feedback form" at bounding box center [189, 198] width 54 height 10
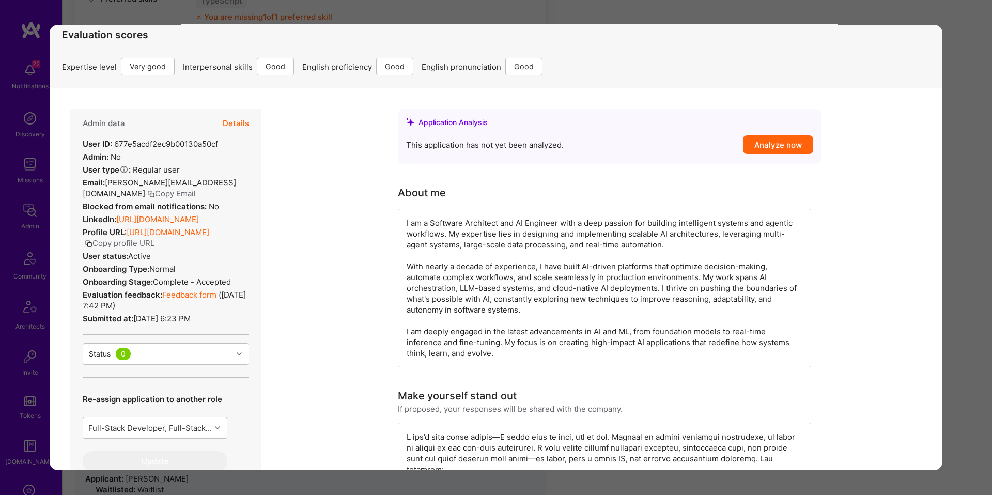
scroll to position [83, 0]
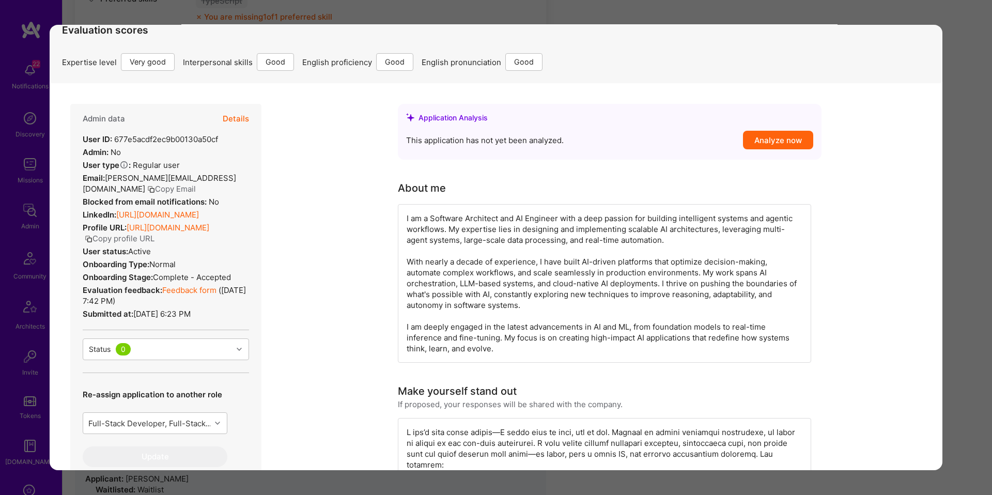
click at [236, 122] on button "Details" at bounding box center [236, 119] width 26 height 30
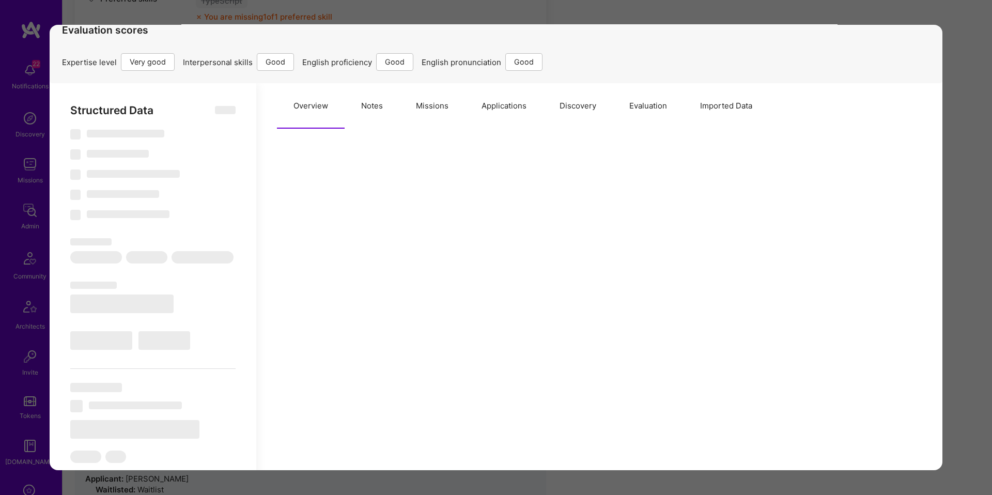
click at [641, 115] on button "Evaluation" at bounding box center [648, 105] width 71 height 45
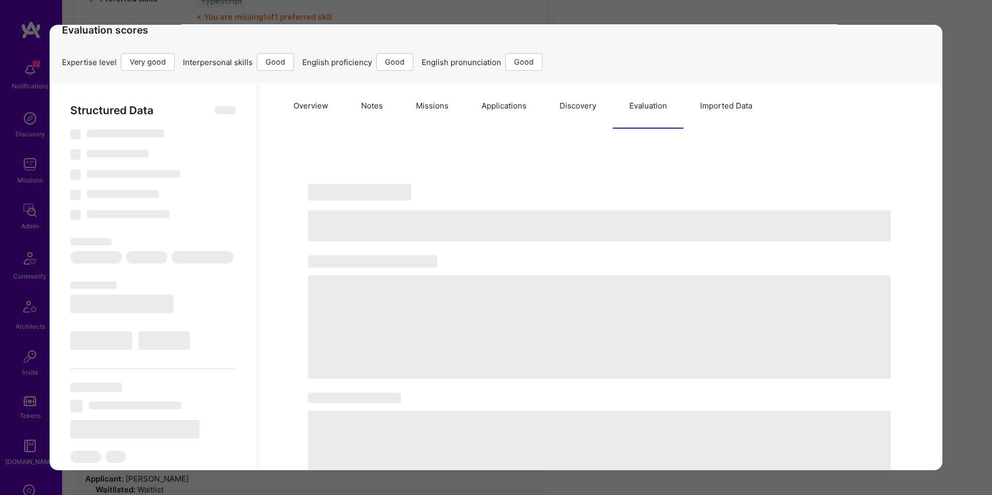
click at [712, 114] on button "Imported Data" at bounding box center [726, 105] width 85 height 45
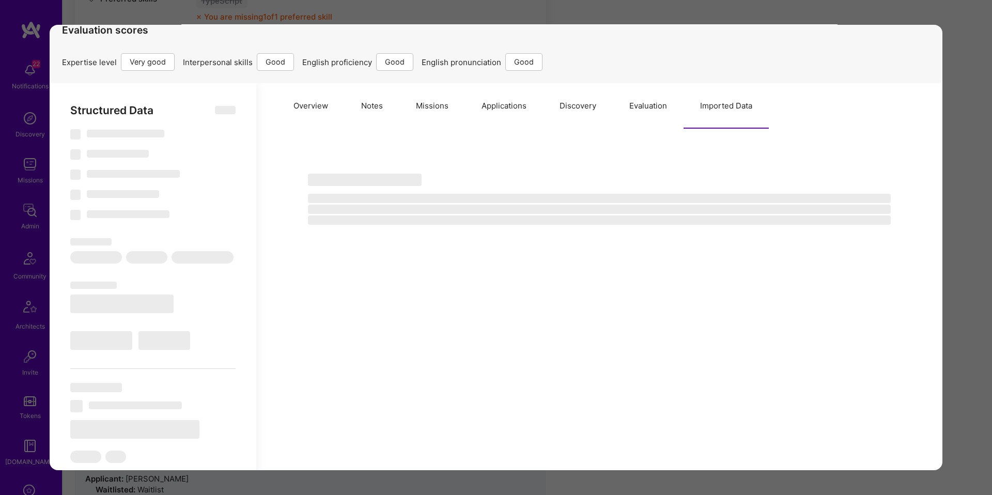
click at [643, 112] on button "Evaluation" at bounding box center [648, 105] width 71 height 45
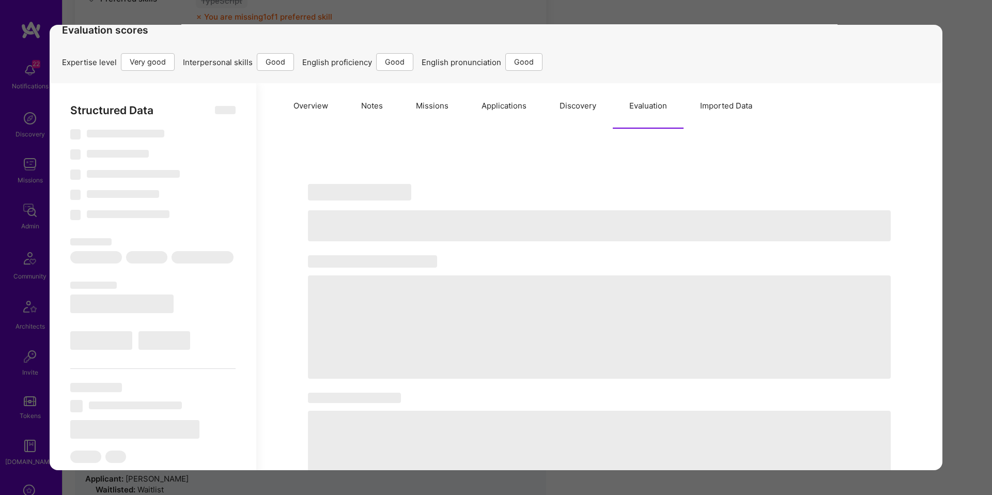
type textarea "x"
select select "Right Now"
select select "5"
select select "4"
select select "6"
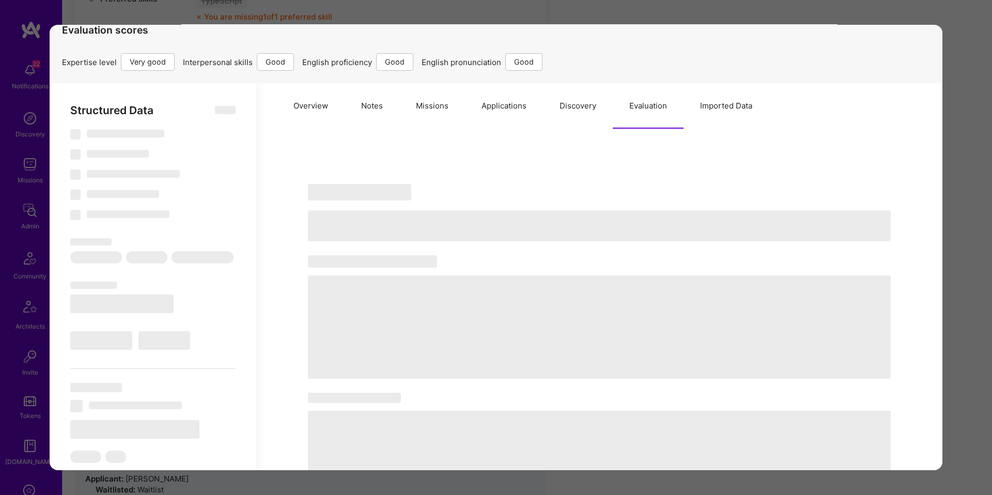
select select "6"
select select "PL"
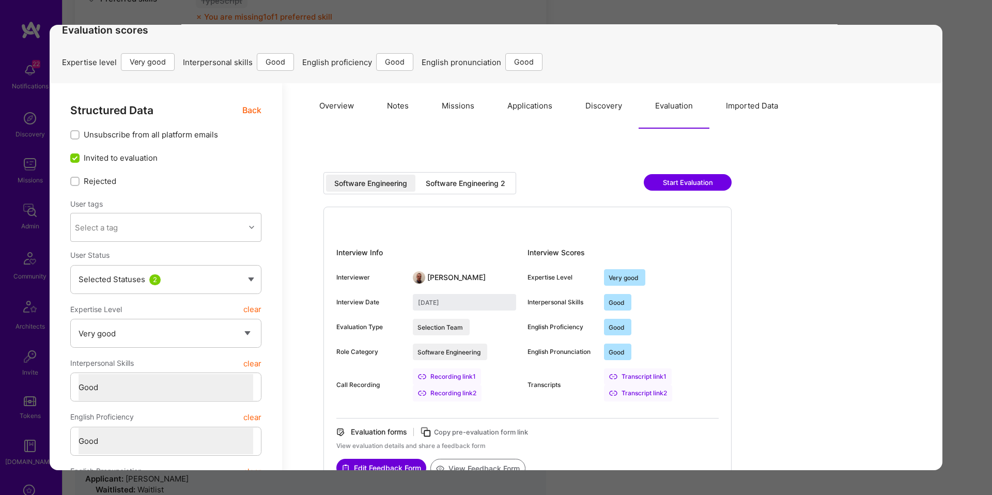
click at [745, 110] on button "Imported Data" at bounding box center [751, 105] width 85 height 45
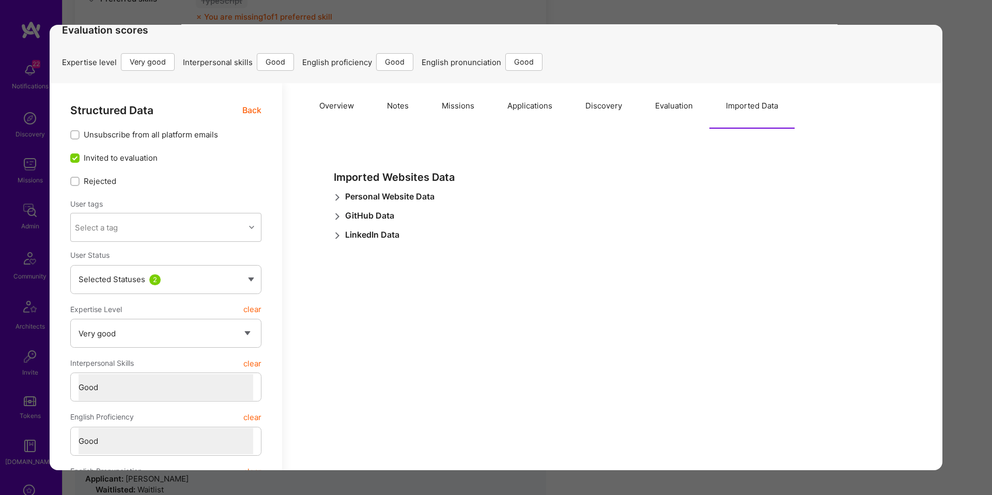
click at [337, 194] on icon "modal" at bounding box center [337, 197] width 7 height 7
drag, startPoint x: 337, startPoint y: 194, endPoint x: 336, endPoint y: 200, distance: 6.8
click at [337, 194] on icon "modal" at bounding box center [337, 197] width 7 height 7
click at [334, 217] on icon "modal" at bounding box center [337, 216] width 7 height 7
drag, startPoint x: 336, startPoint y: 216, endPoint x: 336, endPoint y: 229, distance: 12.9
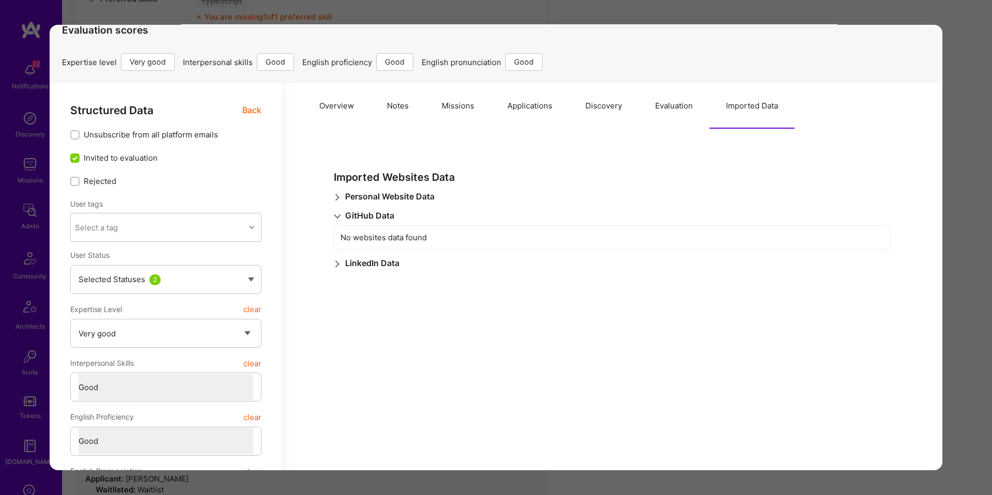
click at [336, 216] on icon "modal" at bounding box center [337, 216] width 7 height 7
click at [335, 232] on icon "modal" at bounding box center [337, 235] width 7 height 7
drag, startPoint x: 335, startPoint y: 233, endPoint x: 356, endPoint y: 226, distance: 21.2
click at [335, 232] on icon "modal" at bounding box center [337, 235] width 7 height 7
click at [700, 107] on button "Evaluation" at bounding box center [674, 105] width 71 height 45
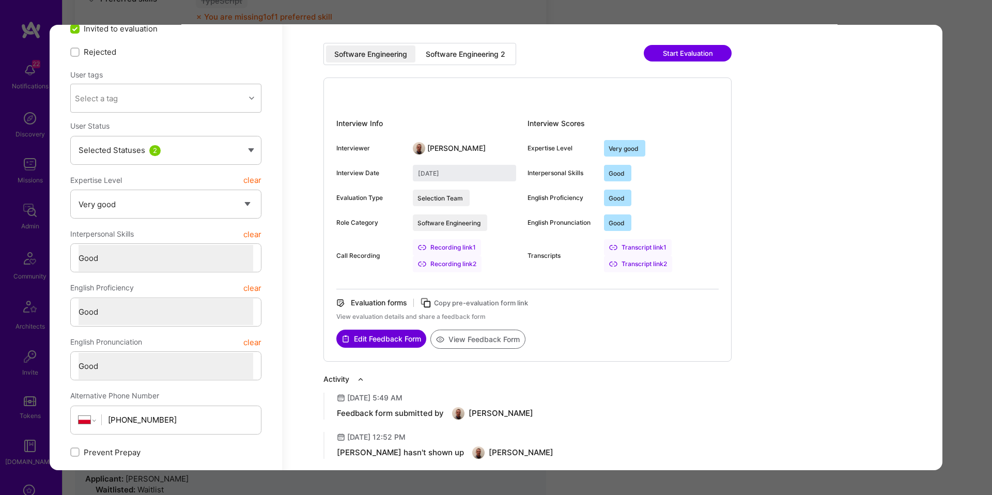
scroll to position [211, 0]
click at [425, 56] on div "Software Engineering 2" at bounding box center [466, 55] width 96 height 17
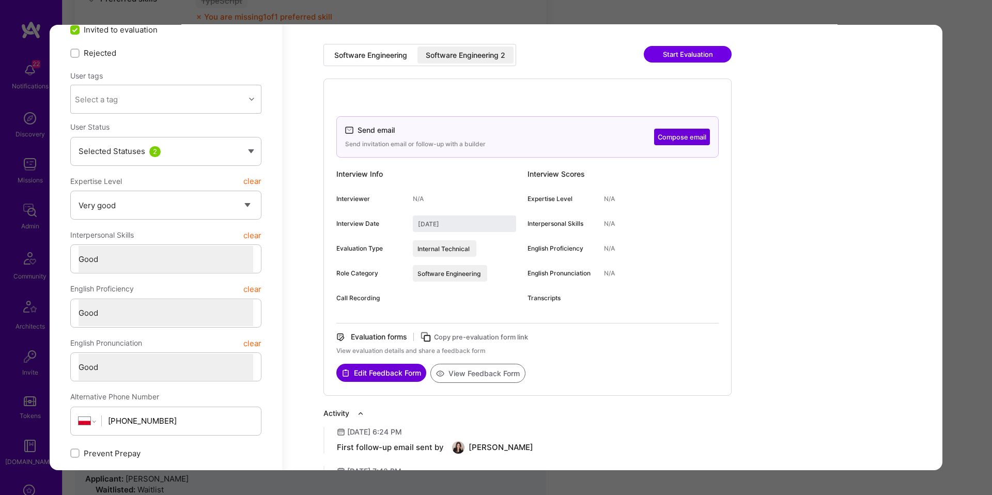
click at [370, 56] on div "Software Engineering" at bounding box center [370, 55] width 73 height 10
type input "January 21, 2025"
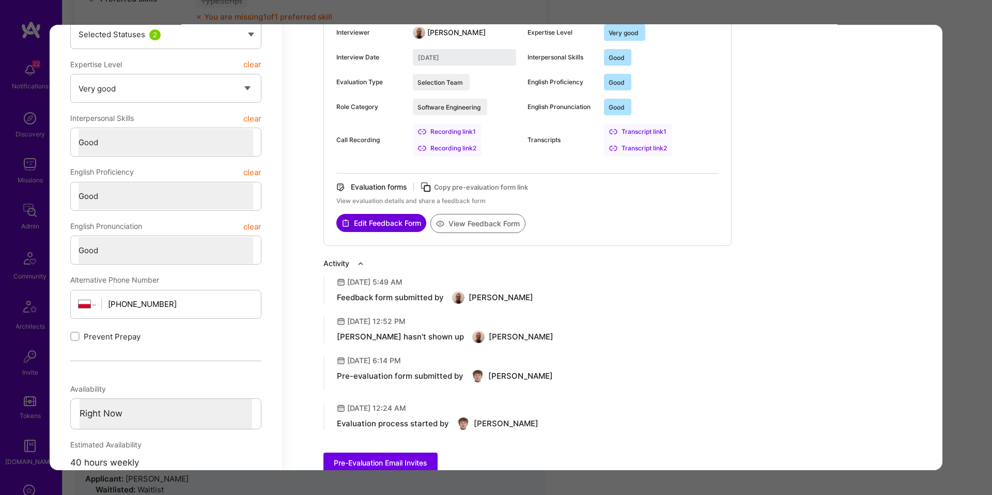
scroll to position [329, 0]
click at [485, 219] on button "View Feedback Form" at bounding box center [477, 222] width 95 height 19
click at [964, 219] on div "Application 1 of 7 Builder Missing Requirements Required Location See locations…" at bounding box center [496, 247] width 992 height 495
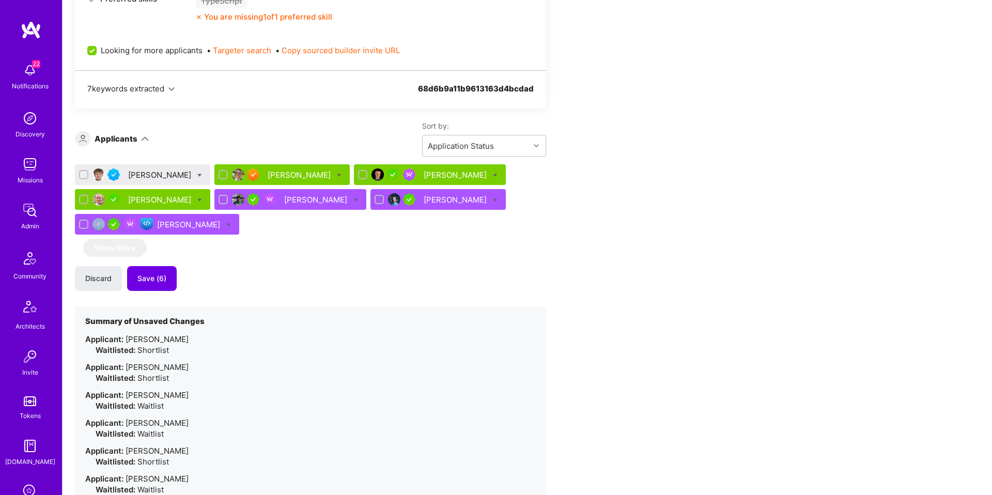
click at [198, 175] on icon at bounding box center [199, 175] width 5 height 5
checkbox input "true"
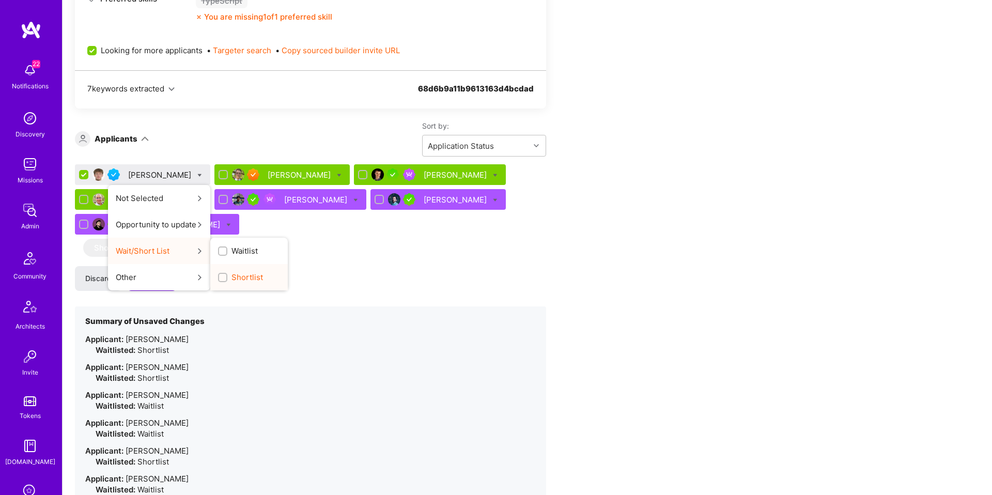
click at [241, 284] on div "Shortlist" at bounding box center [249, 277] width 78 height 26
drag, startPoint x: 246, startPoint y: 283, endPoint x: 249, endPoint y: 276, distance: 6.5
click at [248, 280] on div "Shortlist" at bounding box center [249, 277] width 78 height 26
click at [248, 273] on span "Shortlist" at bounding box center [248, 277] width 32 height 11
click at [227, 274] on input "Shortlist" at bounding box center [223, 277] width 7 height 7
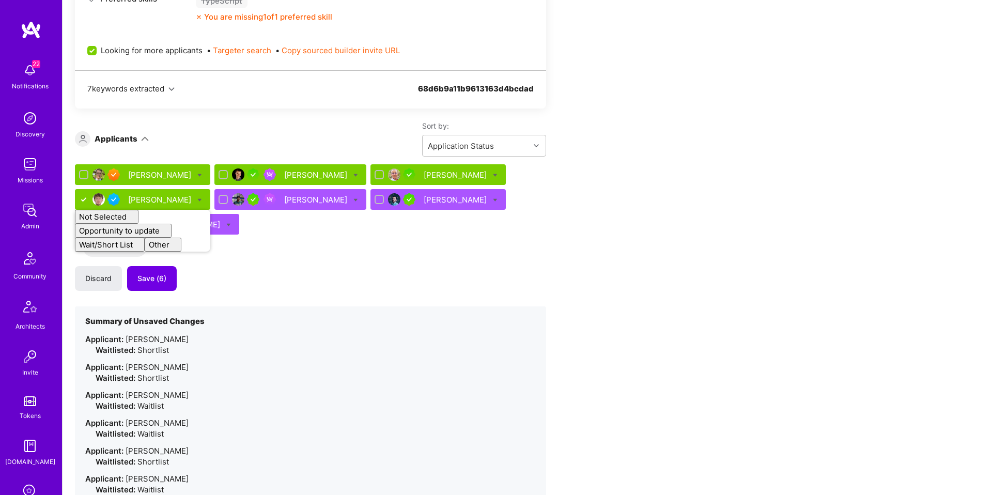
checkbox input "false"
drag, startPoint x: 307, startPoint y: 251, endPoint x: 225, endPoint y: 261, distance: 82.3
click at [306, 251] on div "Bruno Leite Bojan Aleksic David Beja Michal Noszczak Not Selected Not selected …" at bounding box center [310, 344] width 471 height 360
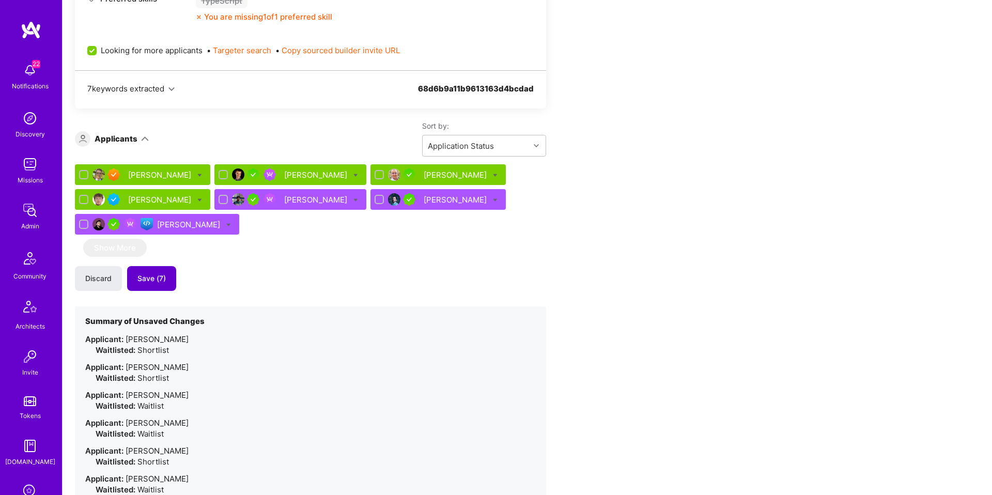
click at [154, 274] on span "Save (7)" at bounding box center [151, 278] width 28 height 10
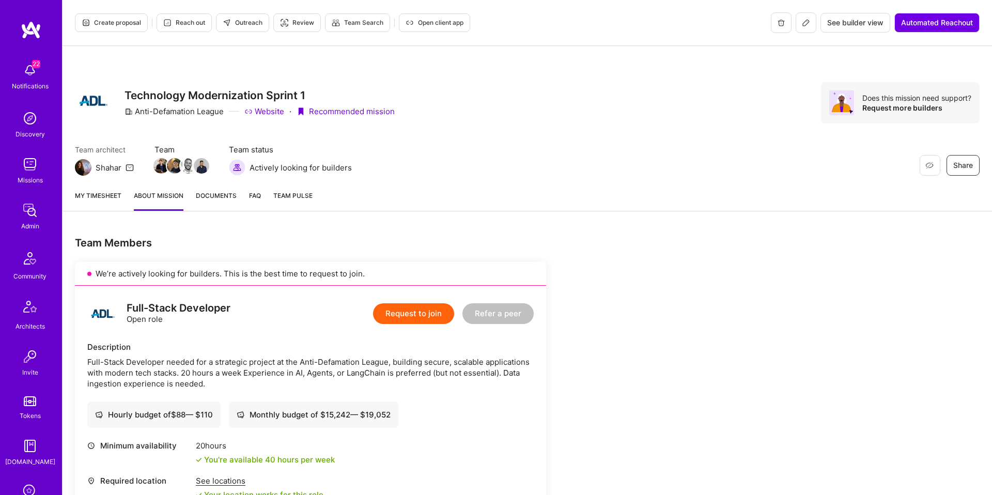
click at [115, 27] on button "Create proposal" at bounding box center [111, 22] width 73 height 19
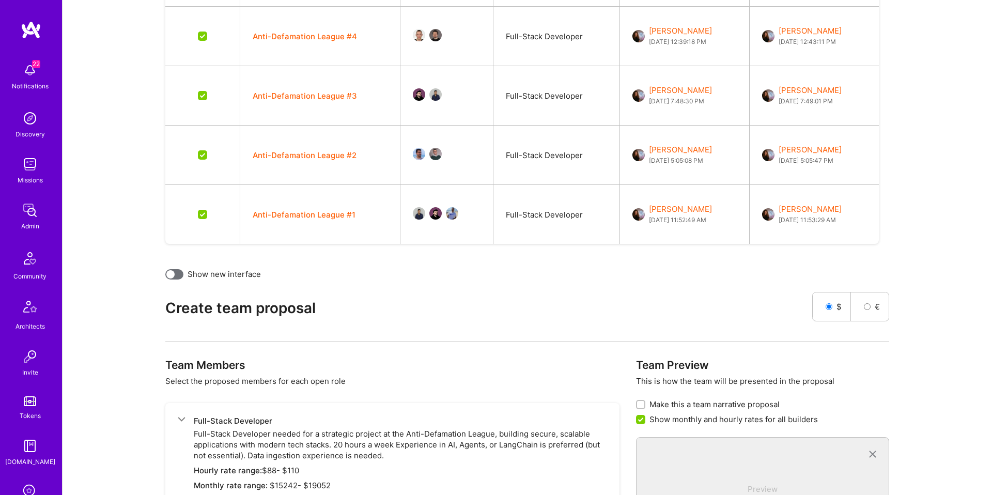
scroll to position [599, 0]
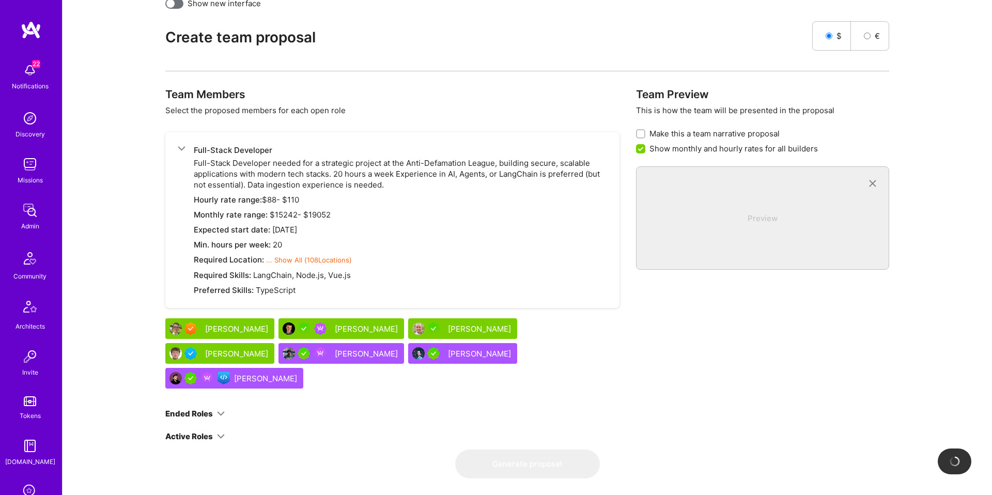
checkbox input "false"
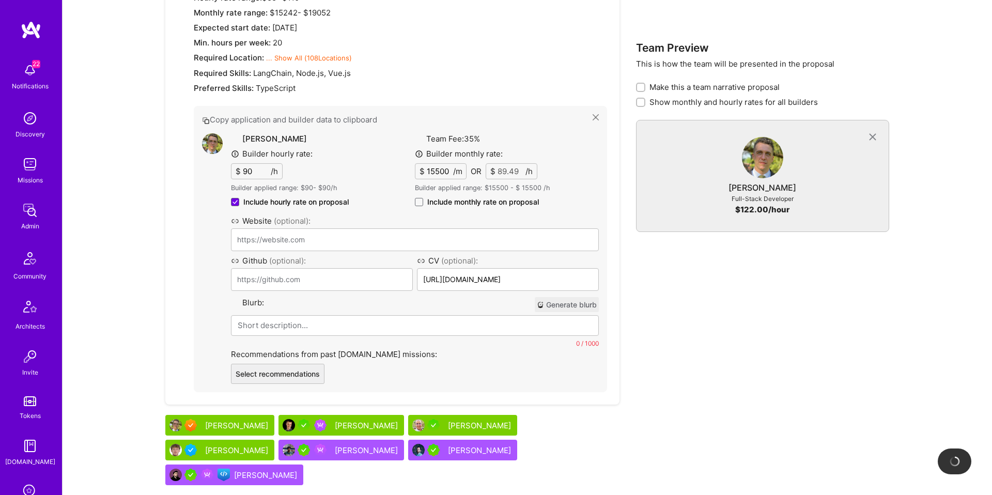
scroll to position [898, 0]
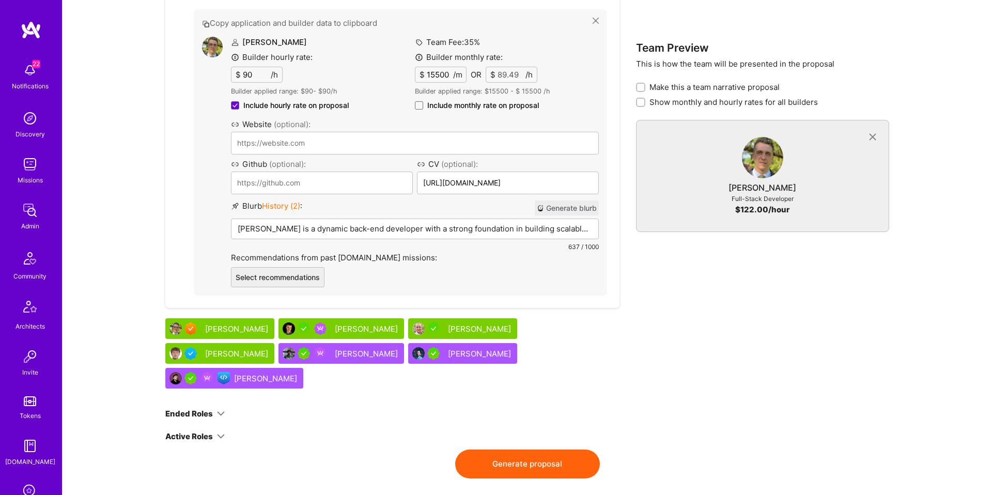
click at [564, 208] on button "Generate blurb" at bounding box center [567, 207] width 64 height 15
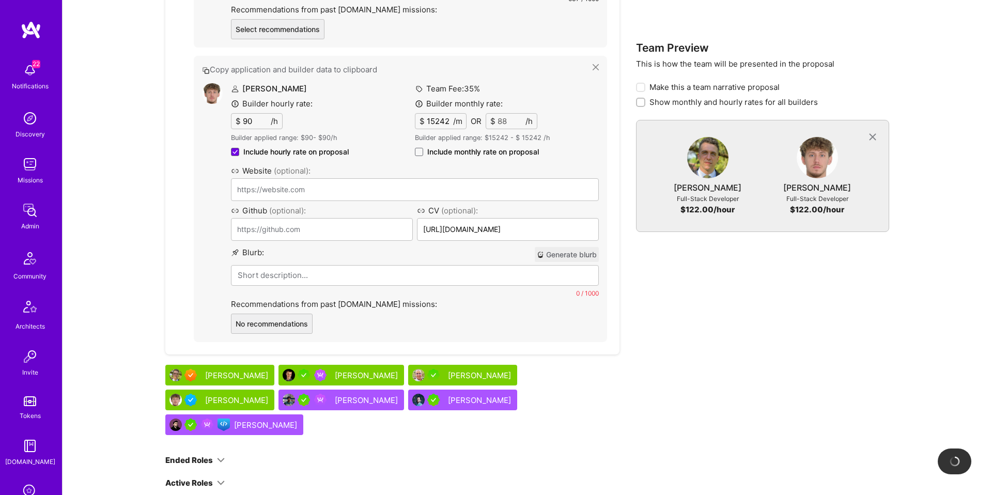
scroll to position [1193, 0]
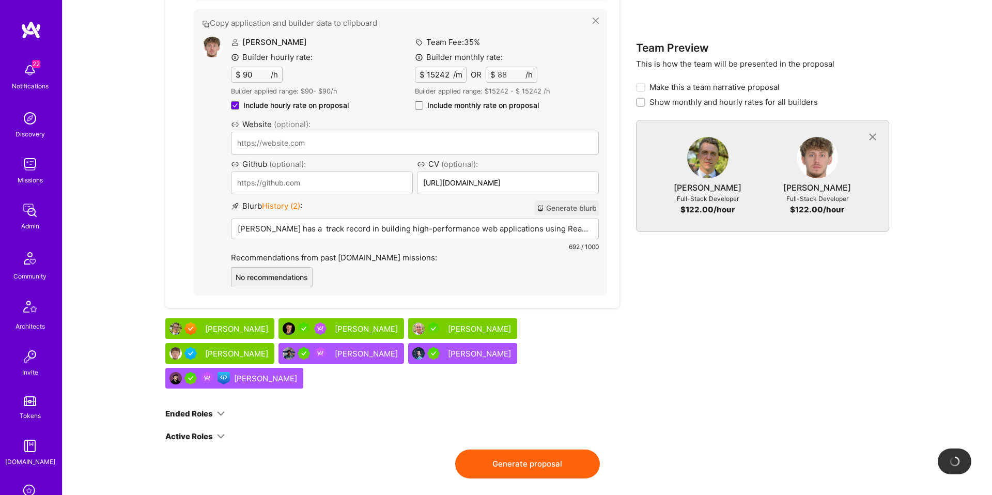
click at [270, 348] on div "Michal Noszczak" at bounding box center [237, 353] width 65 height 11
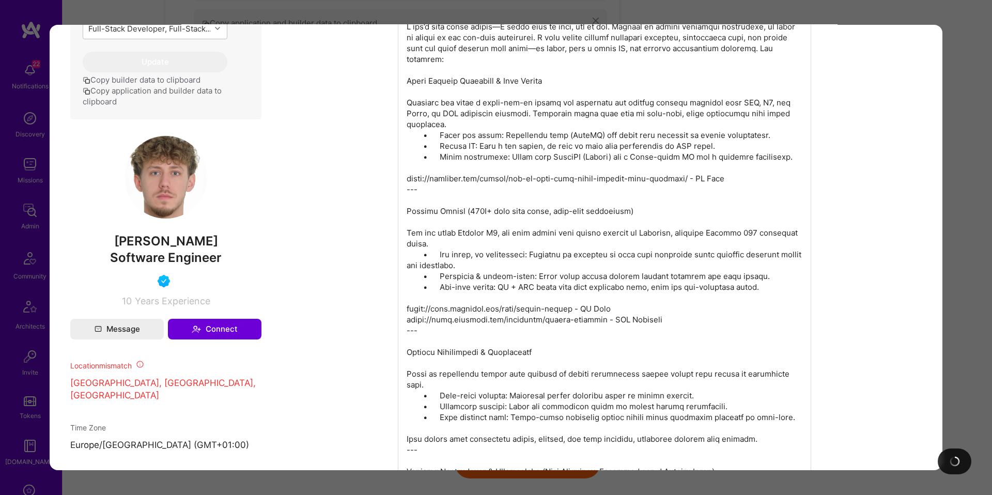
scroll to position [416, 0]
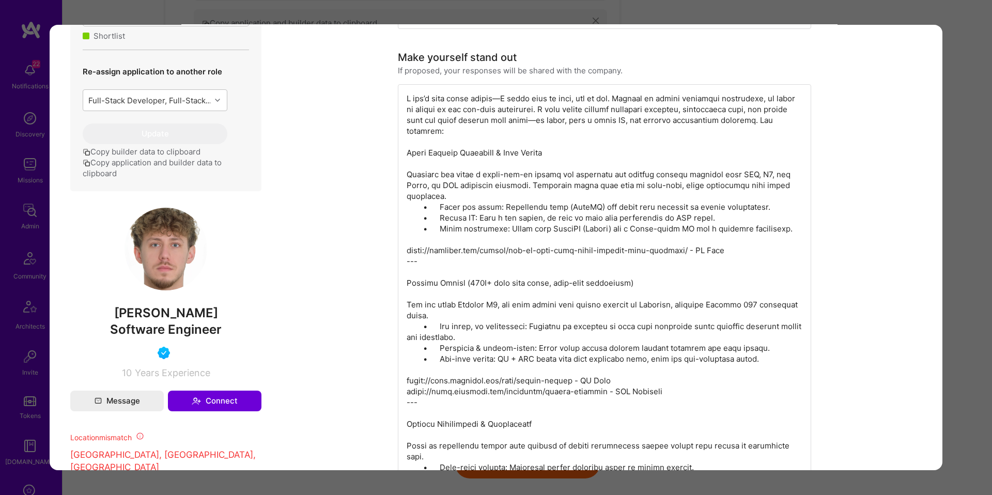
click at [539, 209] on div "modal" at bounding box center [604, 380] width 413 height 593
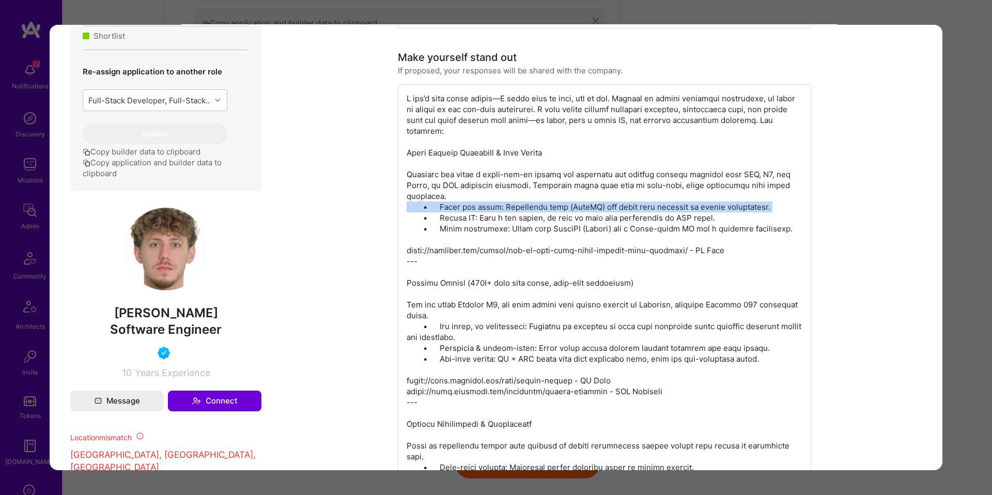
drag, startPoint x: 539, startPoint y: 209, endPoint x: 530, endPoint y: 244, distance: 35.8
click at [539, 209] on div "modal" at bounding box center [604, 380] width 413 height 593
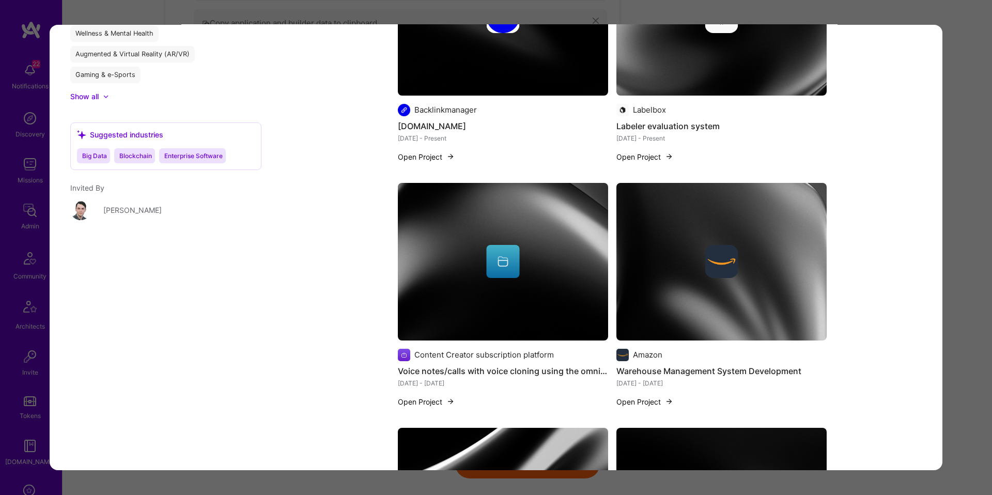
scroll to position [2379, 0]
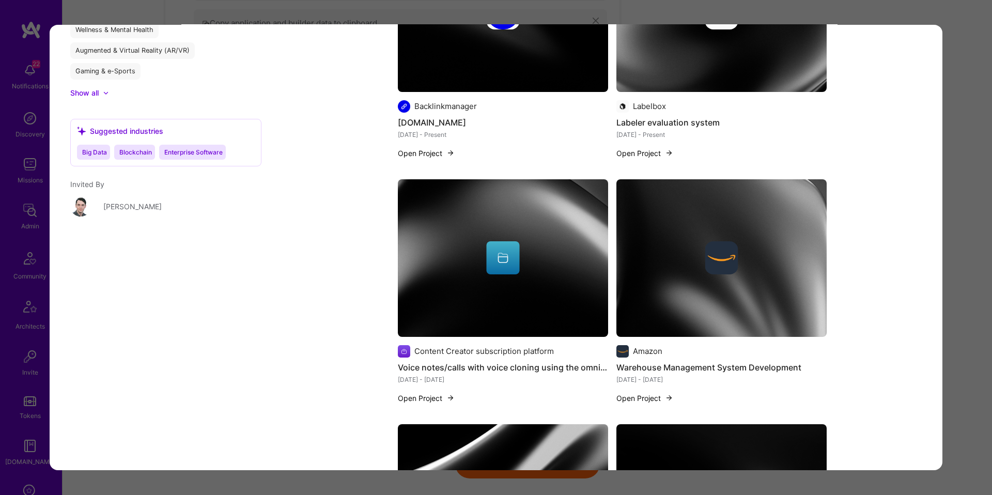
click at [972, 202] on div "Builder Missing Requirements Required Location See locations Location doesn’t m…" at bounding box center [496, 247] width 992 height 495
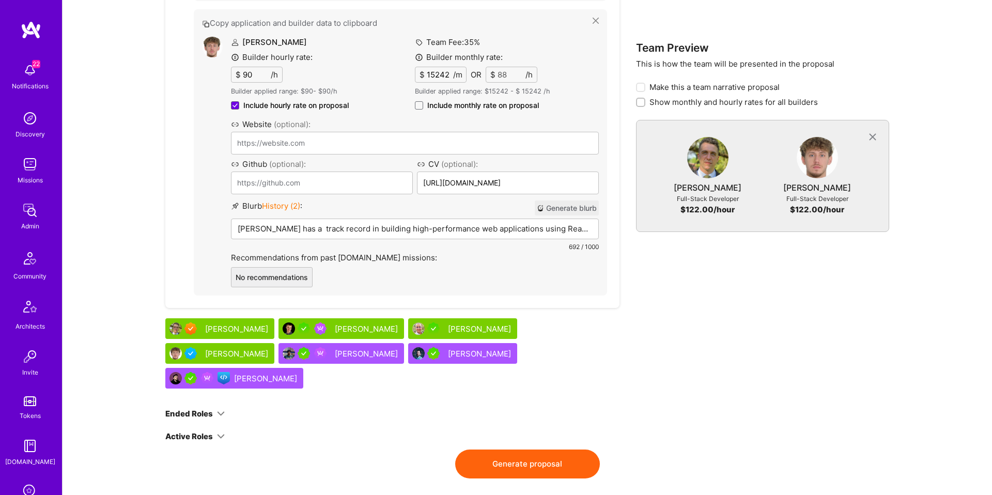
click at [561, 210] on button "Generate blurb" at bounding box center [567, 207] width 64 height 15
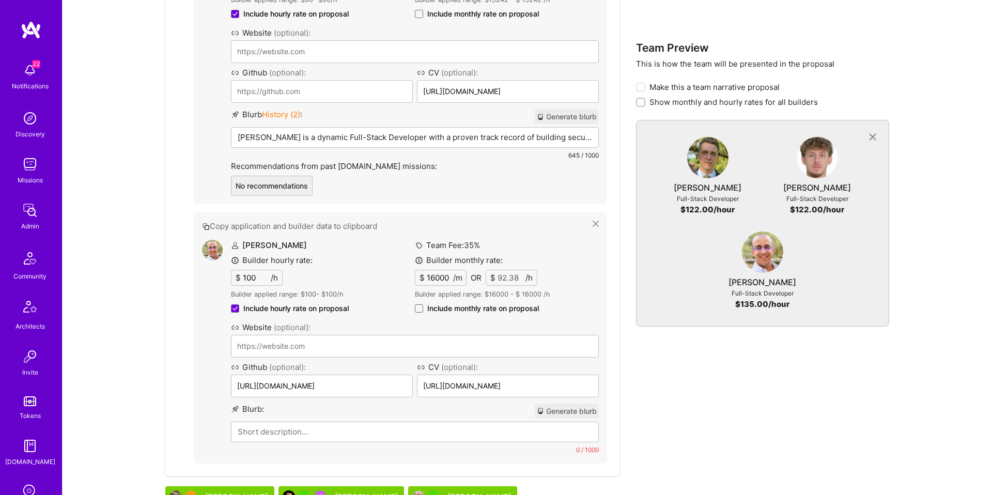
scroll to position [1366, 0]
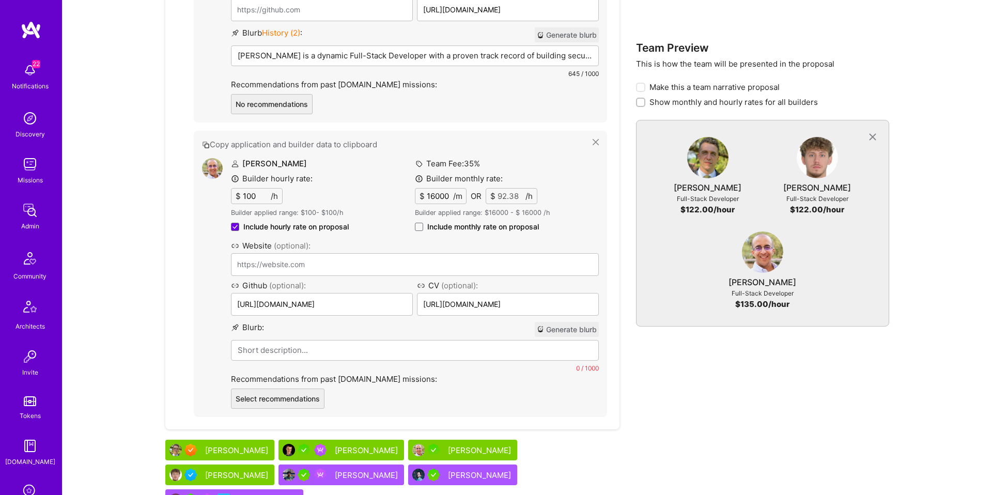
drag, startPoint x: 578, startPoint y: 331, endPoint x: 565, endPoint y: 347, distance: 21.3
click at [578, 331] on button "Generate blurb" at bounding box center [567, 329] width 64 height 15
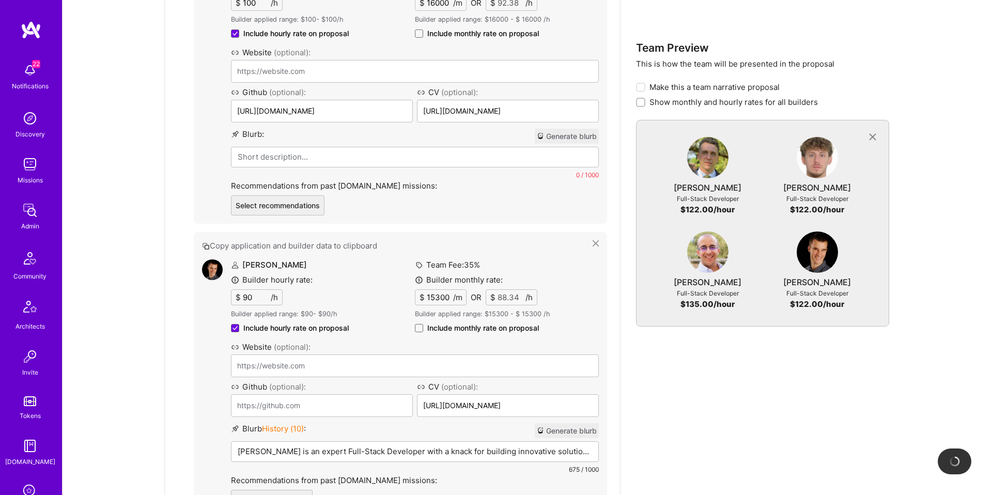
scroll to position [1583, 0]
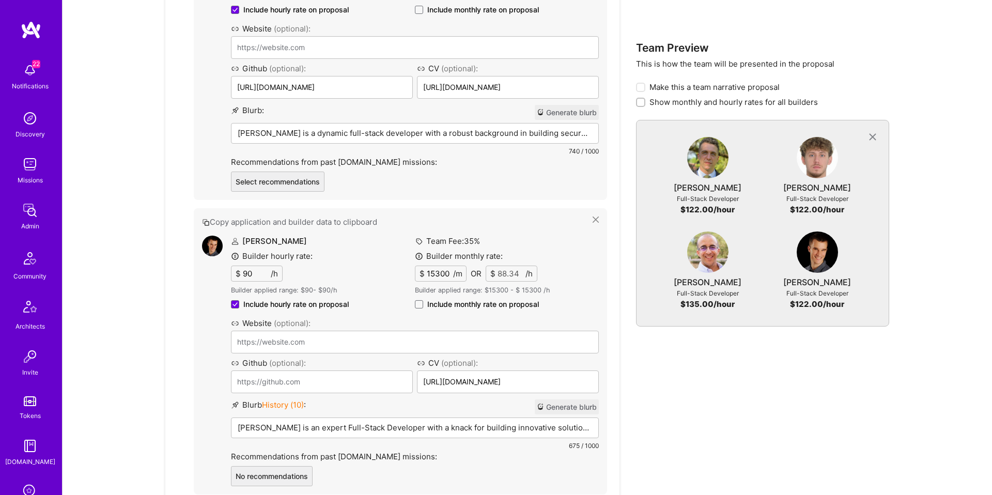
click at [568, 412] on button "Generate blurb" at bounding box center [567, 406] width 64 height 15
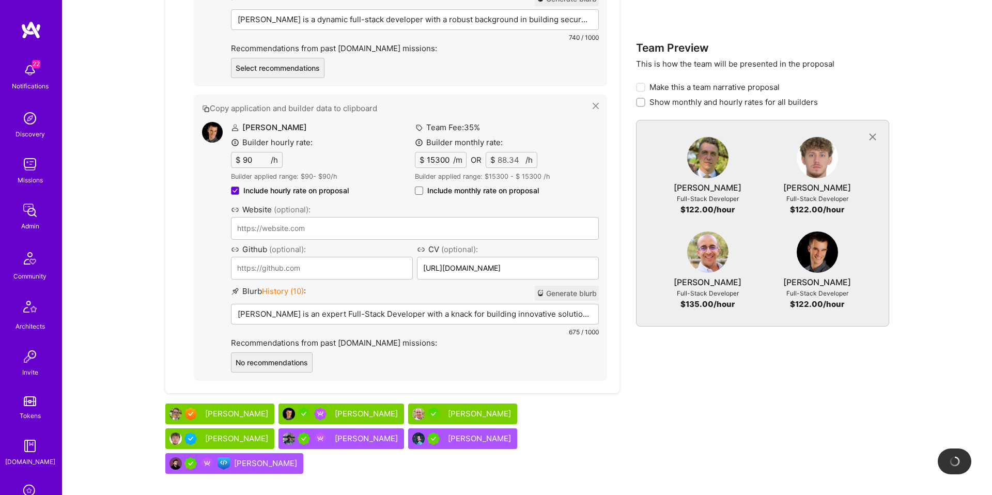
scroll to position [1781, 0]
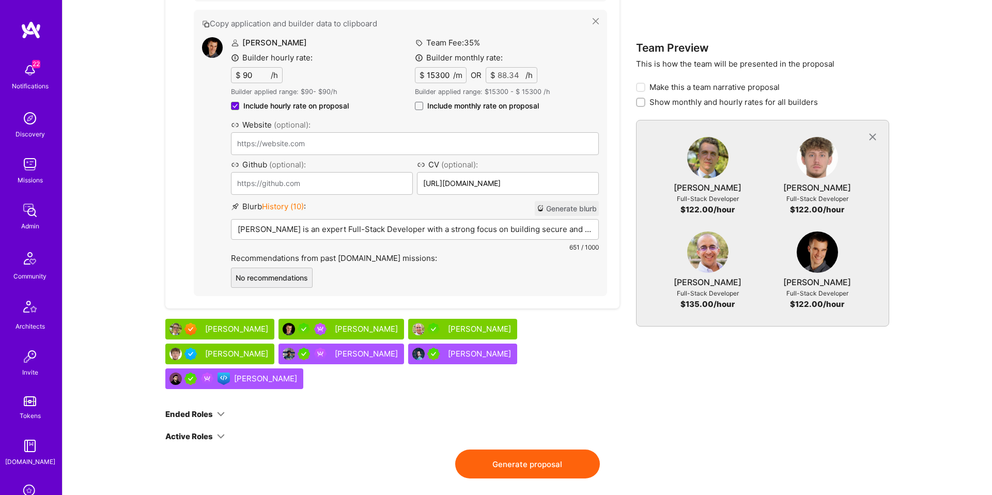
click at [546, 450] on button "Generate proposal" at bounding box center [527, 464] width 145 height 29
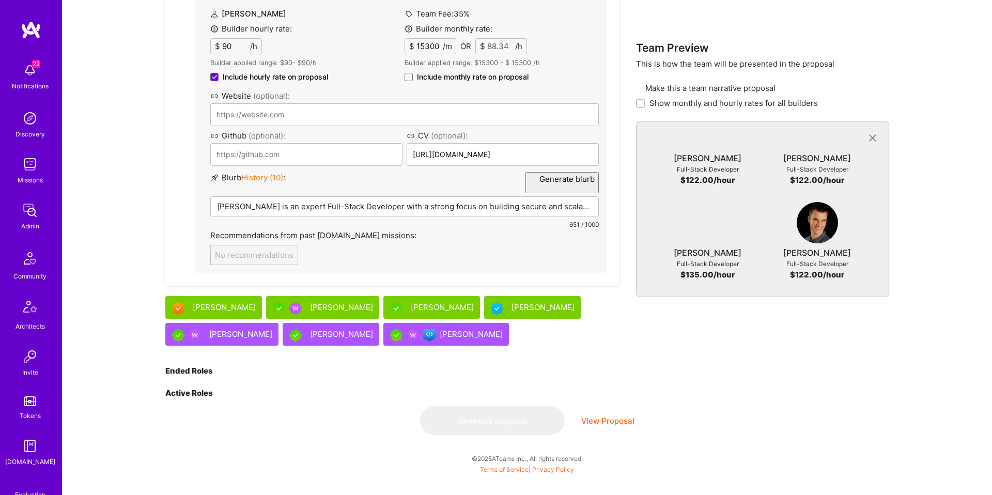
scroll to position [0, 0]
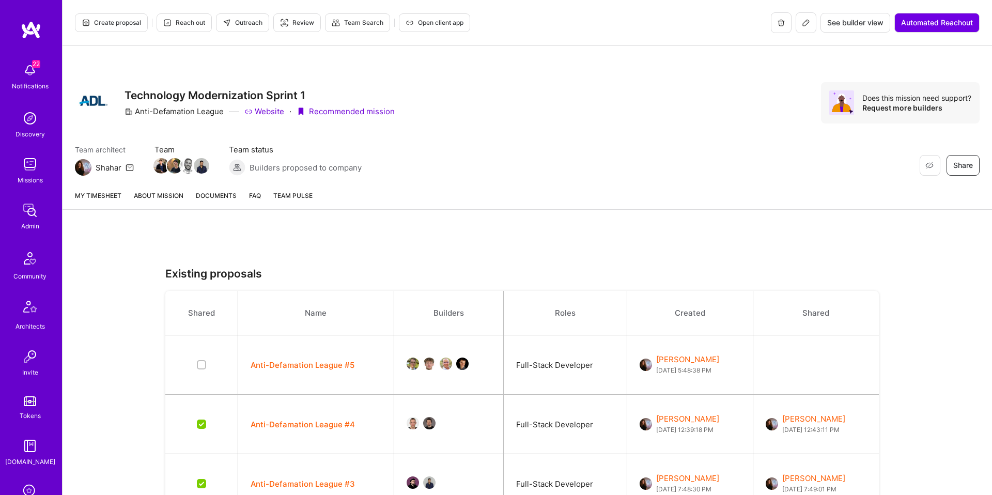
click at [317, 363] on button "Anti-Defamation League #5" at bounding box center [303, 365] width 104 height 11
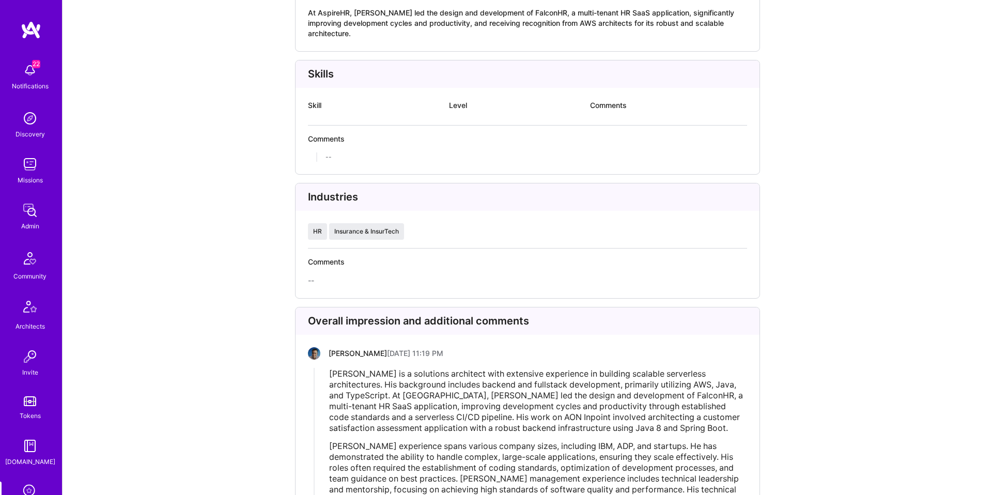
scroll to position [2315, 0]
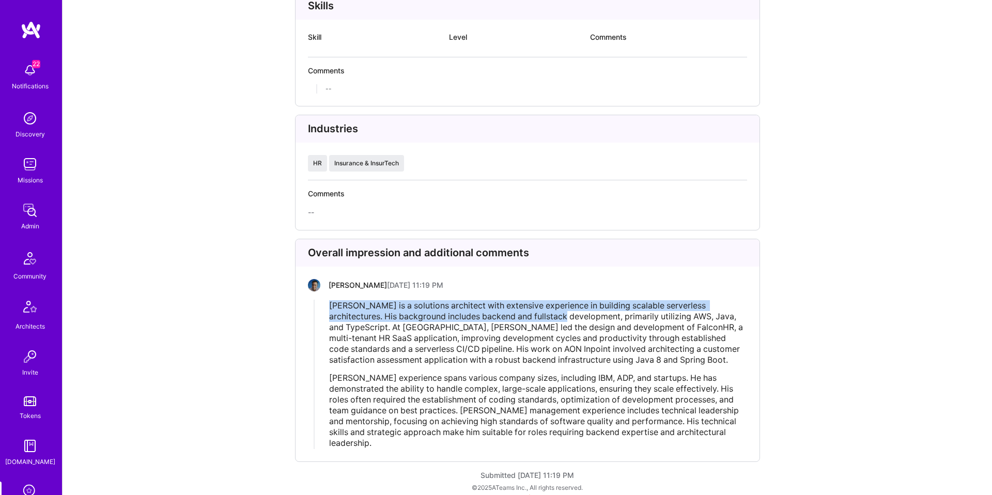
drag, startPoint x: 324, startPoint y: 299, endPoint x: 522, endPoint y: 306, distance: 198.6
click at [522, 306] on div "[PERSON_NAME] is a solutions architect with extensive experience in building sc…" at bounding box center [531, 374] width 433 height 149
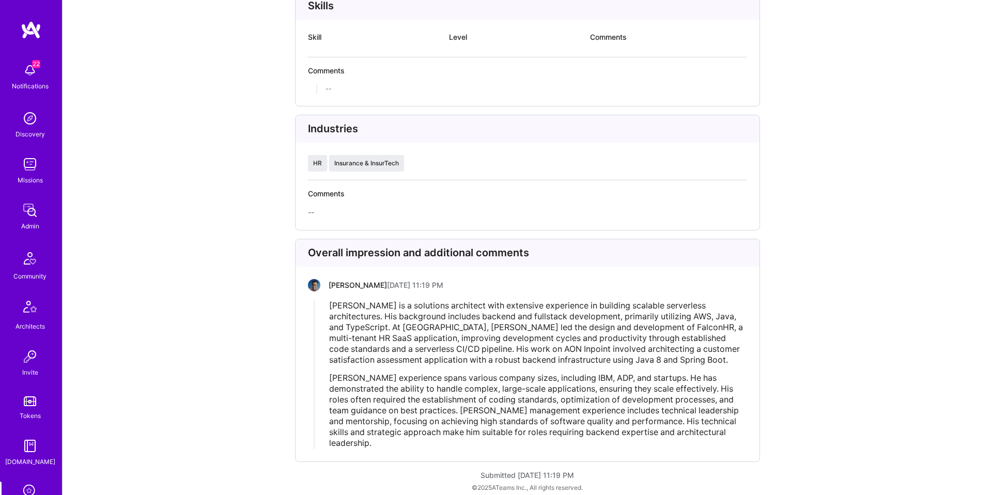
click at [522, 307] on span "[PERSON_NAME] is a solutions architect with extensive experience in building sc…" at bounding box center [537, 332] width 416 height 65
drag, startPoint x: 522, startPoint y: 307, endPoint x: 660, endPoint y: 306, distance: 137.5
click at [660, 306] on span "[PERSON_NAME] is a solutions architect with extensive experience in building sc…" at bounding box center [537, 332] width 416 height 65
drag, startPoint x: 660, startPoint y: 306, endPoint x: 327, endPoint y: 315, distance: 333.4
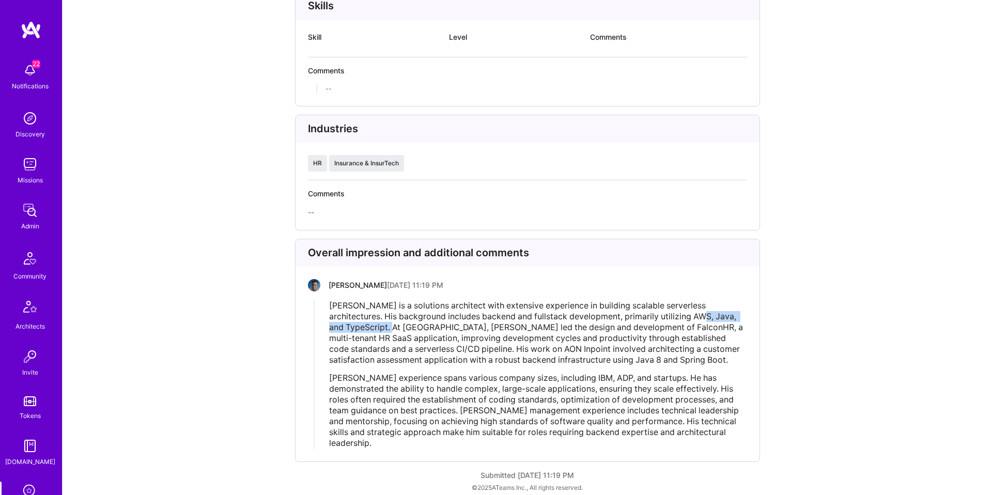
click at [327, 315] on div "[PERSON_NAME] is a solutions architect with extensive experience in building sc…" at bounding box center [531, 374] width 433 height 149
click at [327, 315] on div "Bruno Leite is a solutions architect with extensive experience in building scal…" at bounding box center [531, 374] width 433 height 149
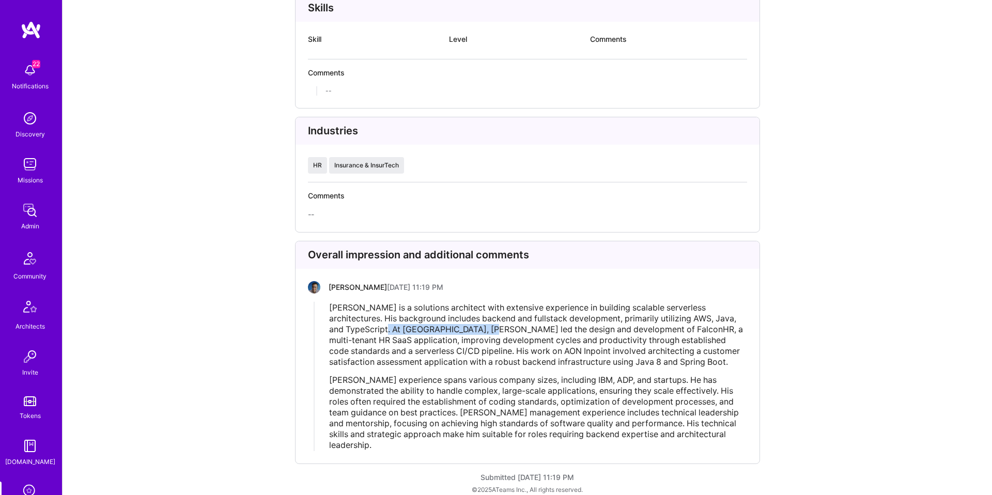
scroll to position [2311, 0]
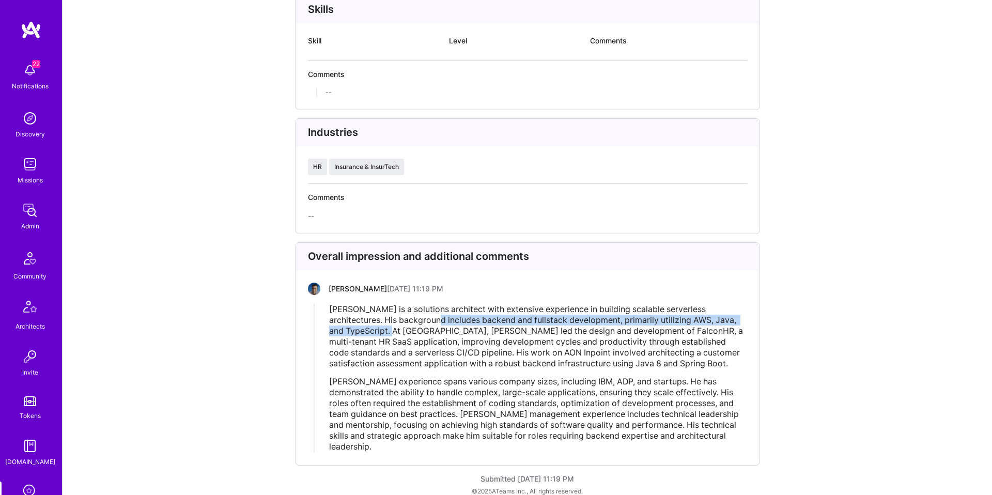
drag, startPoint x: 329, startPoint y: 316, endPoint x: 419, endPoint y: 314, distance: 90.4
click at [419, 314] on div "Bruno Leite is a solutions architect with extensive experience in building scal…" at bounding box center [531, 377] width 433 height 149
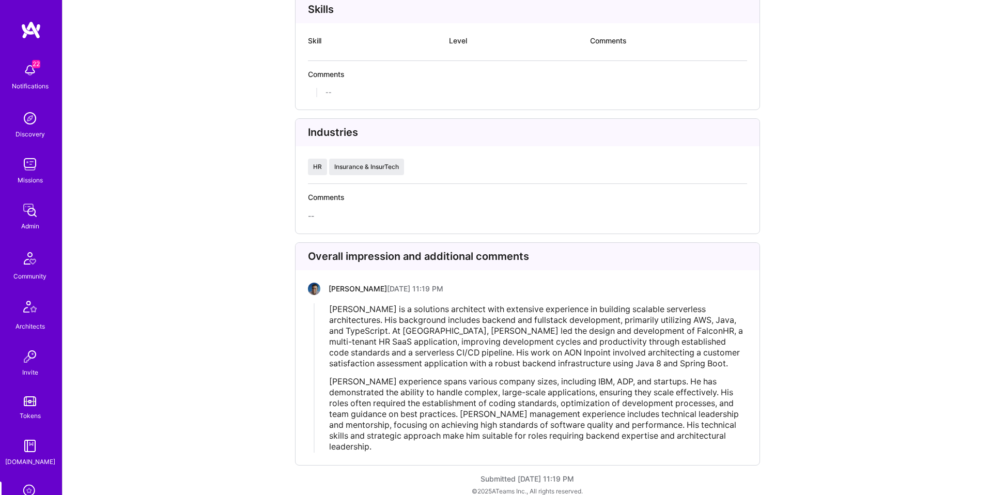
click at [469, 326] on span "Bruno Leite is a solutions architect with extensive experience in building scal…" at bounding box center [537, 336] width 416 height 65
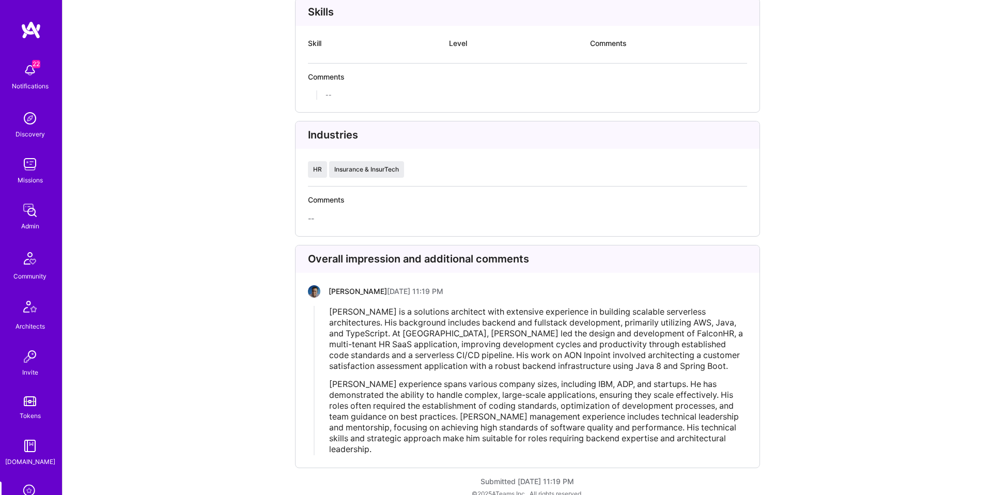
drag, startPoint x: 584, startPoint y: 331, endPoint x: 661, endPoint y: 327, distance: 76.6
click at [661, 327] on span "Bruno Leite is a solutions architect with extensive experience in building scal…" at bounding box center [537, 338] width 416 height 65
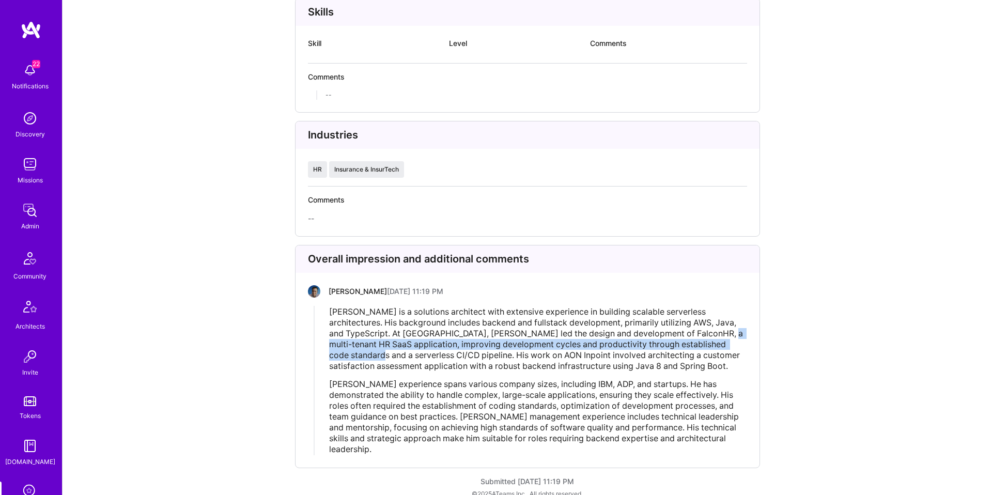
drag, startPoint x: 661, startPoint y: 325, endPoint x: 723, endPoint y: 331, distance: 62.3
click at [728, 331] on div "Bruno Leite is a solutions architect with extensive experience in building scal…" at bounding box center [538, 338] width 418 height 65
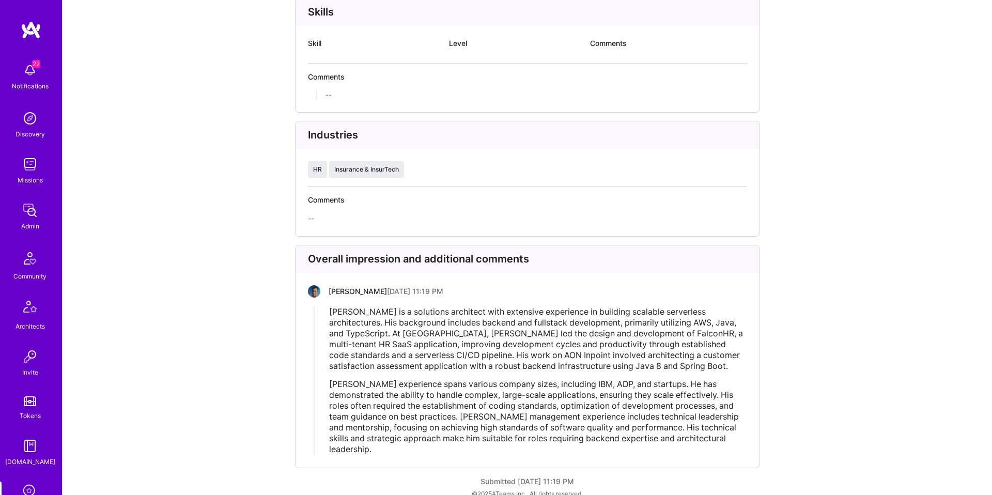
click at [397, 341] on span "Bruno Leite is a solutions architect with extensive experience in building scal…" at bounding box center [537, 338] width 416 height 65
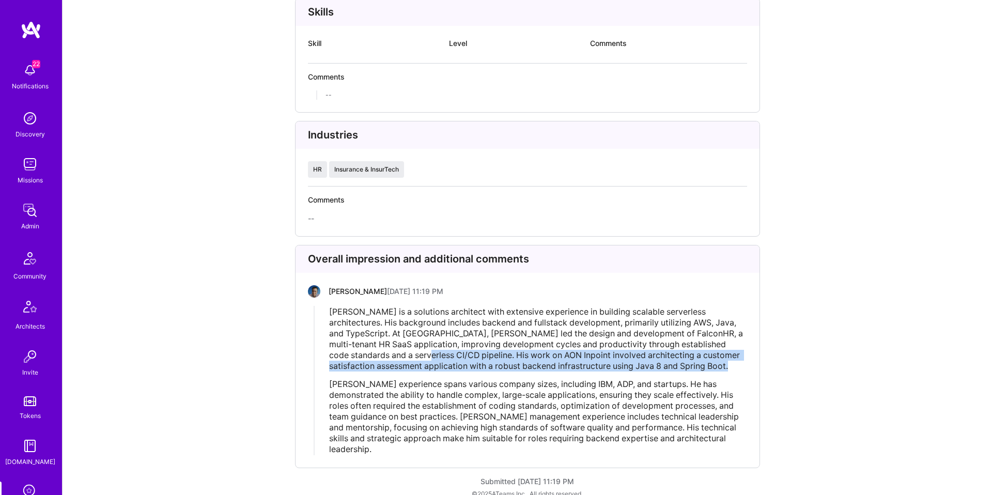
drag, startPoint x: 380, startPoint y: 347, endPoint x: 656, endPoint y: 359, distance: 276.7
click at [666, 361] on div "Bruno Leite is a solutions architect with extensive experience in building scal…" at bounding box center [538, 338] width 418 height 65
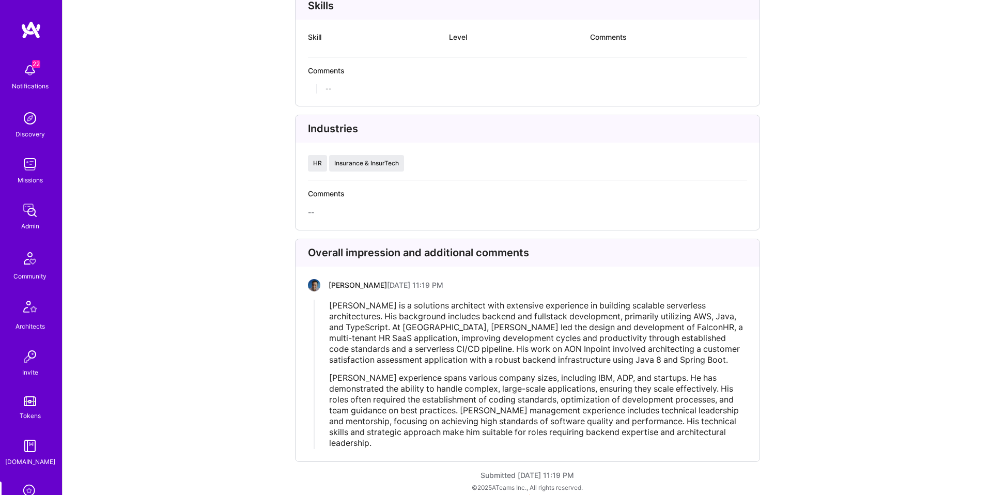
click at [357, 373] on span "Bruno’s experience spans various company sizes, including IBM, ADP, and startup…" at bounding box center [535, 410] width 412 height 75
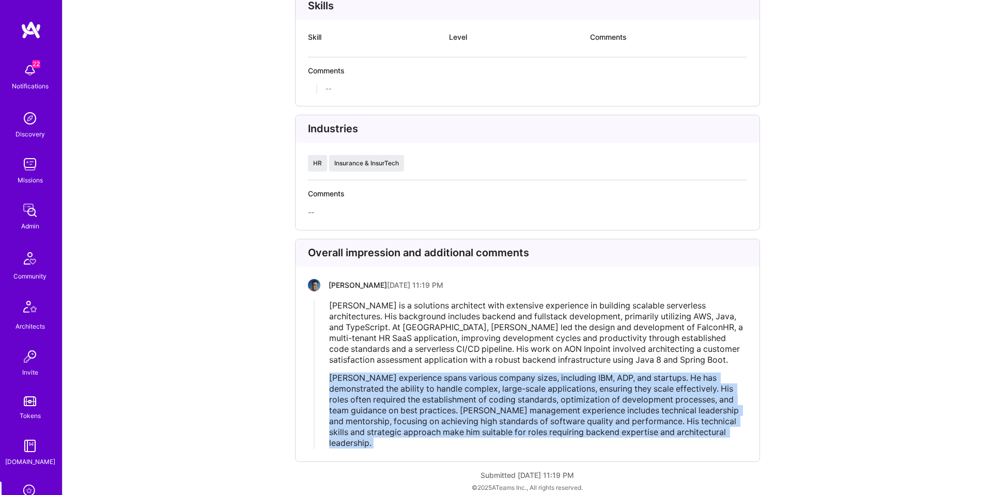
click at [357, 373] on span "Bruno’s experience spans various company sizes, including IBM, ADP, and startup…" at bounding box center [535, 410] width 412 height 75
click at [366, 373] on span "Bruno’s experience spans various company sizes, including IBM, ADP, and startup…" at bounding box center [535, 410] width 412 height 75
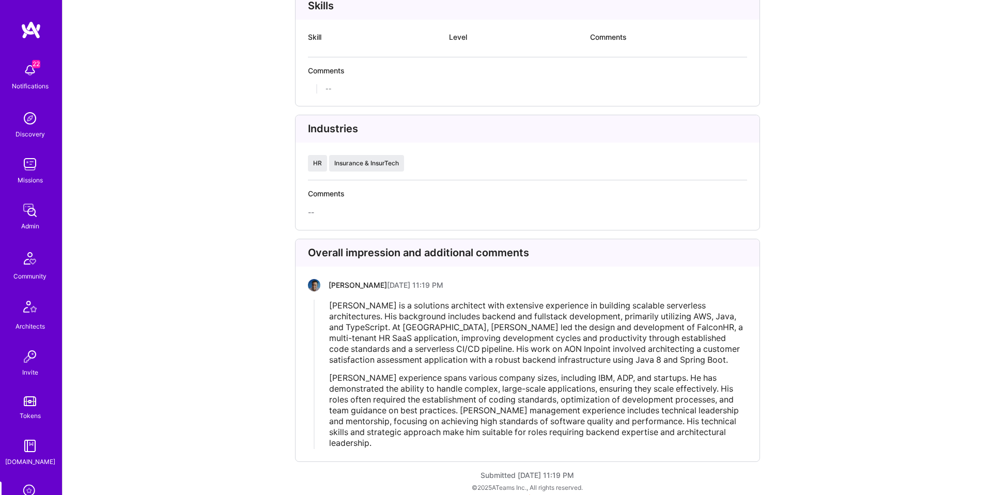
drag, startPoint x: 369, startPoint y: 369, endPoint x: 627, endPoint y: 366, distance: 257.9
click at [627, 373] on span "Bruno’s experience spans various company sizes, including IBM, ADP, and startup…" at bounding box center [535, 410] width 412 height 75
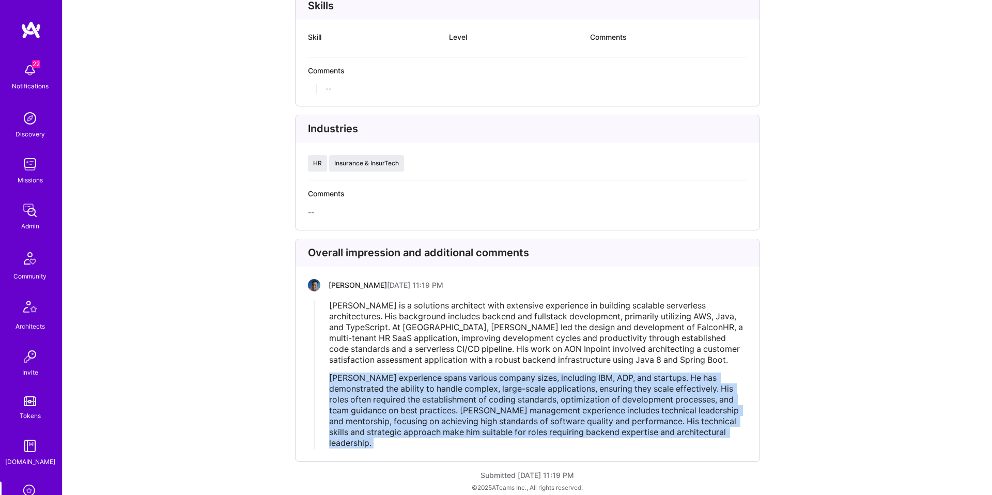
drag, startPoint x: 627, startPoint y: 366, endPoint x: 456, endPoint y: 368, distance: 171.1
click at [456, 373] on span "Bruno’s experience spans various company sizes, including IBM, ADP, and startup…" at bounding box center [535, 410] width 412 height 75
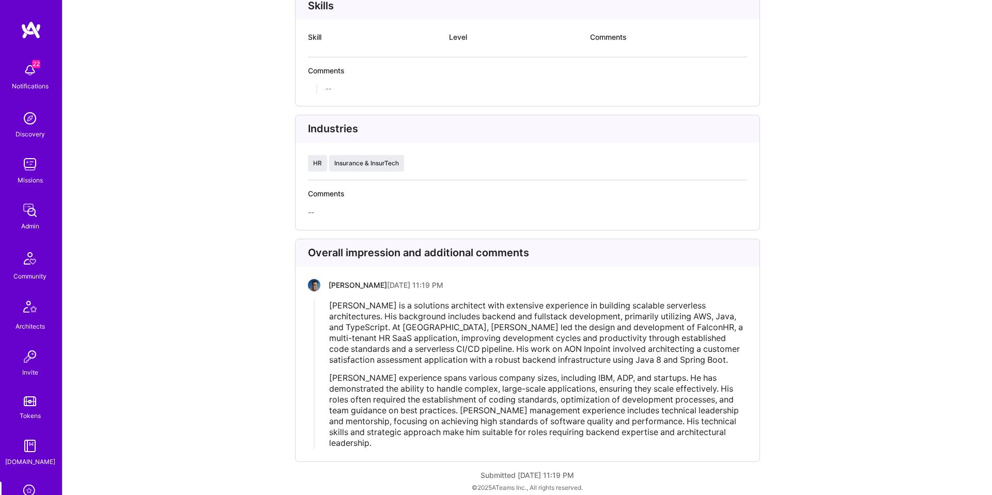
click at [453, 308] on span "Bruno Leite is a solutions architect with extensive experience in building scal…" at bounding box center [537, 332] width 416 height 65
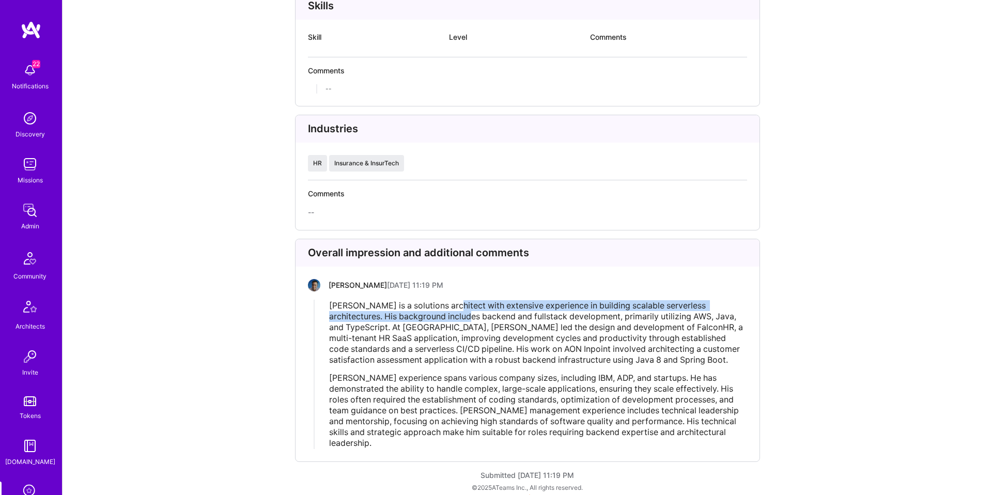
drag, startPoint x: 450, startPoint y: 295, endPoint x: 426, endPoint y: 310, distance: 27.8
click at [426, 310] on span "Bruno Leite is a solutions architect with extensive experience in building scal…" at bounding box center [537, 332] width 416 height 65
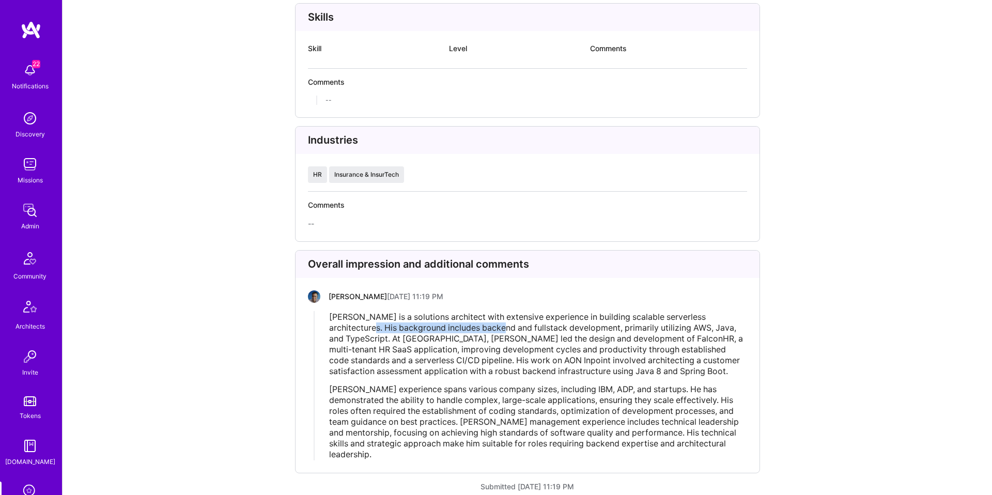
scroll to position [2302, 0]
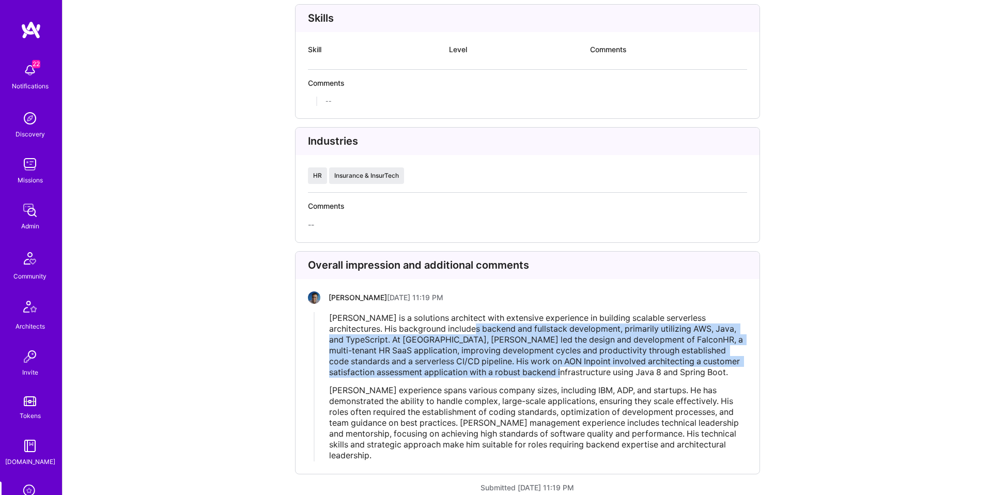
drag, startPoint x: 426, startPoint y: 310, endPoint x: 487, endPoint y: 353, distance: 74.8
click at [515, 360] on span "Bruno Leite is a solutions architect with extensive experience in building scal…" at bounding box center [537, 345] width 416 height 65
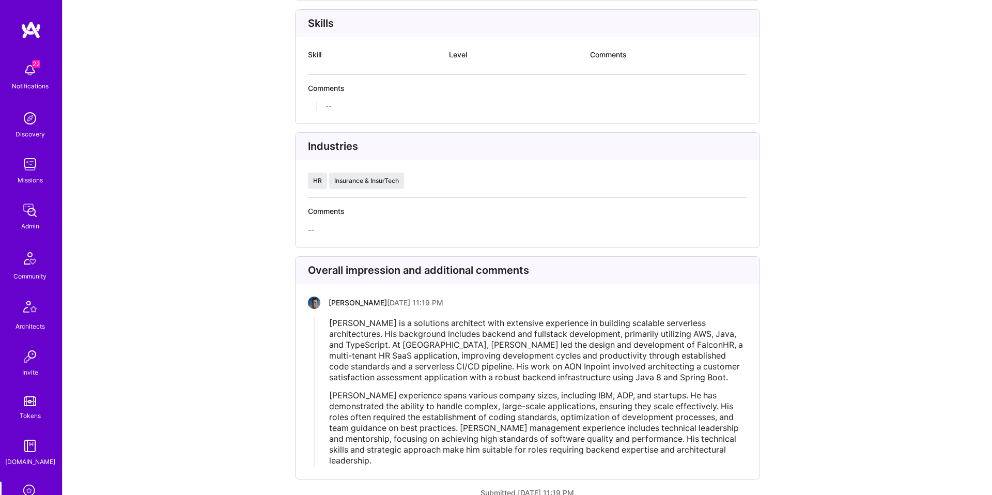
click at [345, 390] on span "Bruno’s experience spans various company sizes, including IBM, ADP, and startup…" at bounding box center [535, 427] width 412 height 75
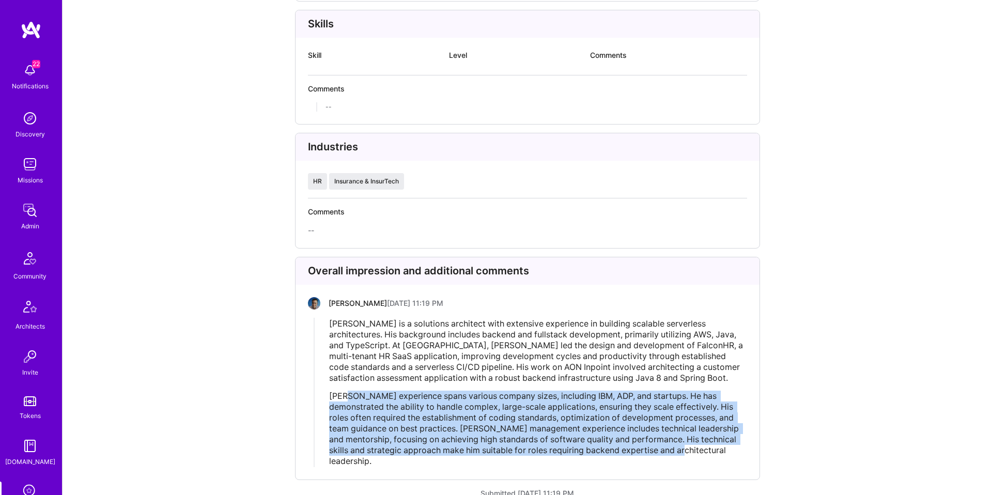
drag, startPoint x: 346, startPoint y: 384, endPoint x: 731, endPoint y: 437, distance: 389.2
click at [732, 436] on div "Bruno’s experience spans various company sizes, including IBM, ADP, and startup…" at bounding box center [538, 429] width 418 height 76
click at [731, 437] on div "Bruno’s experience spans various company sizes, including IBM, ADP, and startup…" at bounding box center [538, 429] width 418 height 76
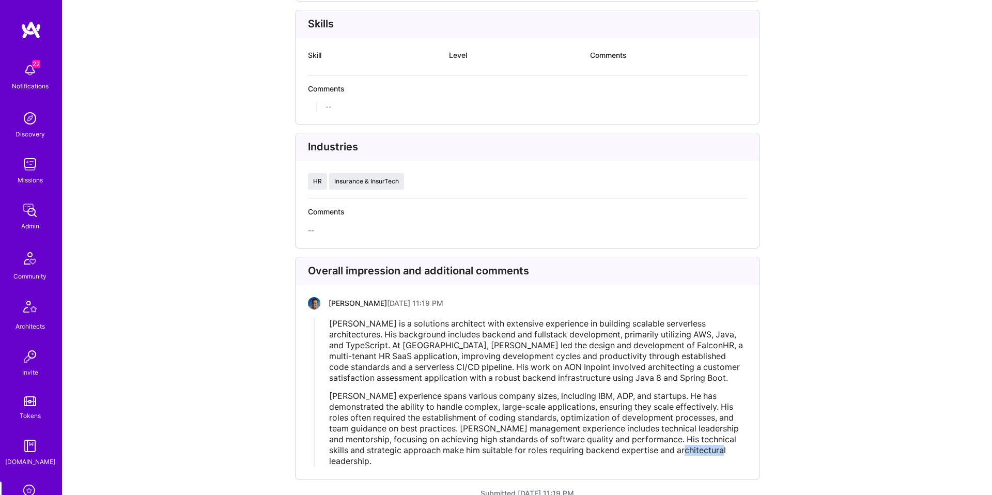
click at [731, 437] on div "Bruno’s experience spans various company sizes, including IBM, ADP, and startup…" at bounding box center [538, 429] width 418 height 76
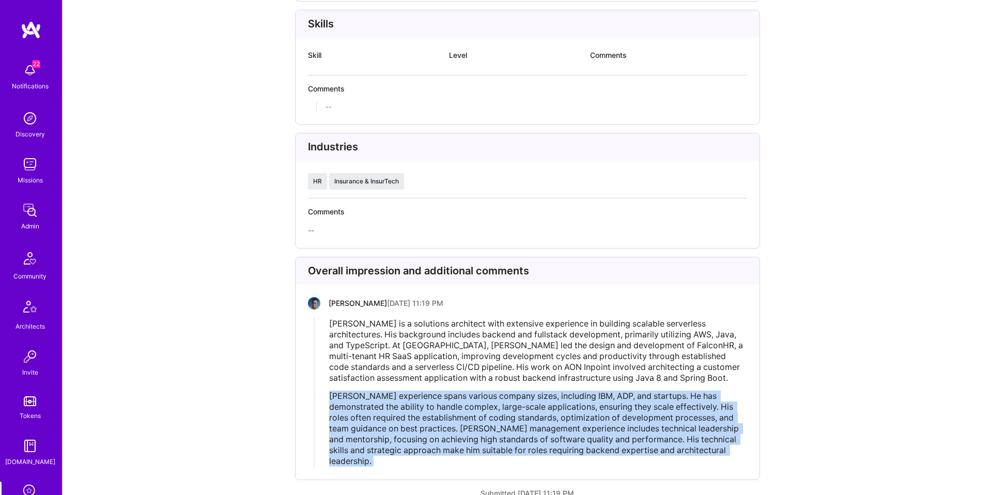
click at [731, 437] on div "Bruno’s experience spans various company sizes, including IBM, ADP, and startup…" at bounding box center [538, 429] width 418 height 76
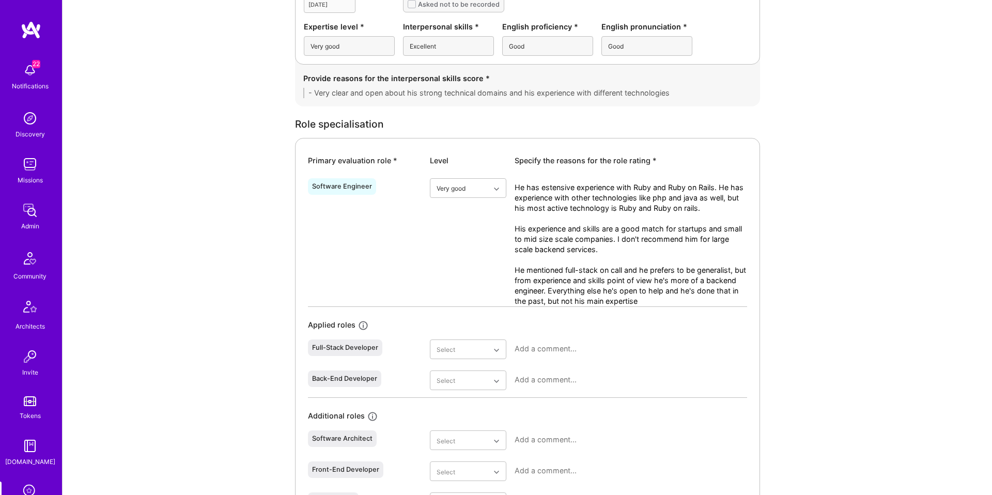
scroll to position [388, 0]
drag, startPoint x: 619, startPoint y: 185, endPoint x: 539, endPoint y: 210, distance: 83.5
click at [539, 210] on textarea "He has estensive experience with Ruby and Ruby on Rails. He has experience with…" at bounding box center [631, 244] width 233 height 124
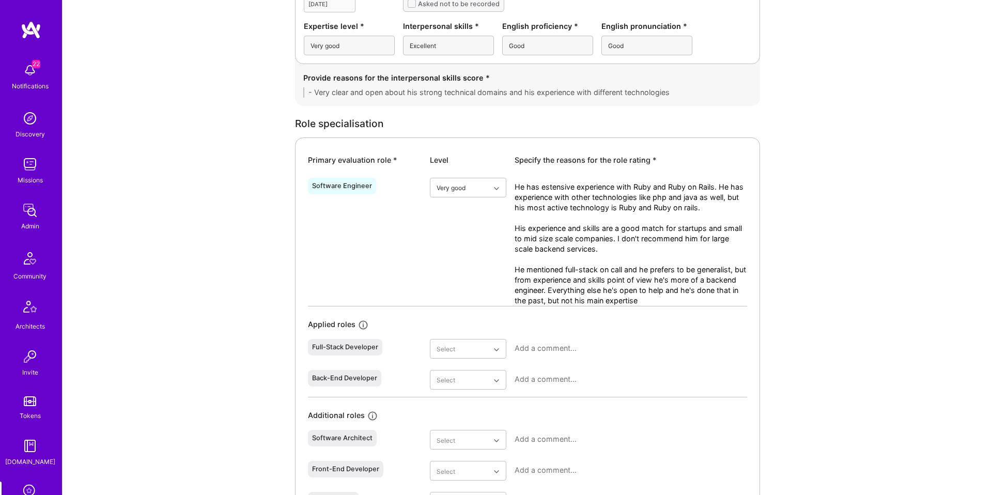
click at [539, 210] on textarea "He has estensive experience with Ruby and Ruby on Rails. He has experience with…" at bounding box center [631, 244] width 233 height 124
click at [544, 241] on textarea "He has estensive experience with Ruby and Ruby on Rails. He has experience with…" at bounding box center [631, 244] width 233 height 124
click at [630, 237] on textarea "He has estensive experience with Ruby and Ruby on Rails. He has experience with…" at bounding box center [631, 244] width 233 height 124
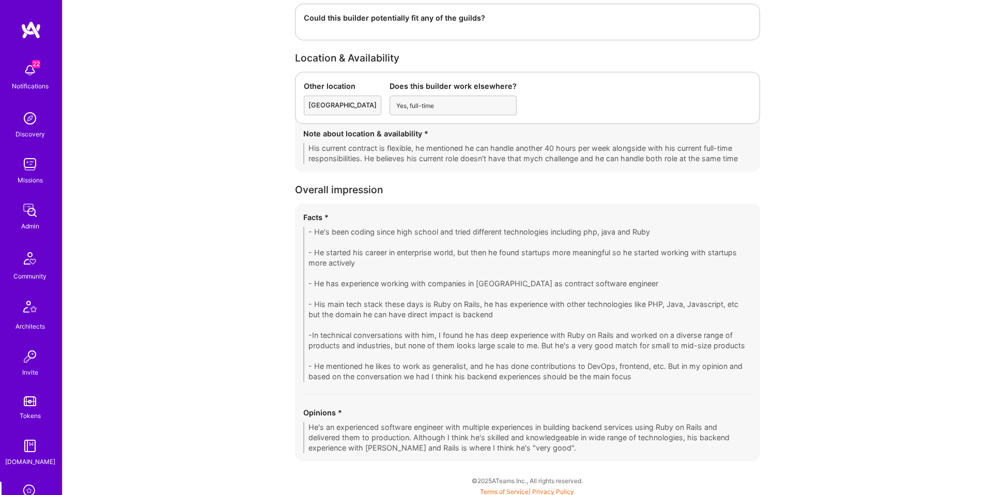
scroll to position [2380, 0]
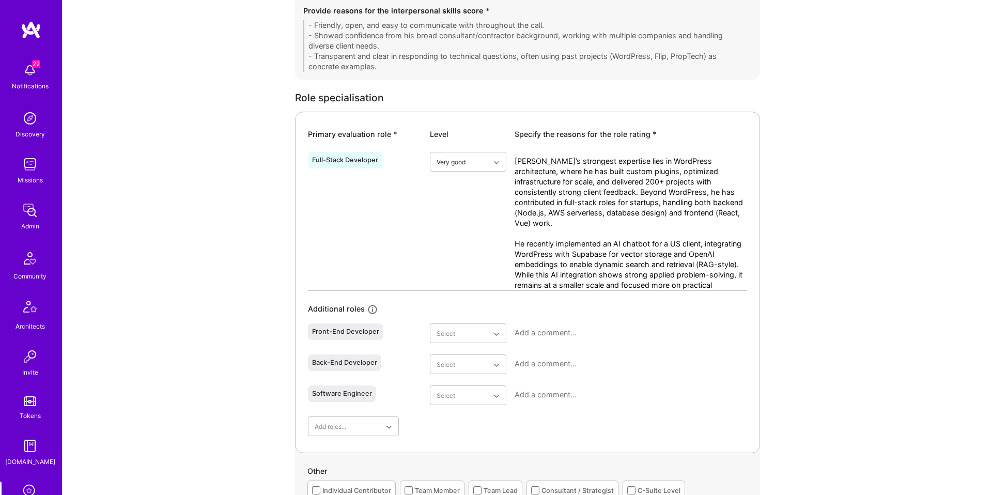
scroll to position [466, 0]
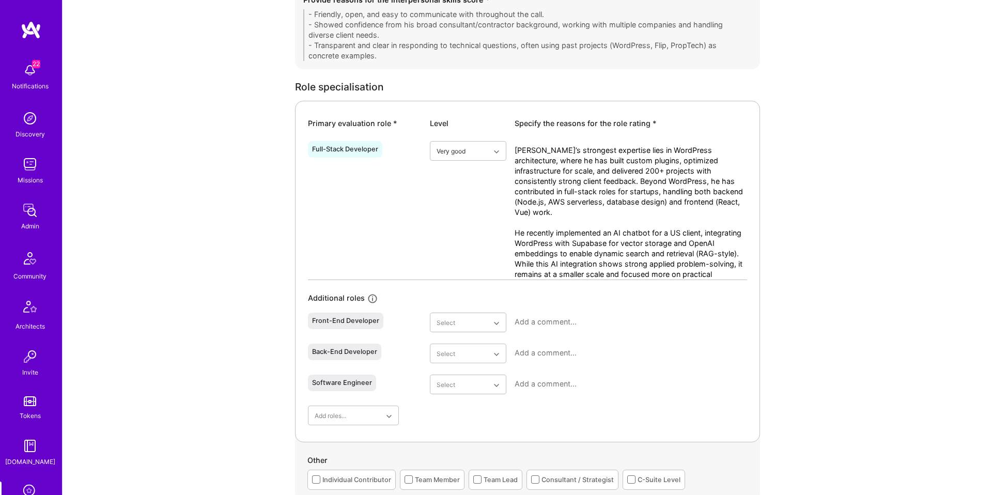
click at [590, 158] on textarea "[PERSON_NAME]’s strongest expertise lies in WordPress architecture, where he ha…" at bounding box center [631, 212] width 233 height 134
click at [703, 141] on div "[PERSON_NAME]’s strongest expertise lies in WordPress architecture, where he ha…" at bounding box center [631, 210] width 233 height 138
drag, startPoint x: 577, startPoint y: 159, endPoint x: 576, endPoint y: 178, distance: 18.6
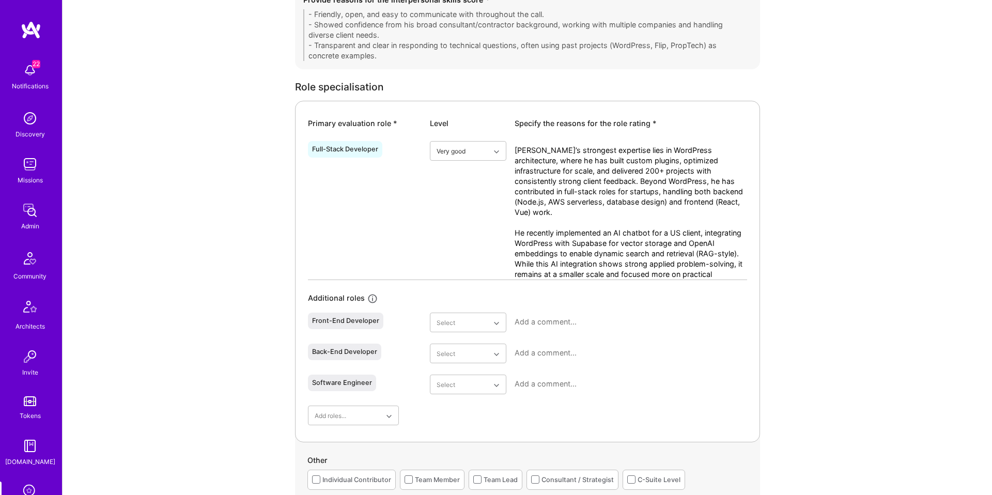
click at [577, 178] on textarea "[PERSON_NAME]’s strongest expertise lies in WordPress architecture, where he ha…" at bounding box center [631, 212] width 233 height 134
click at [576, 178] on textarea "[PERSON_NAME]’s strongest expertise lies in WordPress architecture, where he ha…" at bounding box center [631, 212] width 233 height 134
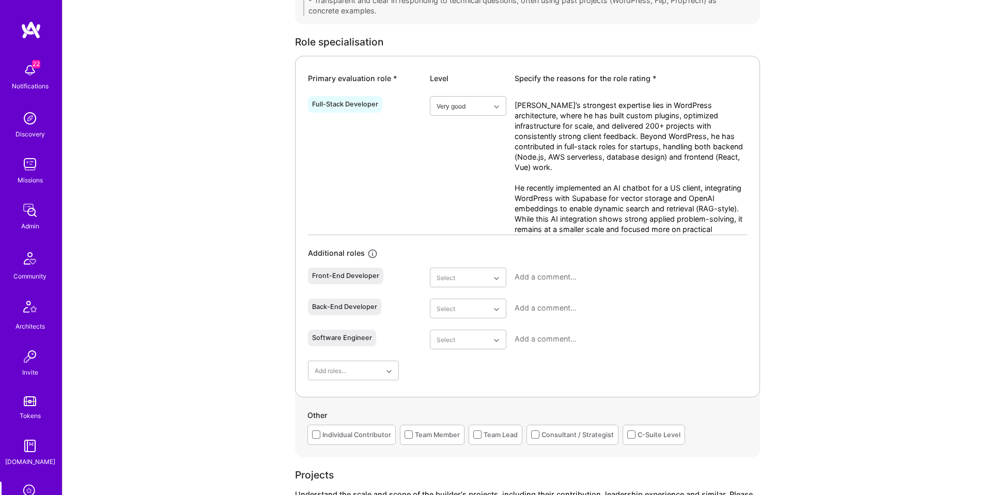
scroll to position [520, 0]
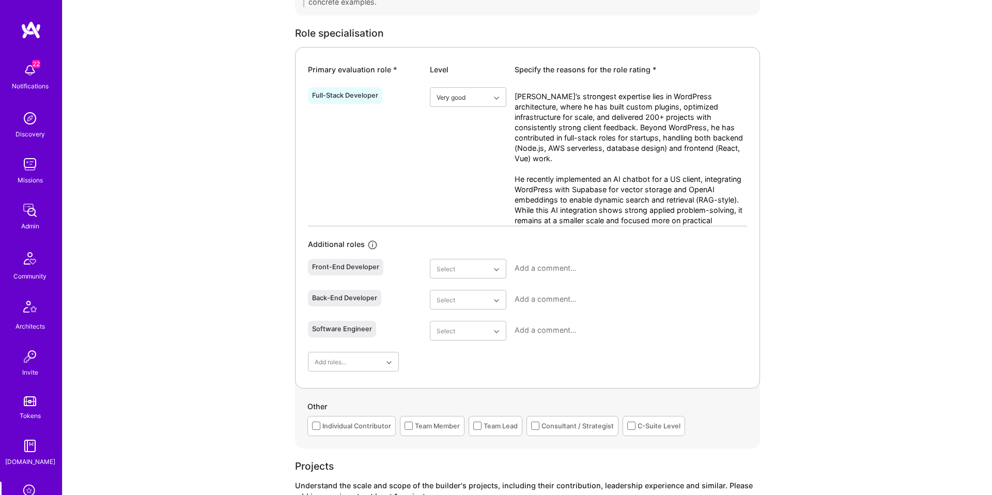
click at [539, 175] on textarea "[PERSON_NAME]’s strongest expertise lies in WordPress architecture, where he ha…" at bounding box center [631, 158] width 233 height 134
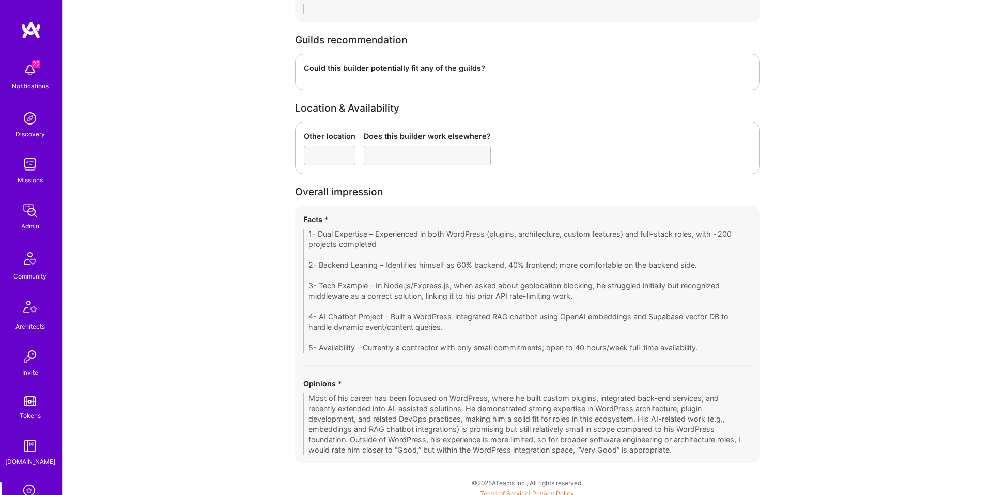
scroll to position [2043, 0]
click at [607, 460] on div "Facts * 1- Dual Expertise – Experienced in both WordPress (plugins, architectur…" at bounding box center [527, 334] width 465 height 258
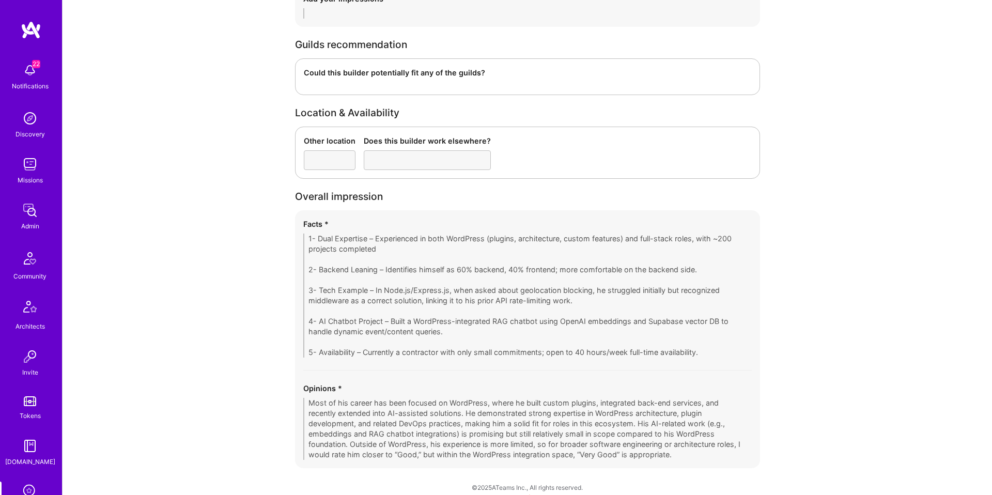
scroll to position [2035, 0]
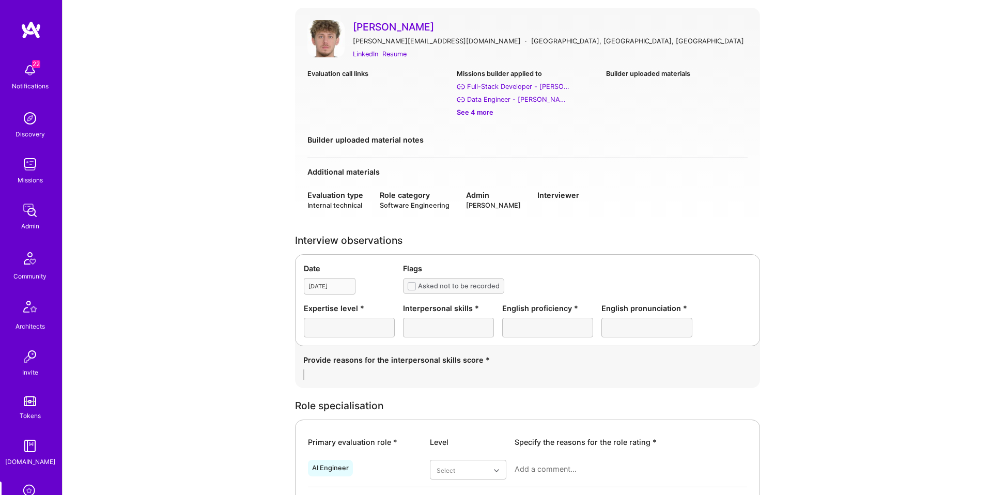
scroll to position [75, 0]
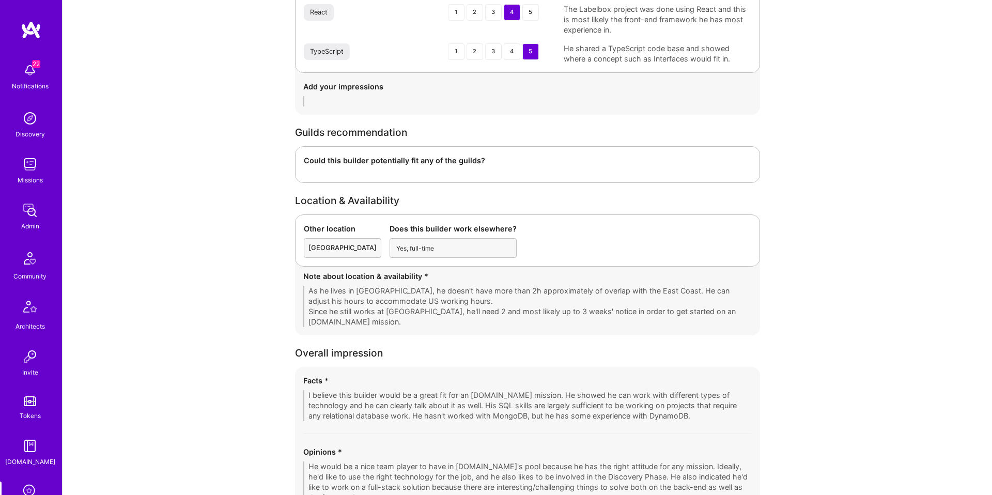
scroll to position [1711, 0]
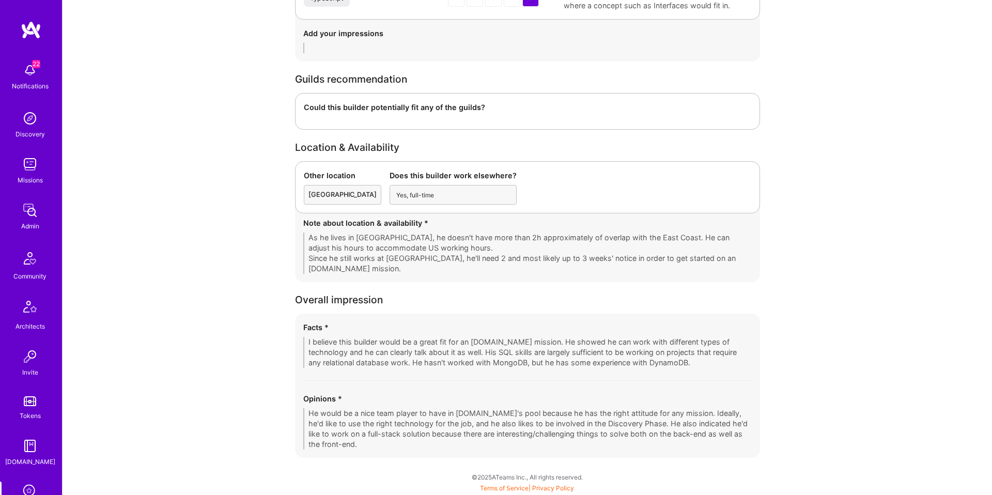
click at [392, 369] on div "Facts * I believe this builder would be a great fit for an [DOMAIN_NAME] missio…" at bounding box center [527, 386] width 465 height 144
click at [391, 370] on div "Facts * I believe this builder would be a great fit for an [DOMAIN_NAME] missio…" at bounding box center [527, 386] width 465 height 144
